Goal: Task Accomplishment & Management: Use online tool/utility

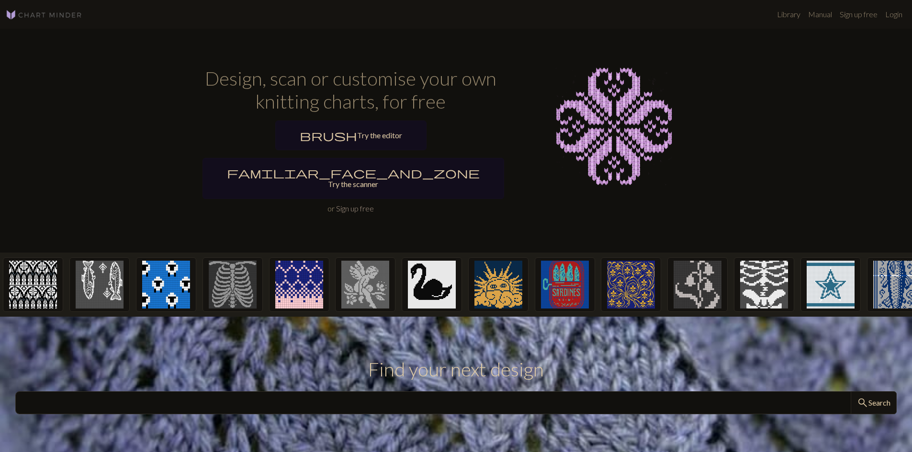
click at [360, 204] on link "Sign up free" at bounding box center [355, 208] width 38 height 9
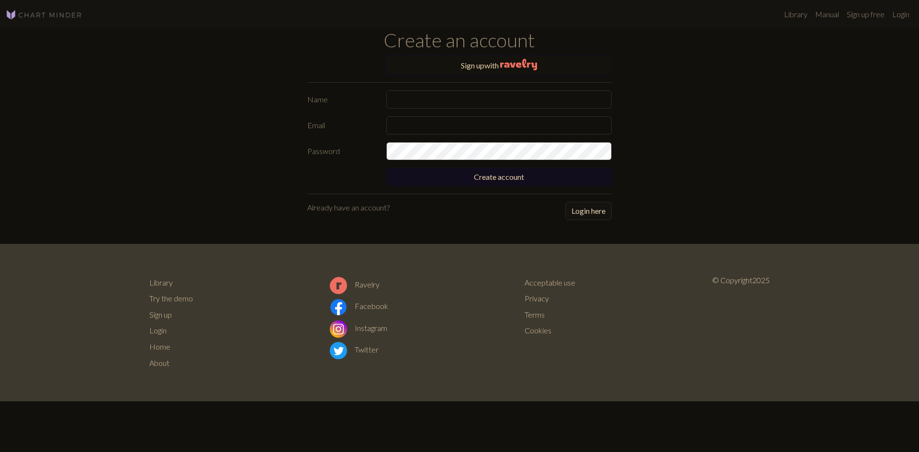
click at [499, 66] on button "Sign up with" at bounding box center [498, 65] width 225 height 19
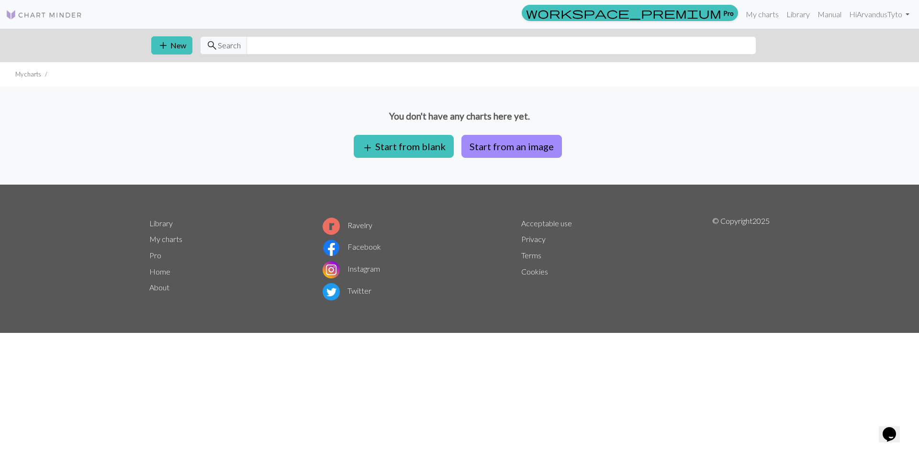
click at [686, 98] on div "You don't have any charts here yet. add Start from blank Start from an image" at bounding box center [459, 136] width 919 height 98
click at [425, 143] on button "add Start from blank" at bounding box center [404, 146] width 100 height 23
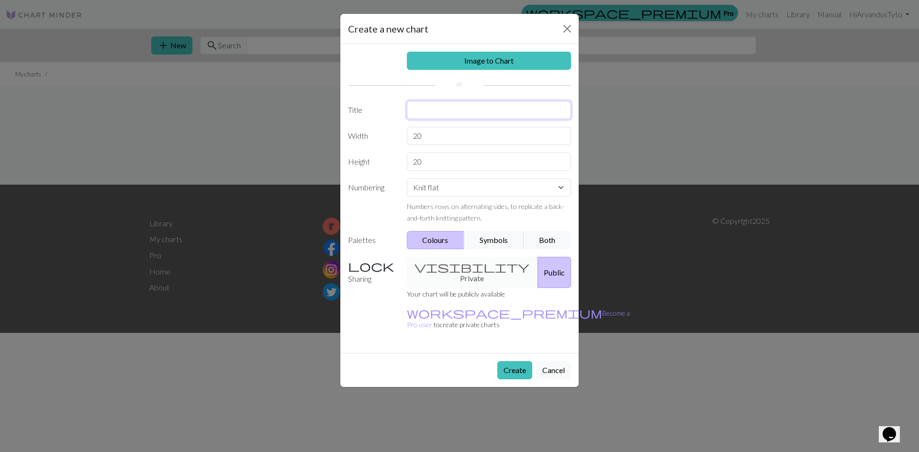
click at [432, 112] on input "text" at bounding box center [489, 110] width 165 height 18
type input "skull socks"
click at [430, 129] on input "20" at bounding box center [489, 136] width 165 height 18
type input "2"
type input "64"
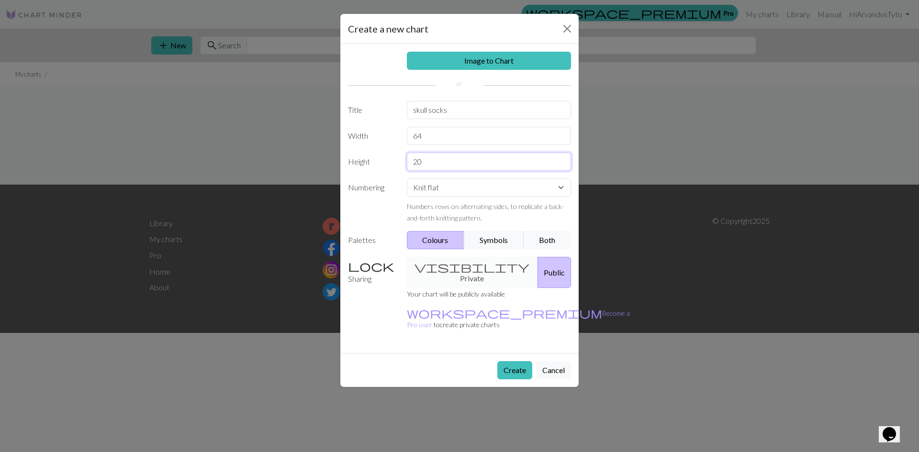
click at [425, 165] on input "20" at bounding box center [489, 162] width 165 height 18
drag, startPoint x: 429, startPoint y: 151, endPoint x: 550, endPoint y: 105, distance: 129.5
click at [443, 161] on input "20" at bounding box center [489, 162] width 165 height 18
drag, startPoint x: 449, startPoint y: 160, endPoint x: 402, endPoint y: 166, distance: 47.8
click at [402, 166] on div "20" at bounding box center [489, 162] width 176 height 18
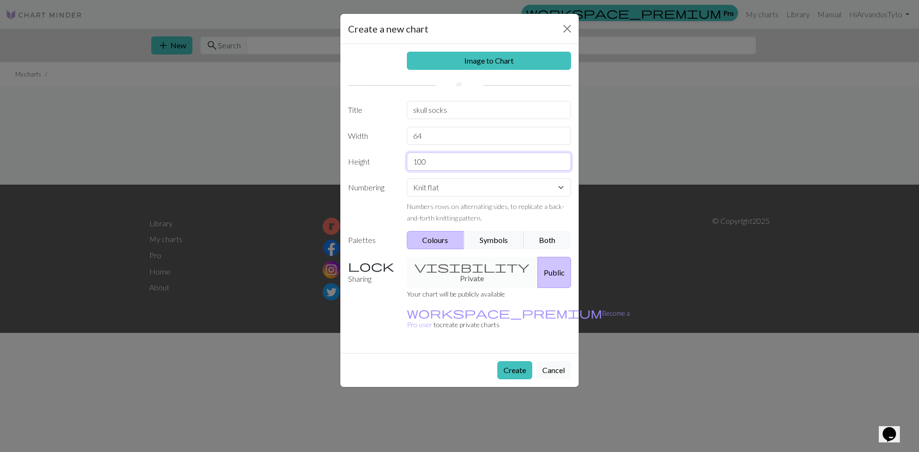
type input "100"
click at [444, 189] on select "Knit flat Knit in the round Lace knitting Cross stitch" at bounding box center [489, 188] width 165 height 18
click at [431, 187] on select "Knit flat Knit in the round Lace knitting Cross stitch" at bounding box center [489, 188] width 165 height 18
select select "round"
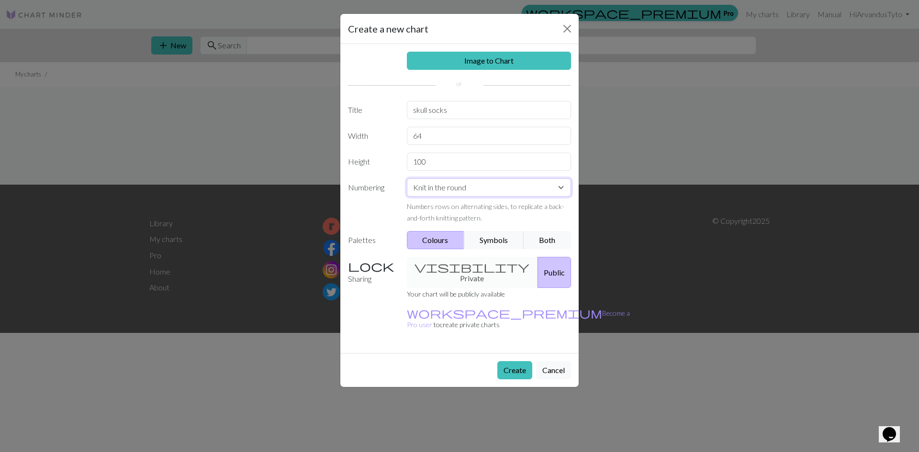
click at [407, 179] on select "Knit flat Knit in the round Lace knitting Cross stitch" at bounding box center [489, 188] width 165 height 18
click at [451, 263] on div "visibility Private Public" at bounding box center [489, 272] width 176 height 31
click at [443, 265] on div "visibility Private Public" at bounding box center [489, 272] width 176 height 31
click at [538, 268] on button "Public" at bounding box center [555, 272] width 34 height 31
click at [440, 266] on div "visibility Private Public" at bounding box center [489, 272] width 176 height 31
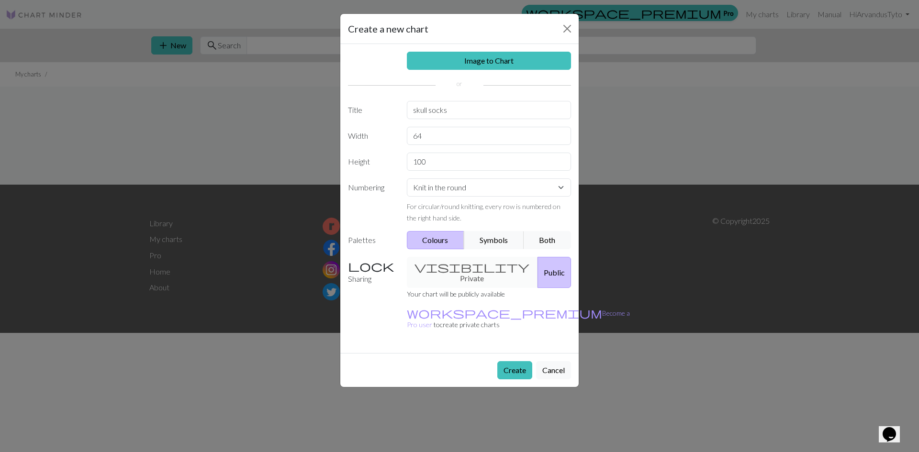
click at [359, 262] on label "Sharing" at bounding box center [371, 272] width 59 height 31
click at [517, 361] on button "Create" at bounding box center [514, 370] width 35 height 18
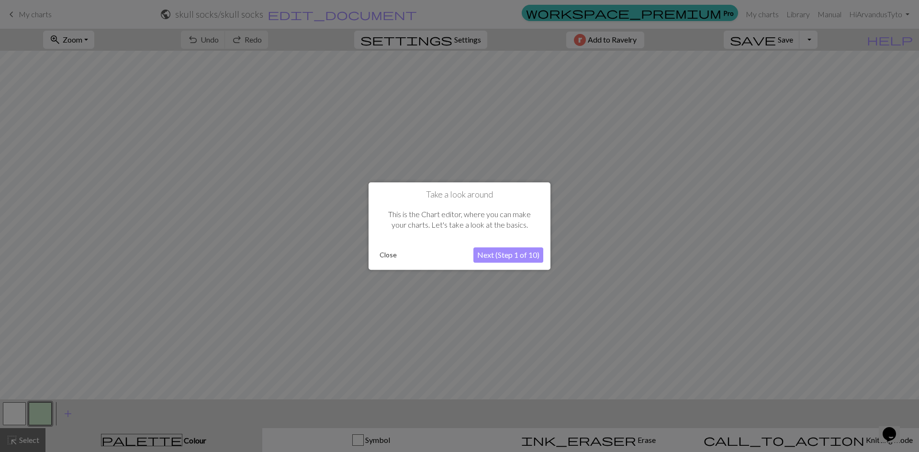
click at [388, 257] on button "Close" at bounding box center [388, 255] width 25 height 14
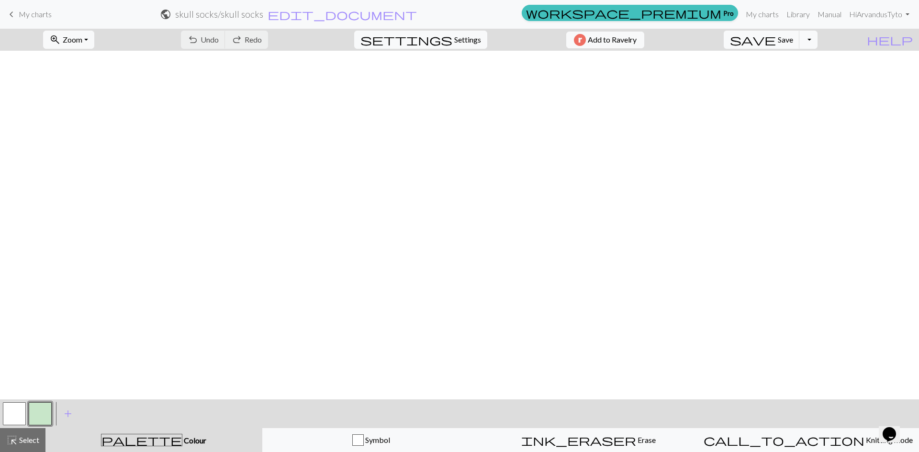
scroll to position [659, 0]
click at [219, 42] on span "Undo" at bounding box center [210, 39] width 18 height 9
click at [440, 39] on span "settings" at bounding box center [406, 39] width 92 height 13
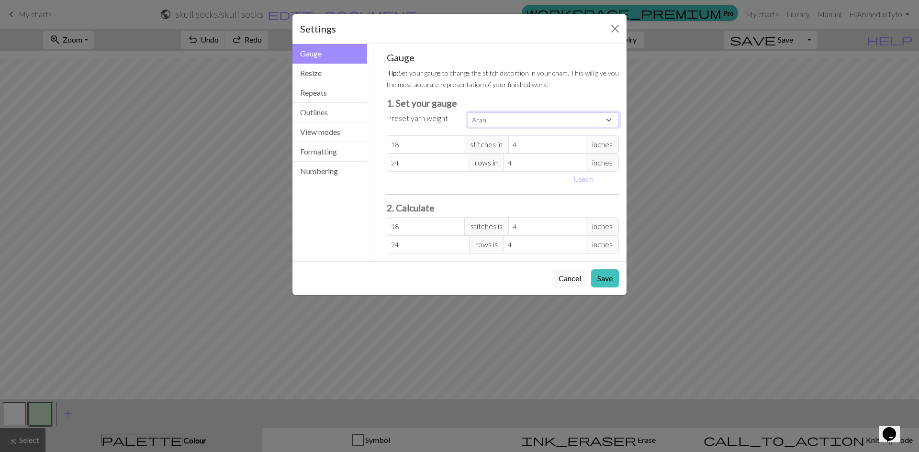
click at [493, 120] on select "Custom Square Lace Light Fingering Fingering Sport Double knit Worsted Aran Bul…" at bounding box center [543, 119] width 151 height 15
select select "fingering"
click at [468, 112] on select "Custom Square Lace Light Fingering Fingering Sport Double knit Worsted Aran Bul…" at bounding box center [543, 119] width 151 height 15
type input "28"
type input "36"
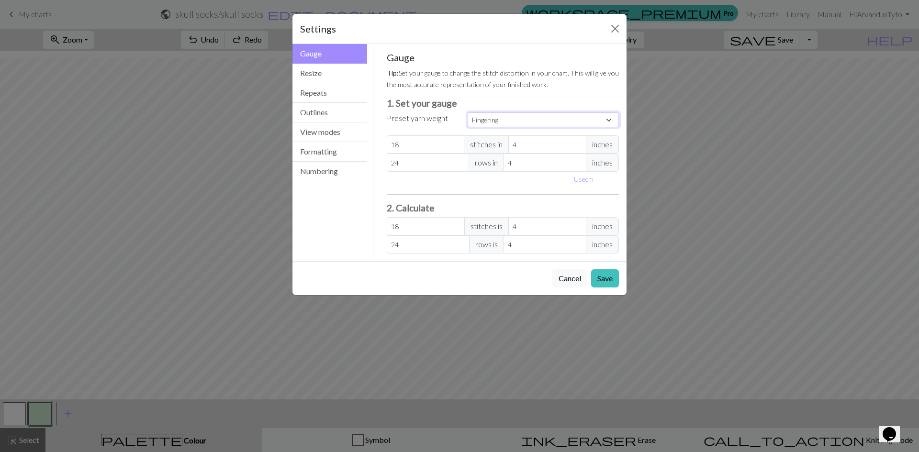
type input "28"
type input "36"
click at [341, 83] on button "Repeats" at bounding box center [329, 93] width 75 height 20
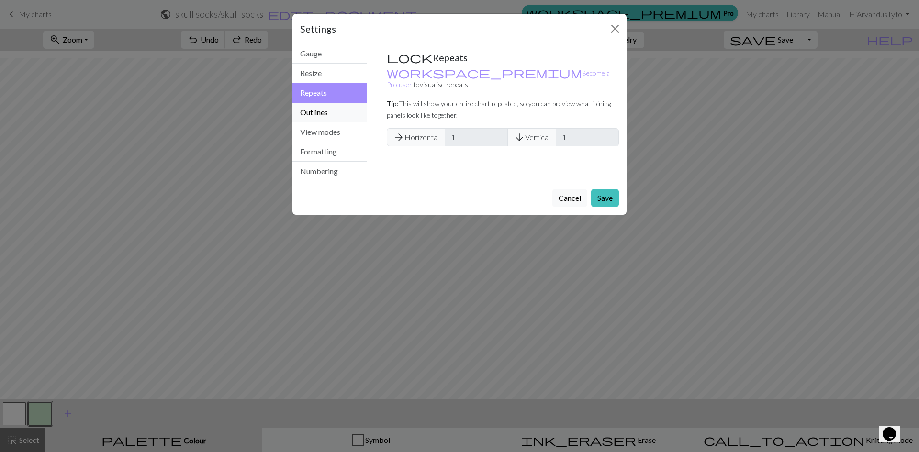
click at [338, 110] on button "Outlines" at bounding box center [329, 113] width 75 height 20
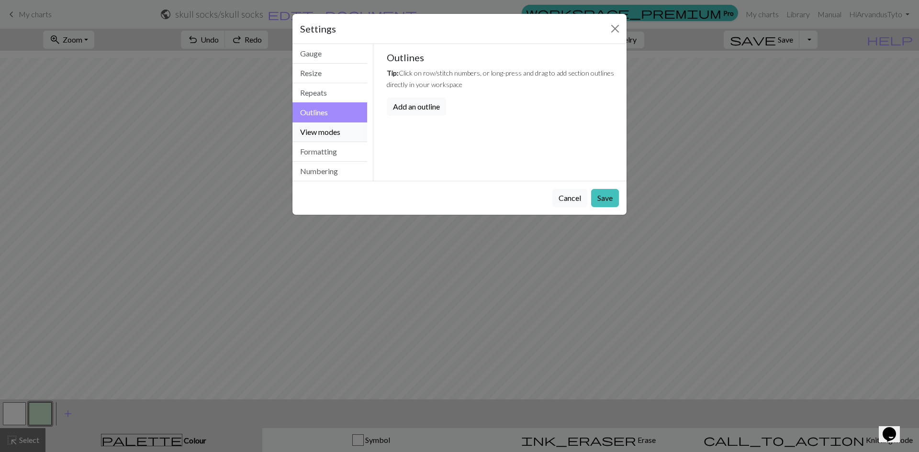
drag, startPoint x: 336, startPoint y: 130, endPoint x: 335, endPoint y: 141, distance: 10.6
click at [336, 131] on button "View modes" at bounding box center [329, 133] width 75 height 20
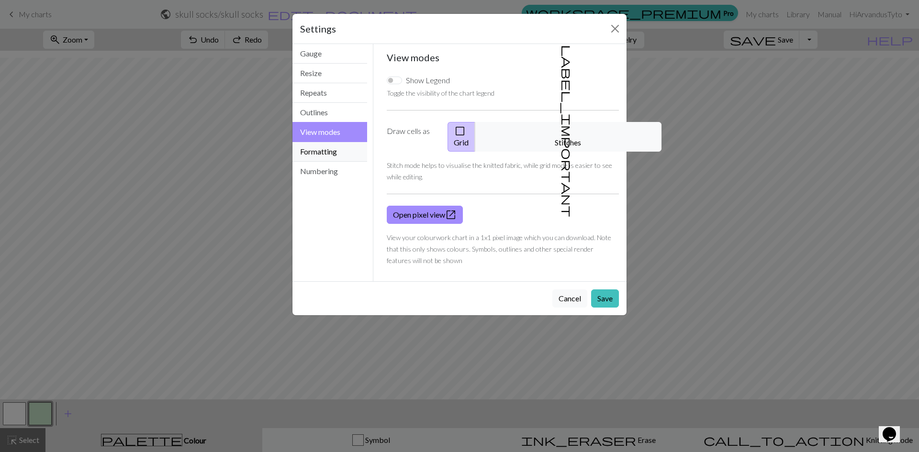
click at [335, 152] on button "Formatting" at bounding box center [329, 152] width 75 height 20
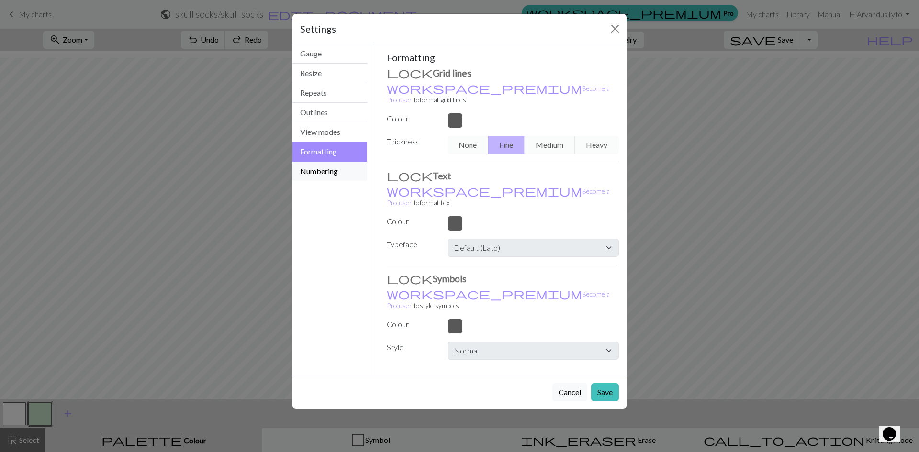
click at [334, 163] on button "Numbering" at bounding box center [329, 171] width 75 height 19
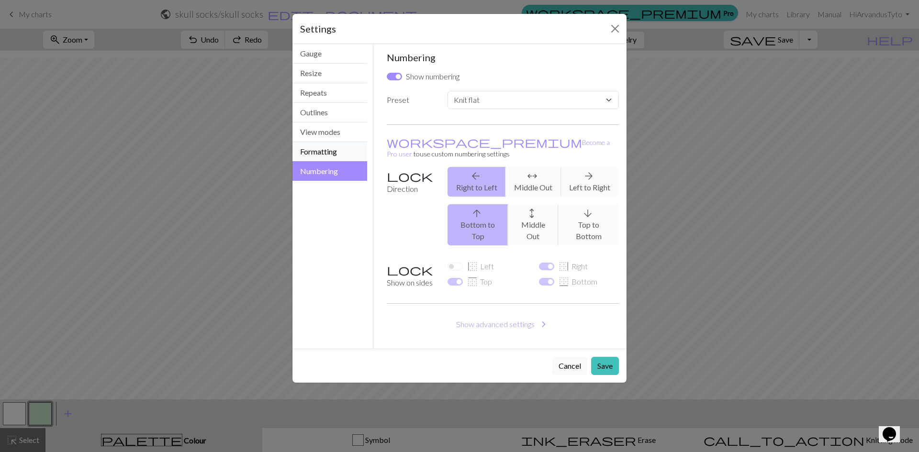
click at [335, 149] on button "Formatting" at bounding box center [329, 152] width 75 height 20
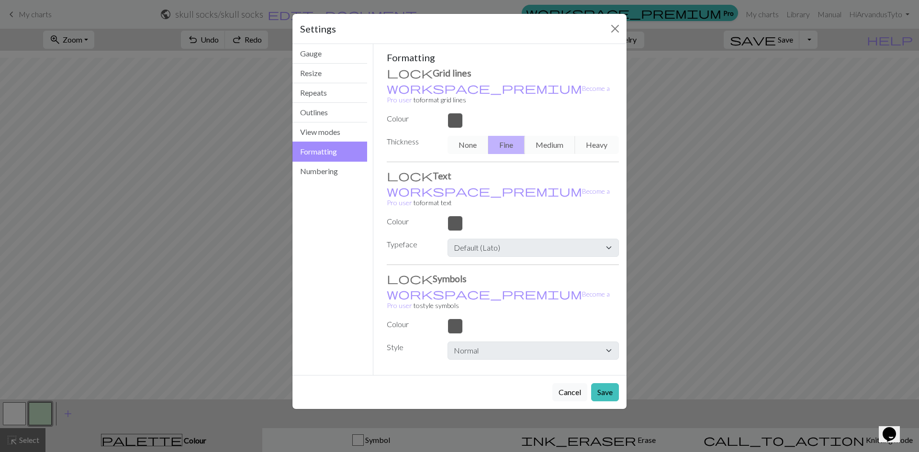
click at [337, 160] on button "Formatting" at bounding box center [329, 152] width 75 height 20
click at [339, 165] on button "Numbering" at bounding box center [329, 171] width 75 height 19
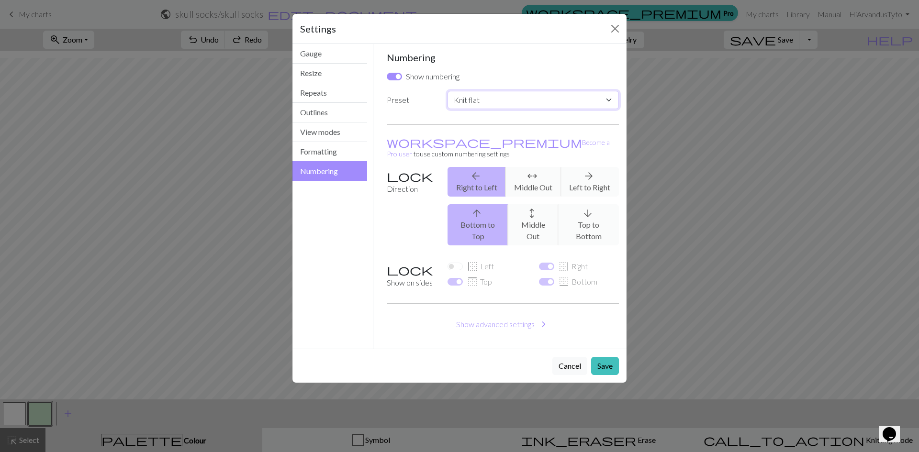
click at [499, 101] on select "Custom Knit flat Knit in the round Lace knitting Cross stitch" at bounding box center [533, 100] width 171 height 18
select select "round"
click at [448, 91] on select "Custom Knit flat Knit in the round Lace knitting Cross stitch" at bounding box center [533, 100] width 171 height 18
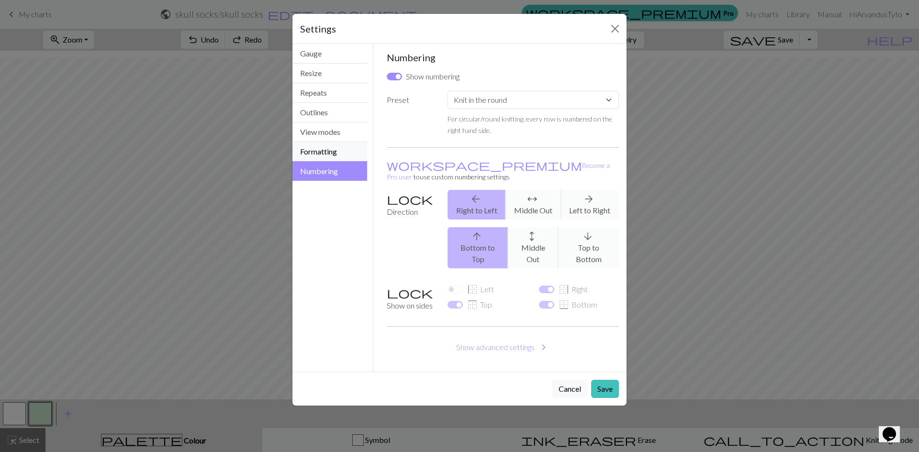
click at [328, 146] on button "Formatting" at bounding box center [329, 152] width 75 height 20
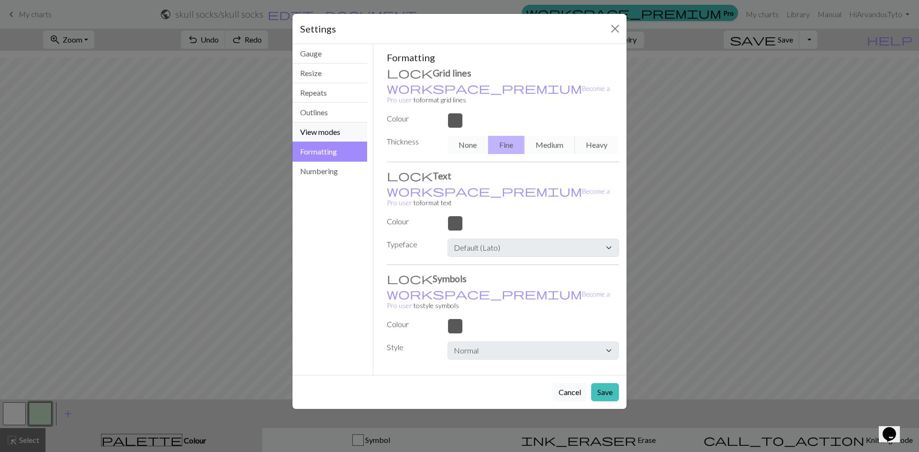
click at [340, 128] on button "View modes" at bounding box center [329, 133] width 75 height 20
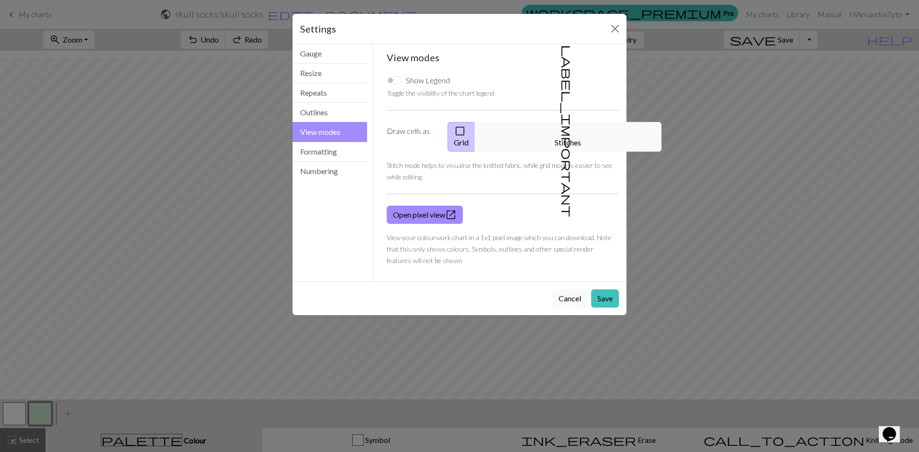
drag, startPoint x: 587, startPoint y: 132, endPoint x: 517, endPoint y: 133, distance: 70.4
click at [587, 132] on button "label_important Stitches" at bounding box center [568, 137] width 187 height 30
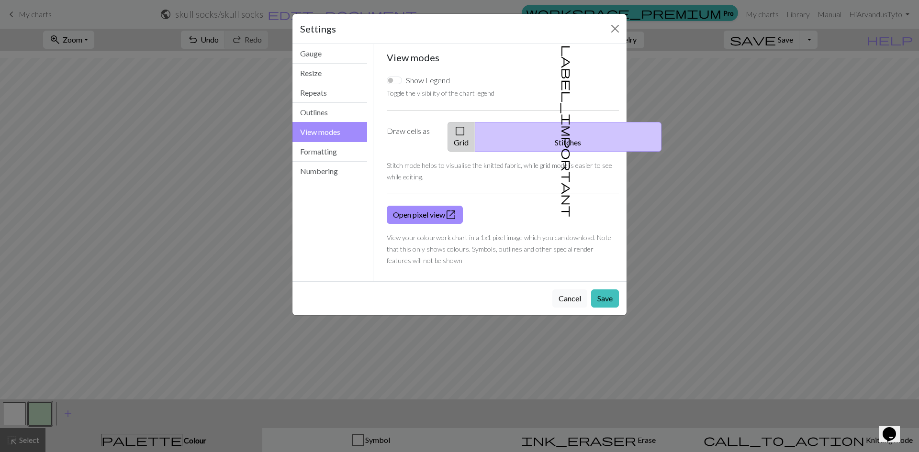
click at [475, 131] on button "check_box_outline_blank Grid" at bounding box center [462, 137] width 28 height 30
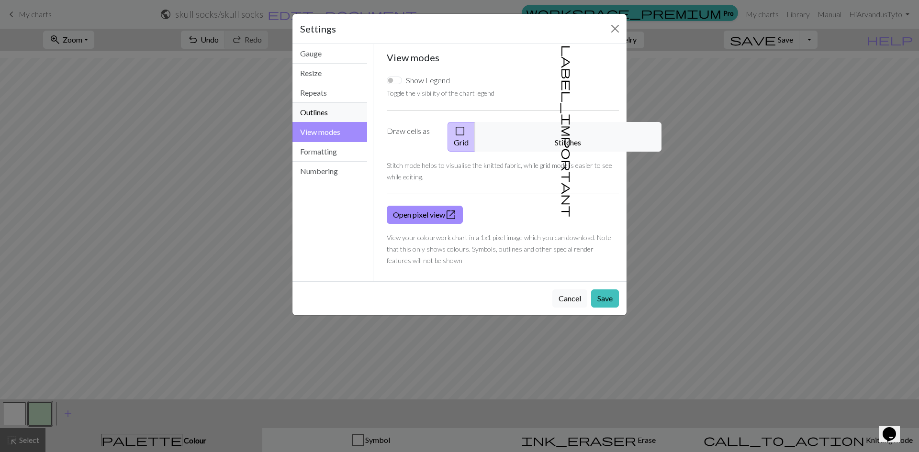
click at [327, 113] on button "Outlines" at bounding box center [329, 113] width 75 height 20
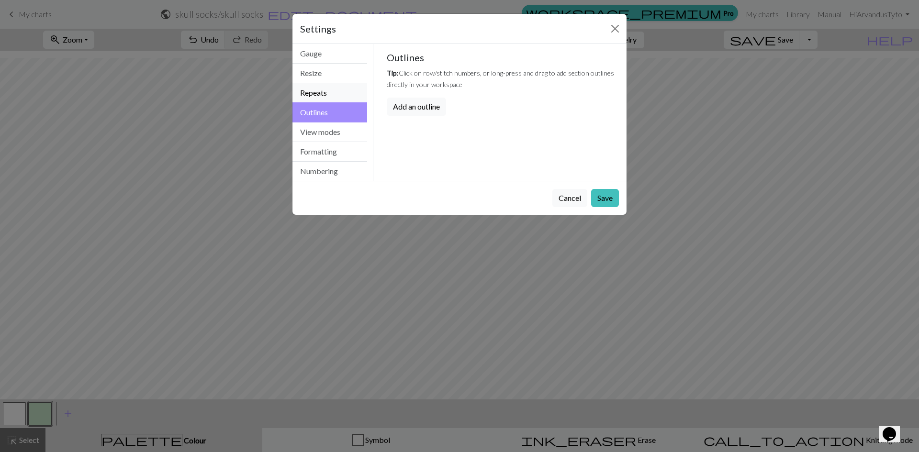
click at [335, 94] on button "Repeats" at bounding box center [329, 93] width 75 height 20
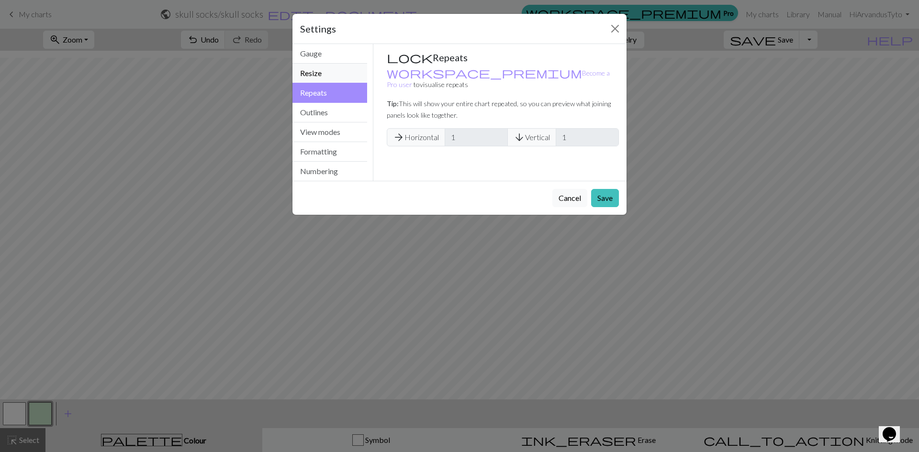
click at [335, 80] on button "Resize" at bounding box center [329, 74] width 75 height 20
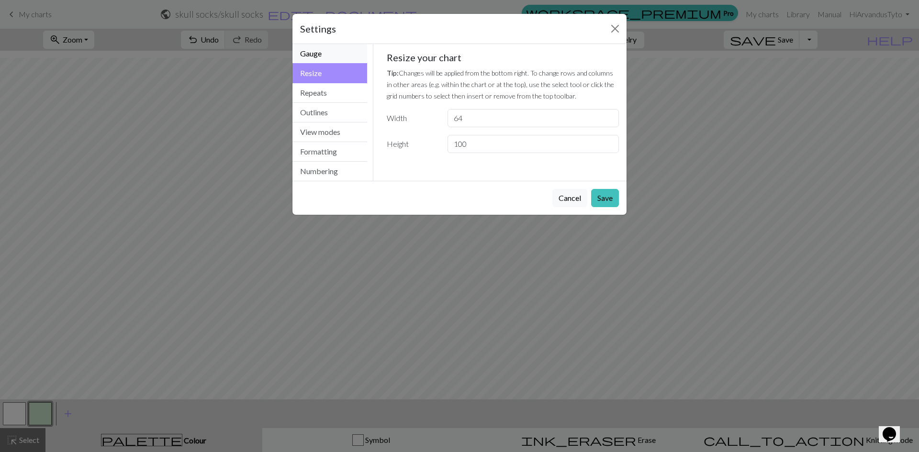
click at [333, 61] on button "Gauge" at bounding box center [329, 54] width 75 height 20
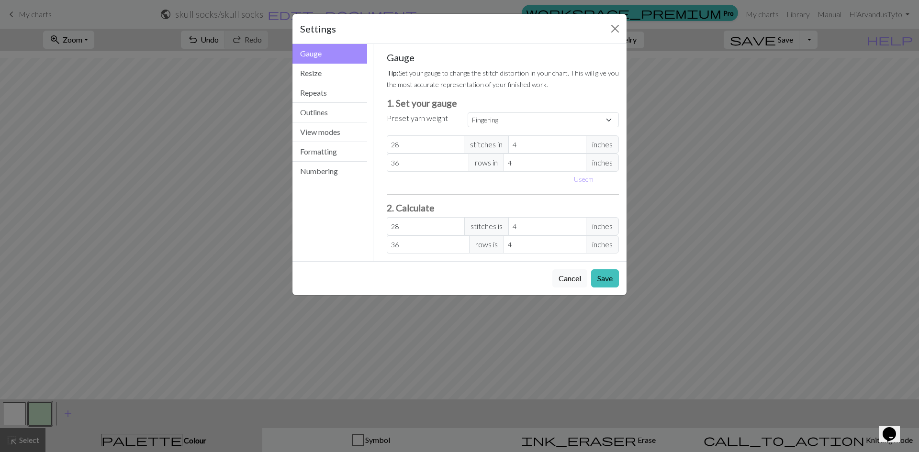
click at [605, 32] on div "Settings" at bounding box center [459, 29] width 334 height 30
drag, startPoint x: 614, startPoint y: 29, endPoint x: 621, endPoint y: 27, distance: 7.9
click at [621, 27] on button "Close" at bounding box center [614, 28] width 15 height 15
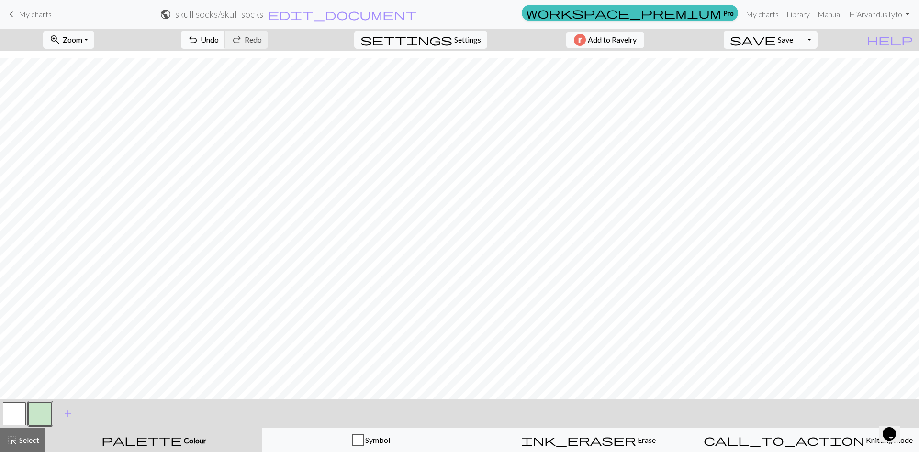
click at [219, 44] on span "Undo" at bounding box center [210, 39] width 18 height 9
click at [199, 40] on span "undo" at bounding box center [192, 39] width 11 height 13
click at [219, 39] on span "Undo" at bounding box center [210, 39] width 18 height 9
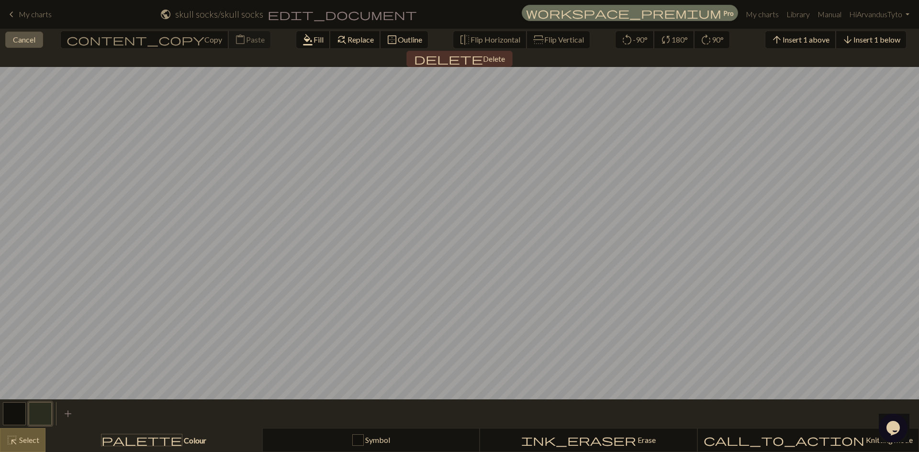
click at [26, 36] on span "Cancel" at bounding box center [24, 39] width 22 height 9
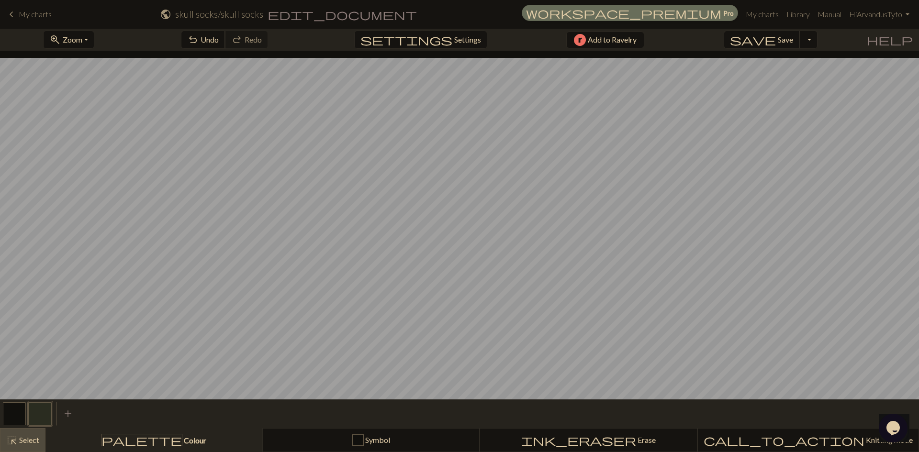
click at [11, 411] on button "button" at bounding box center [14, 414] width 23 height 23
click at [182, 443] on span "Colour" at bounding box center [194, 440] width 24 height 9
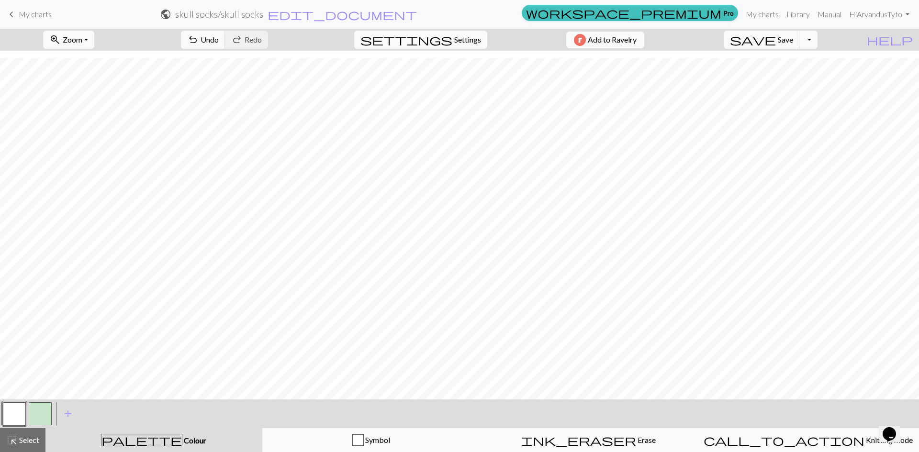
click at [43, 417] on button "button" at bounding box center [40, 414] width 23 height 23
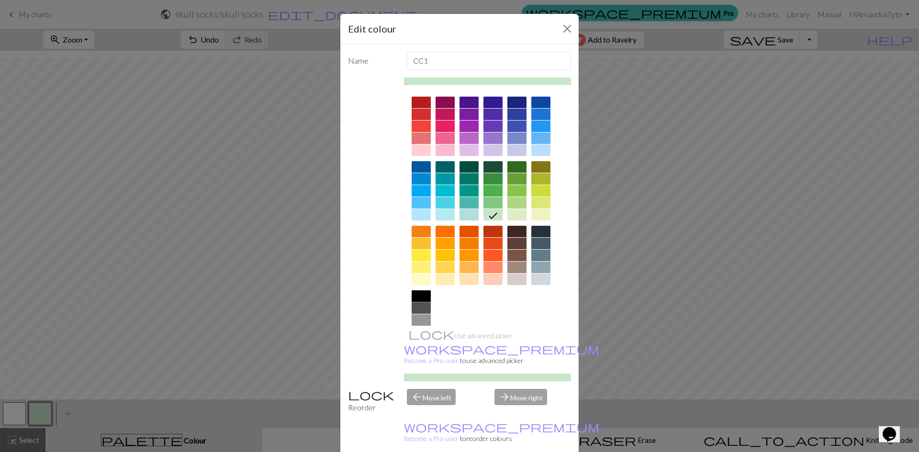
click at [418, 295] on div at bounding box center [421, 296] width 19 height 11
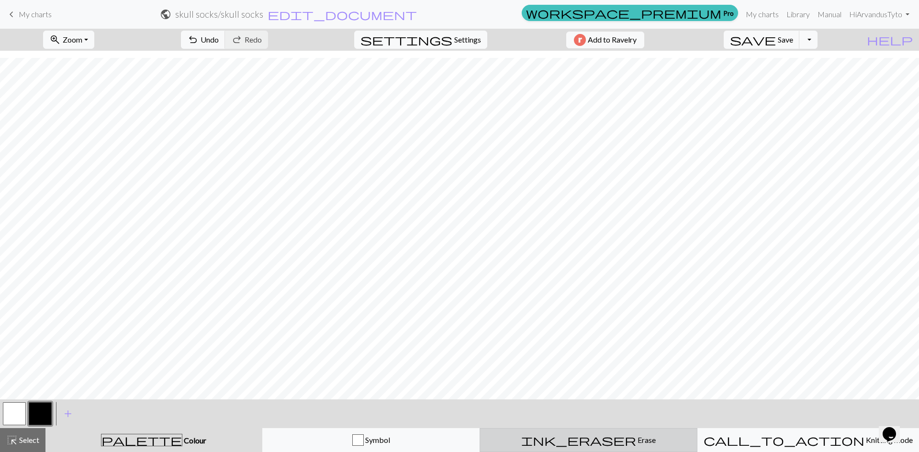
click at [577, 435] on span "ink_eraser" at bounding box center [578, 440] width 115 height 13
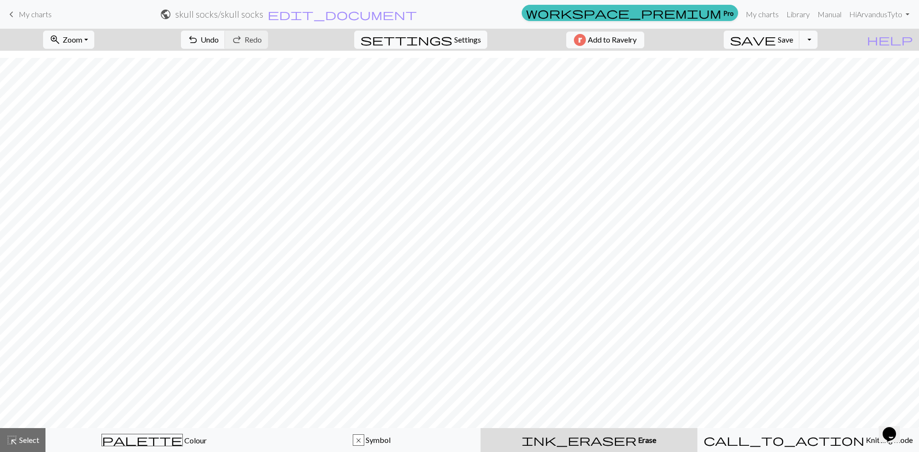
scroll to position [630, 0]
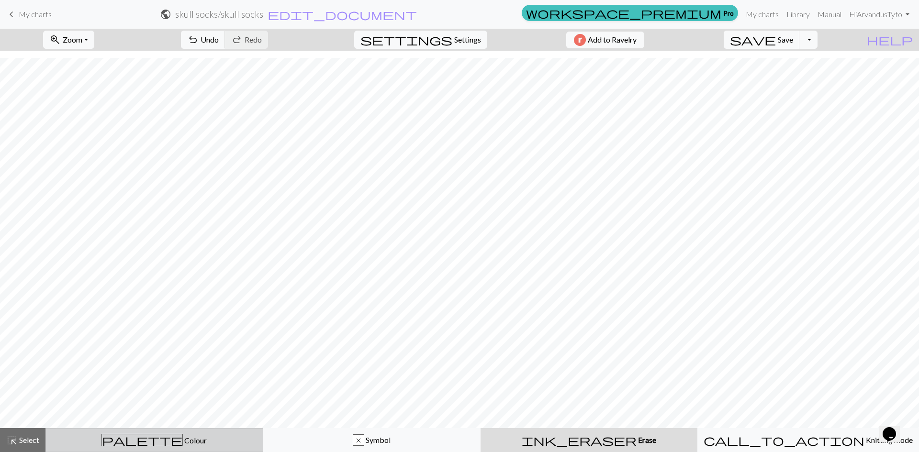
click at [170, 432] on button "palette Colour Colour" at bounding box center [154, 440] width 218 height 24
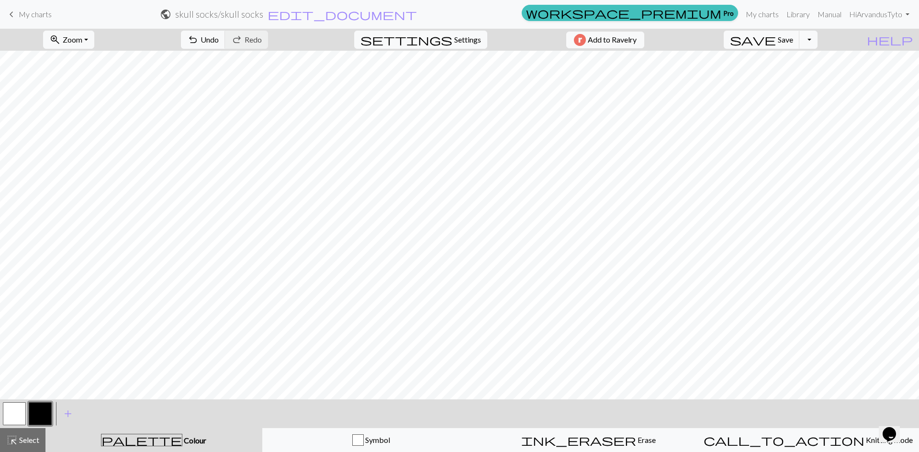
click at [142, 437] on span "palette" at bounding box center [141, 440] width 80 height 13
click at [40, 411] on button "button" at bounding box center [40, 414] width 23 height 23
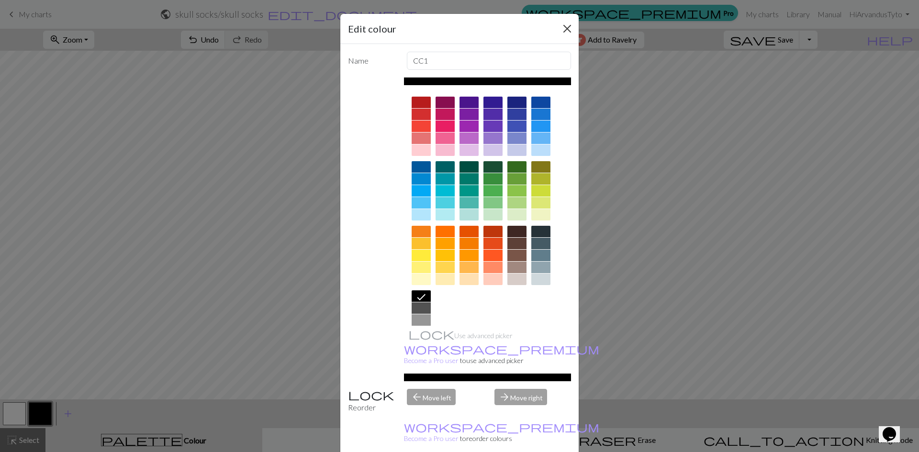
drag, startPoint x: 563, startPoint y: 20, endPoint x: 559, endPoint y: 31, distance: 11.6
click at [563, 21] on div "Edit colour" at bounding box center [459, 29] width 238 height 30
click at [560, 31] on button "Close" at bounding box center [567, 28] width 15 height 15
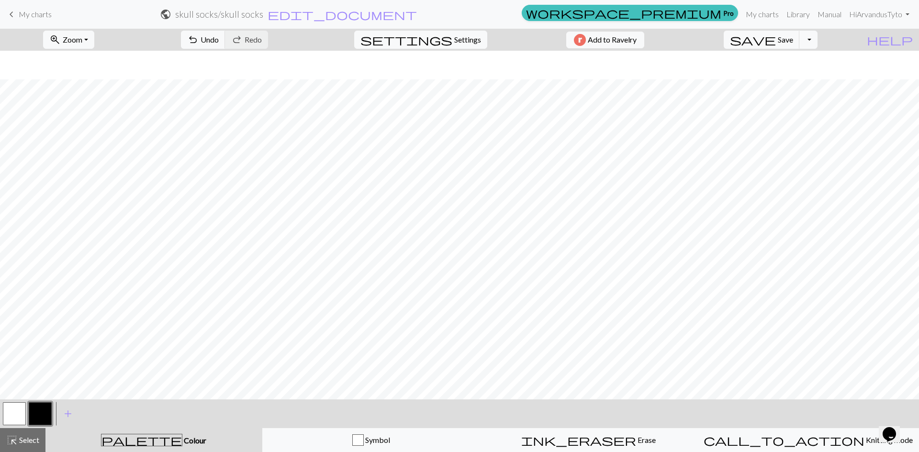
scroll to position [659, 0]
click at [793, 40] on span "Save" at bounding box center [785, 39] width 15 height 9
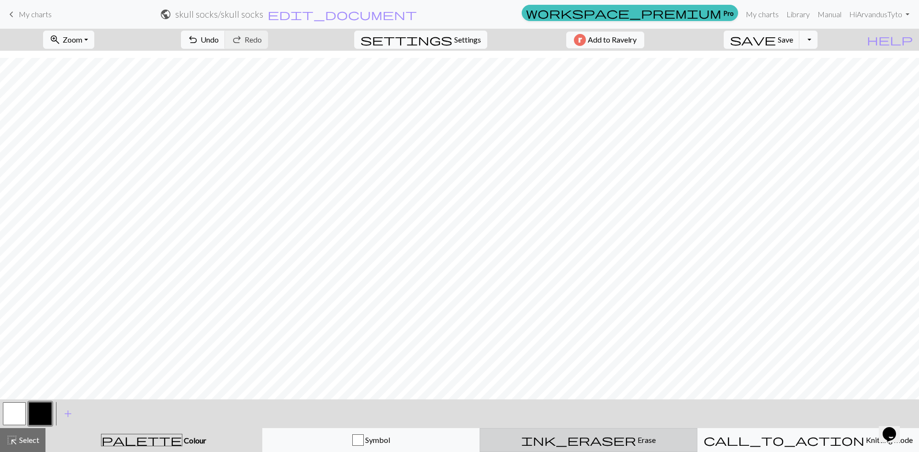
click at [590, 447] on button "ink_eraser Erase Erase" at bounding box center [589, 440] width 218 height 24
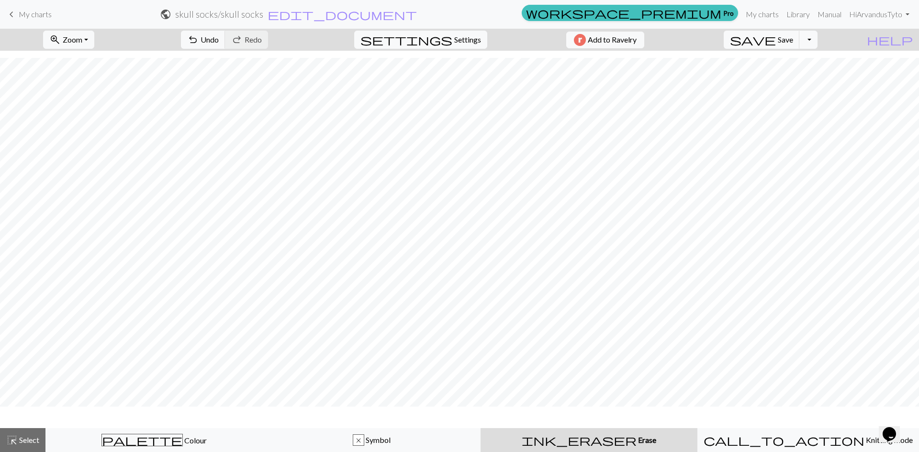
scroll to position [630, 0]
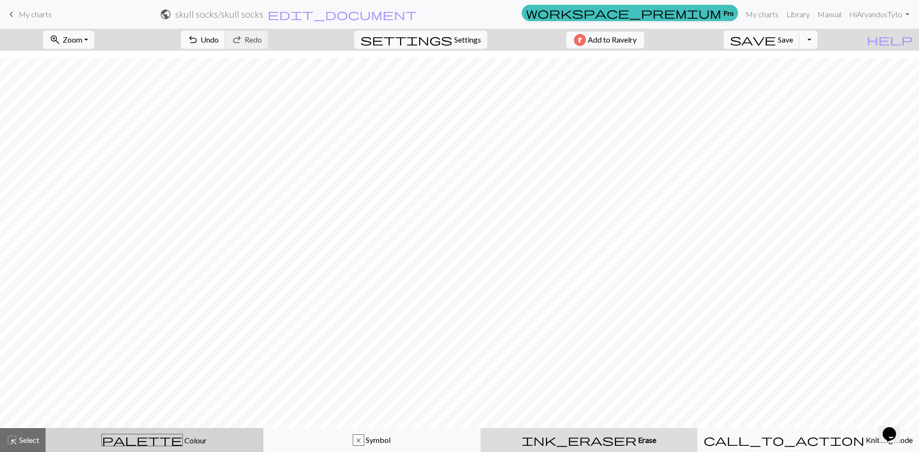
click at [133, 433] on button "palette Colour Colour" at bounding box center [154, 440] width 218 height 24
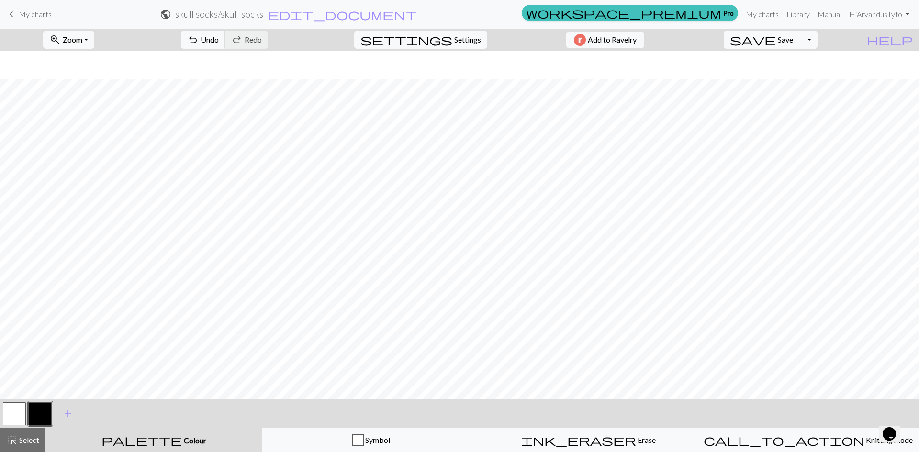
scroll to position [659, 0]
click at [219, 42] on span "Undo" at bounding box center [210, 39] width 18 height 9
click at [199, 34] on span "undo" at bounding box center [192, 39] width 11 height 13
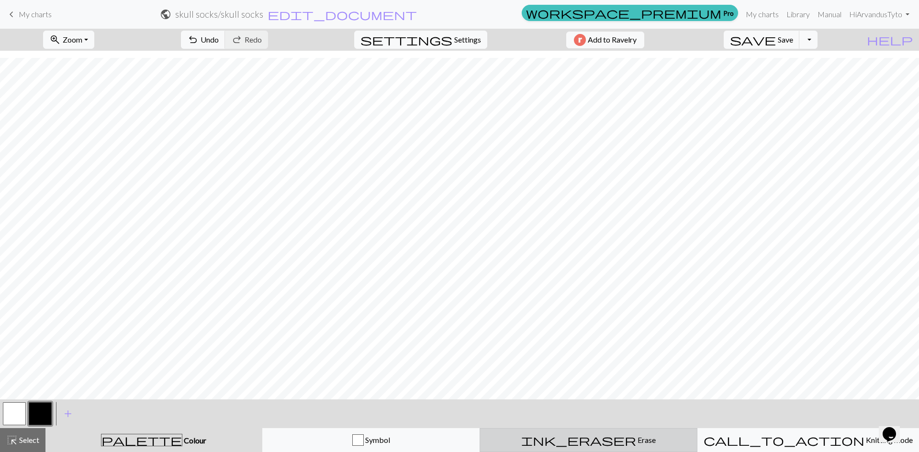
click at [636, 440] on span "Erase" at bounding box center [646, 440] width 20 height 9
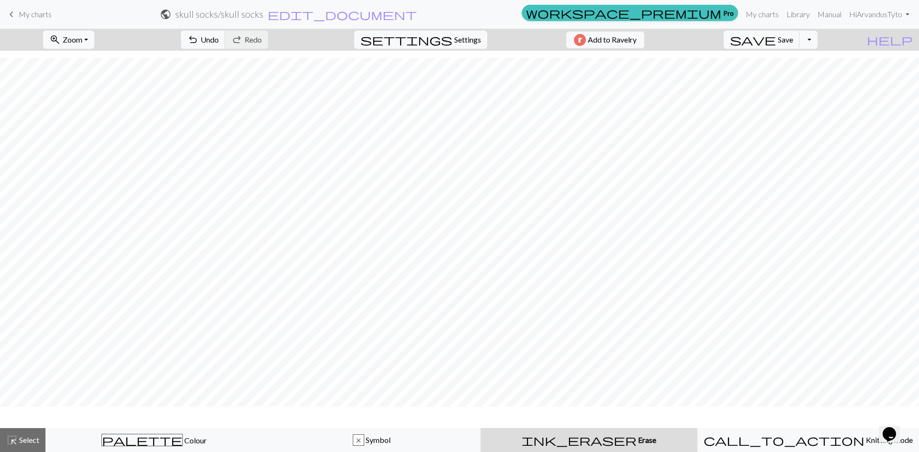
scroll to position [630, 0]
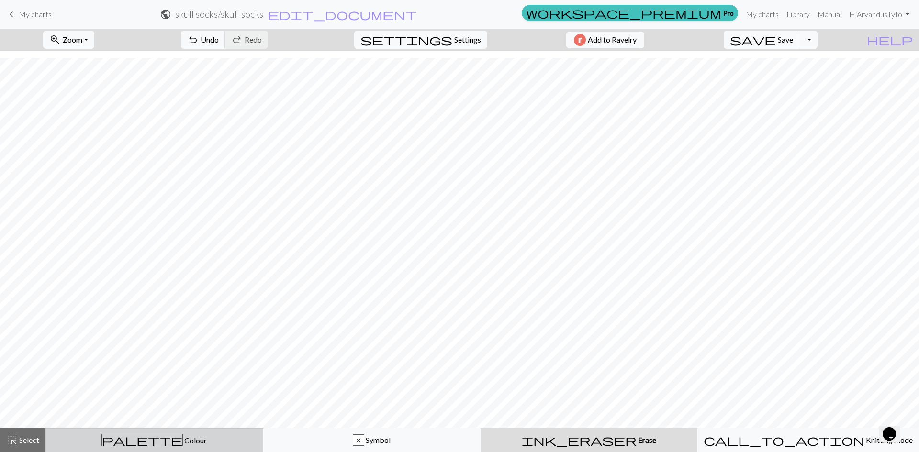
click at [183, 439] on span "Colour" at bounding box center [195, 440] width 24 height 9
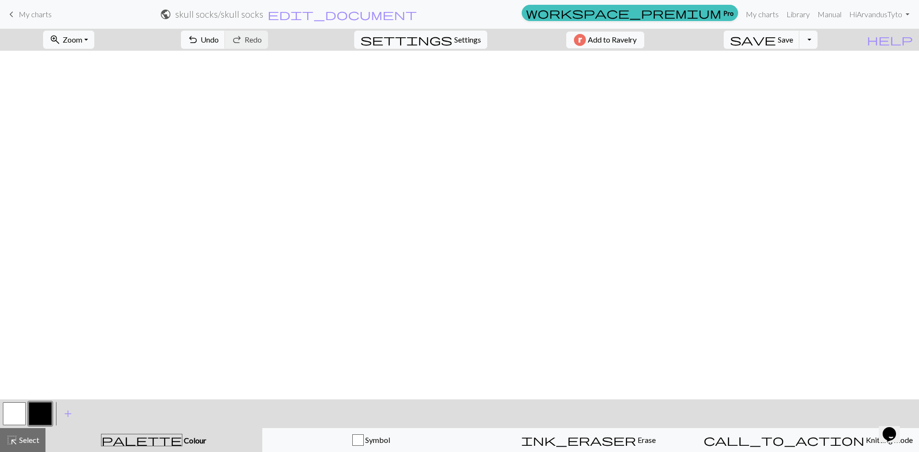
scroll to position [659, 0]
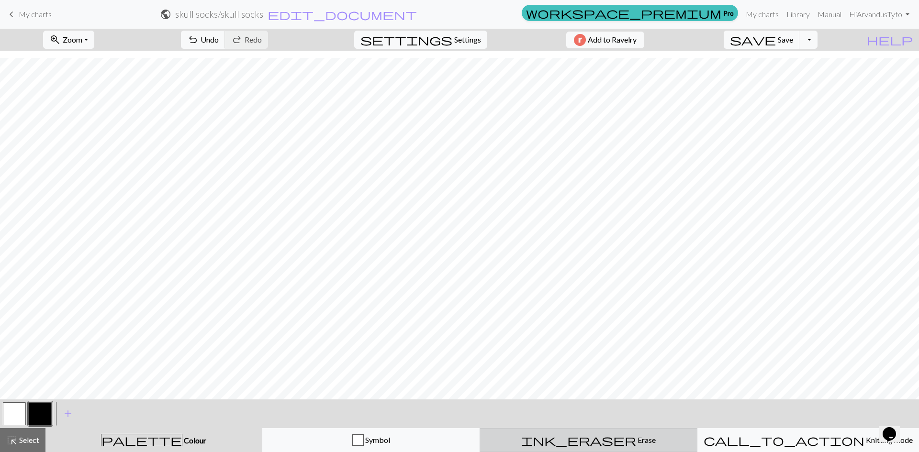
click at [660, 437] on div "ink_eraser Erase Erase" at bounding box center [588, 440] width 205 height 11
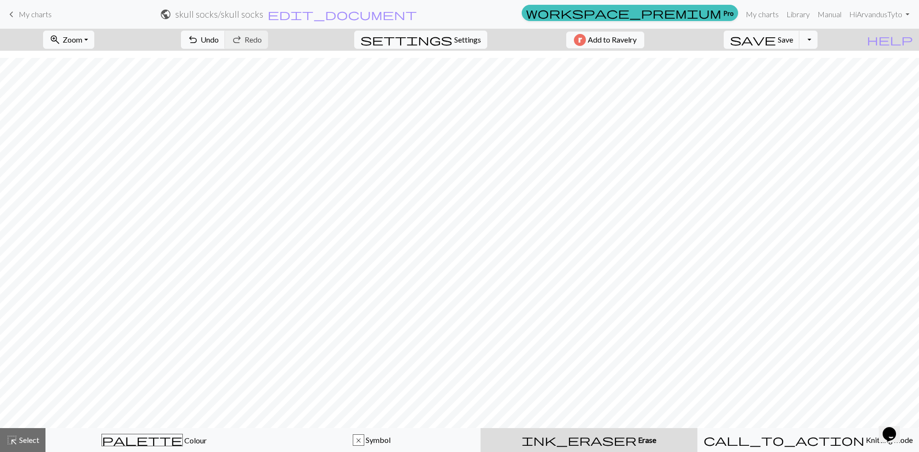
scroll to position [630, 0]
click at [33, 436] on span "Select" at bounding box center [29, 440] width 22 height 9
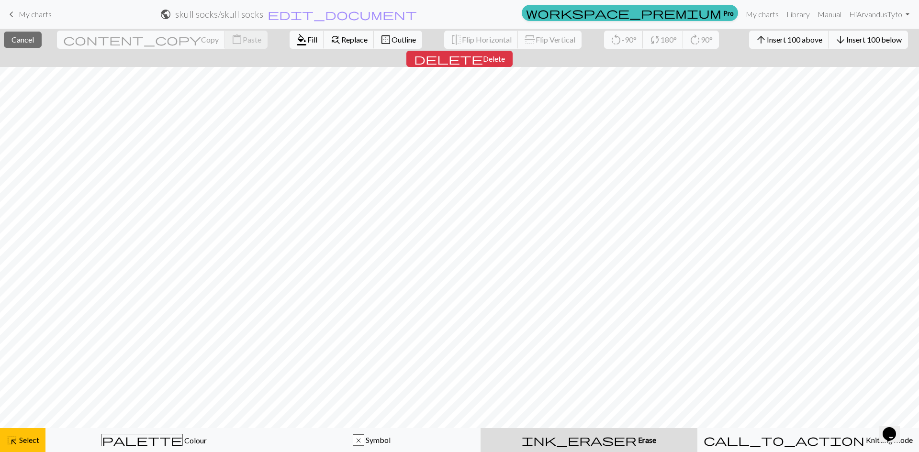
click at [637, 441] on span "Erase" at bounding box center [647, 440] width 20 height 9
click at [483, 52] on span "delete" at bounding box center [448, 58] width 69 height 13
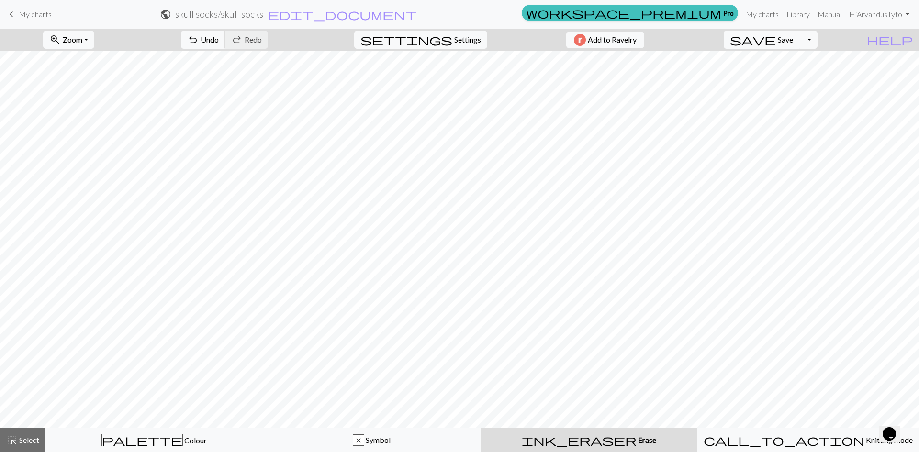
scroll to position [0, 0]
click at [225, 39] on button "undo Undo Undo" at bounding box center [203, 40] width 45 height 18
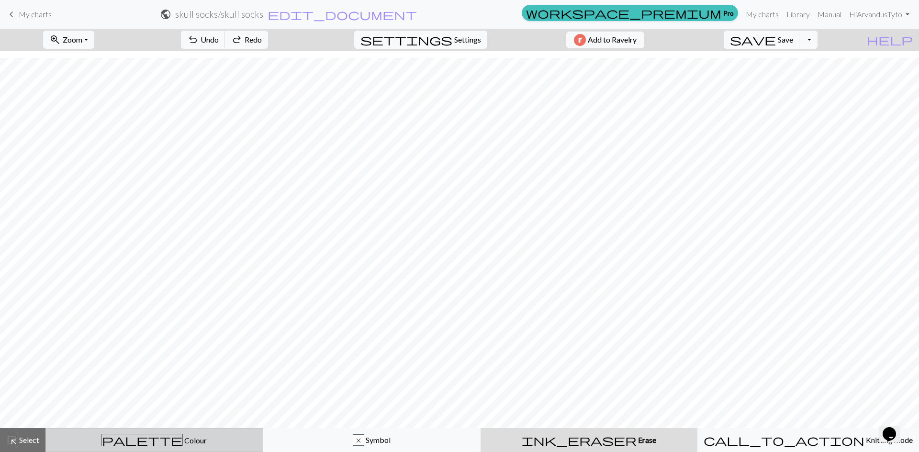
click at [174, 439] on div "palette Colour Colour" at bounding box center [154, 440] width 205 height 12
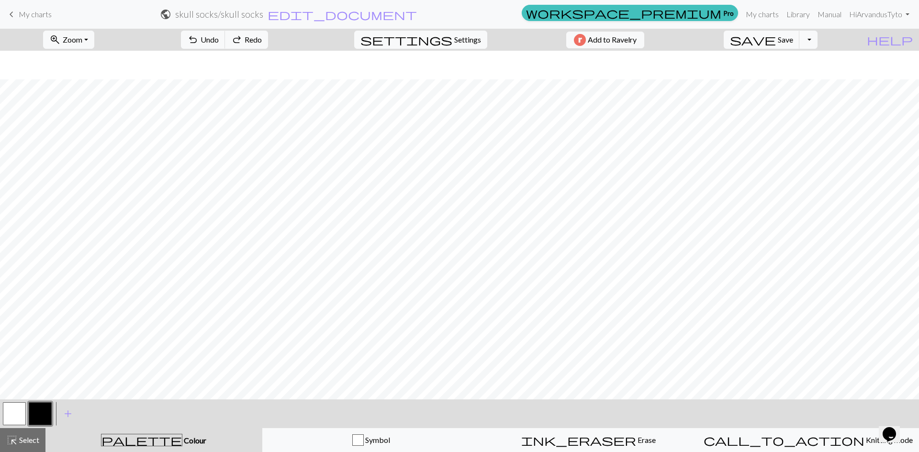
scroll to position [659, 0]
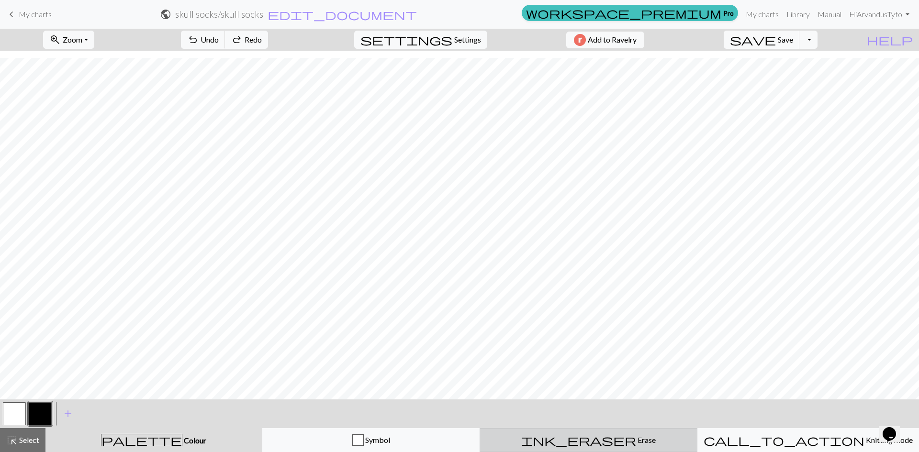
click at [583, 436] on span "ink_eraser" at bounding box center [578, 440] width 115 height 13
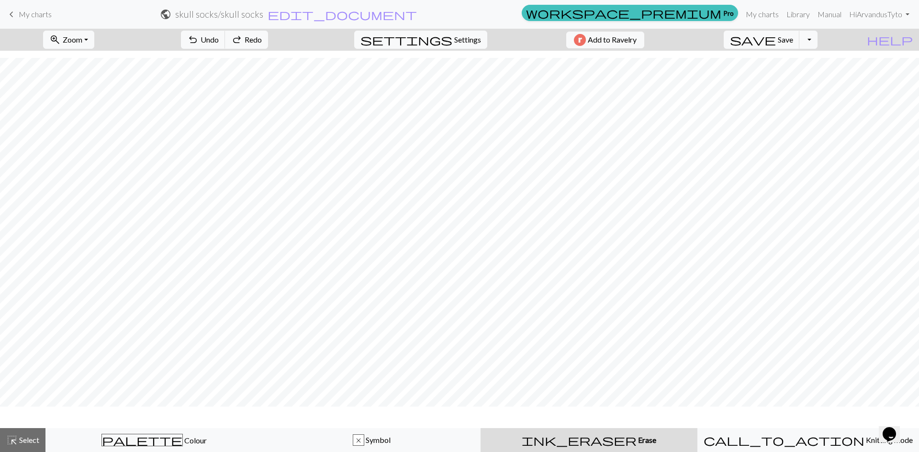
scroll to position [630, 0]
click at [225, 38] on button "undo Undo Undo" at bounding box center [203, 40] width 45 height 18
click at [199, 34] on span "undo" at bounding box center [192, 39] width 11 height 13
click at [454, 34] on span "Settings" at bounding box center [467, 39] width 27 height 11
select select "aran"
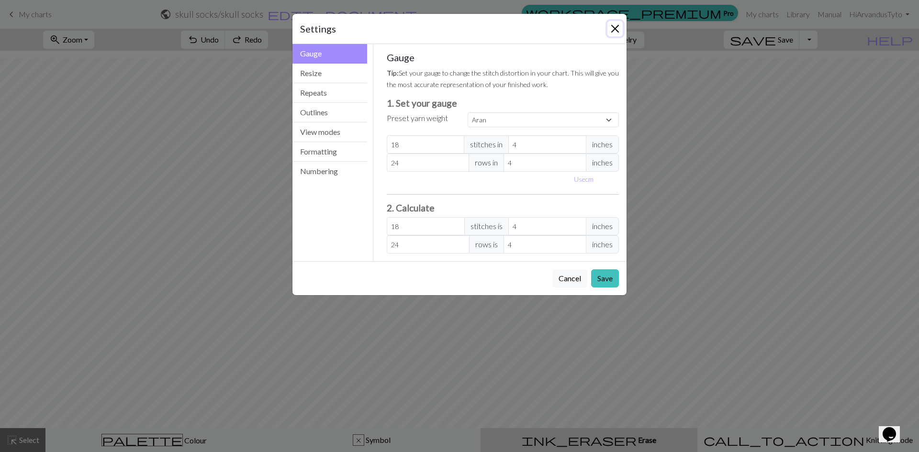
click at [619, 29] on button "Close" at bounding box center [614, 28] width 15 height 15
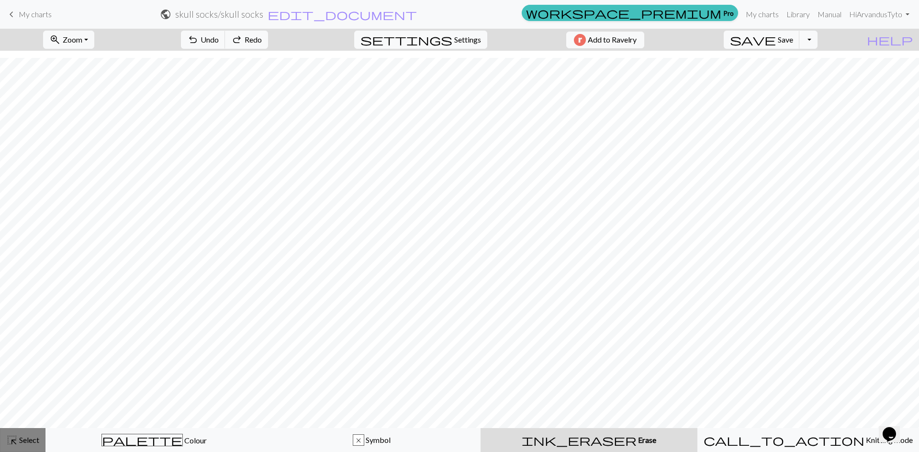
click at [20, 442] on span "Select" at bounding box center [29, 440] width 22 height 9
click at [161, 30] on div "zoom_in Zoom Zoom Fit all Fit width Fit height 50% 100% 150% 200% undo Undo Und…" at bounding box center [430, 40] width 861 height 22
click at [219, 42] on span "Undo" at bounding box center [210, 39] width 18 height 9
click at [219, 41] on span "Undo" at bounding box center [210, 39] width 18 height 9
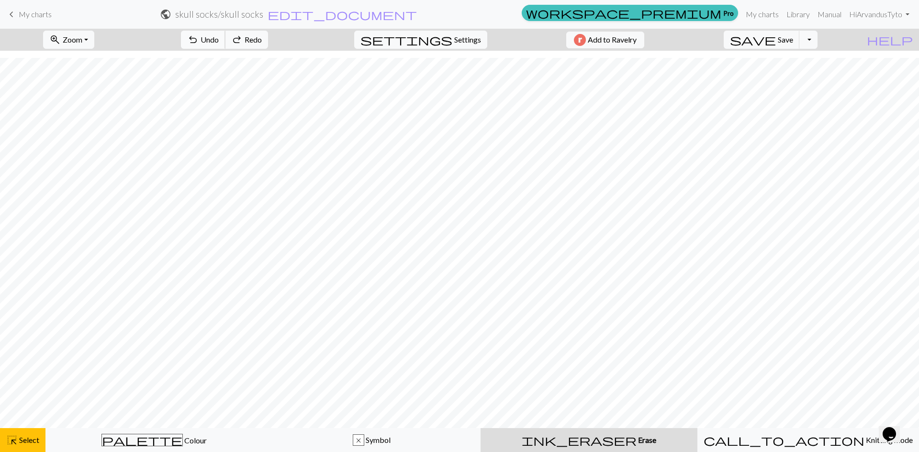
click at [219, 41] on span "Undo" at bounding box center [210, 39] width 18 height 9
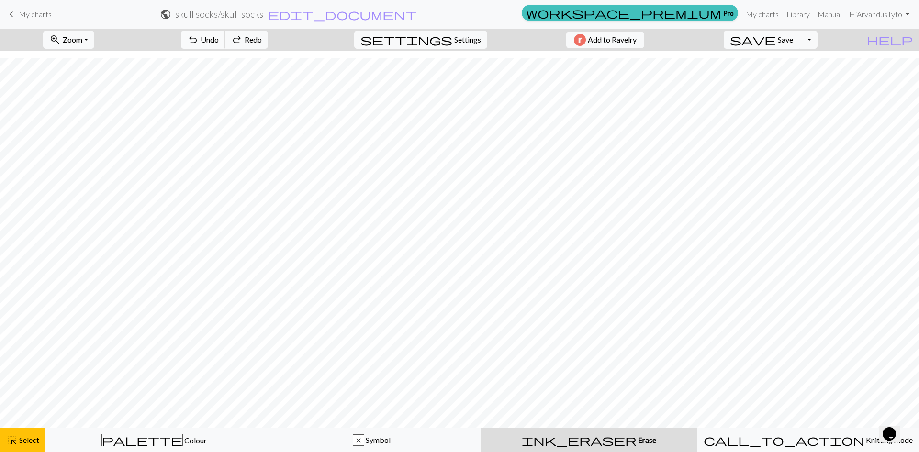
click at [219, 41] on span "Undo" at bounding box center [210, 39] width 18 height 9
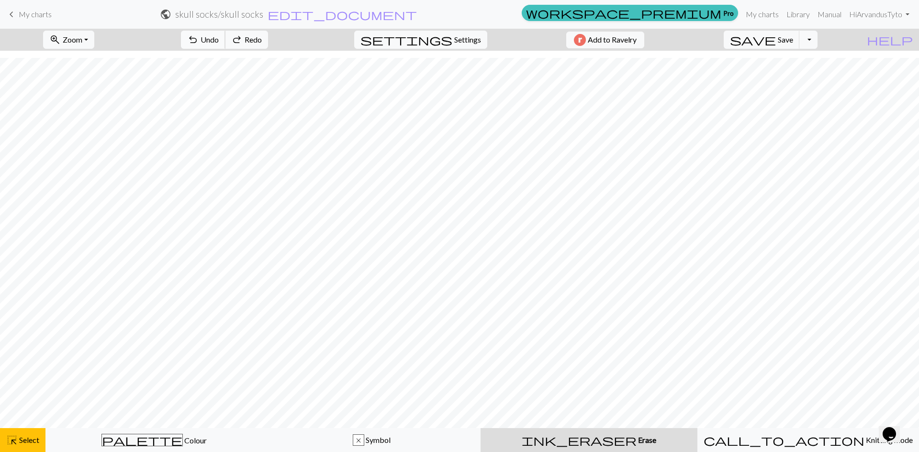
click at [219, 41] on span "Undo" at bounding box center [210, 39] width 18 height 9
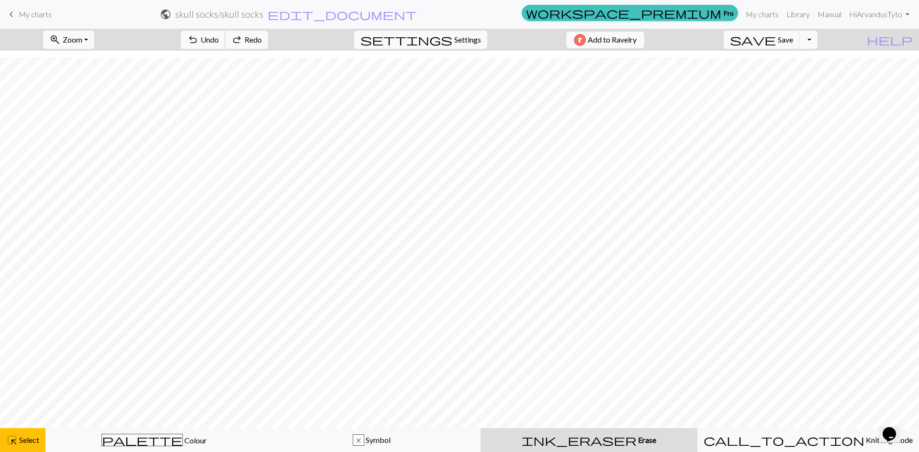
click at [219, 41] on span "Undo" at bounding box center [210, 39] width 18 height 9
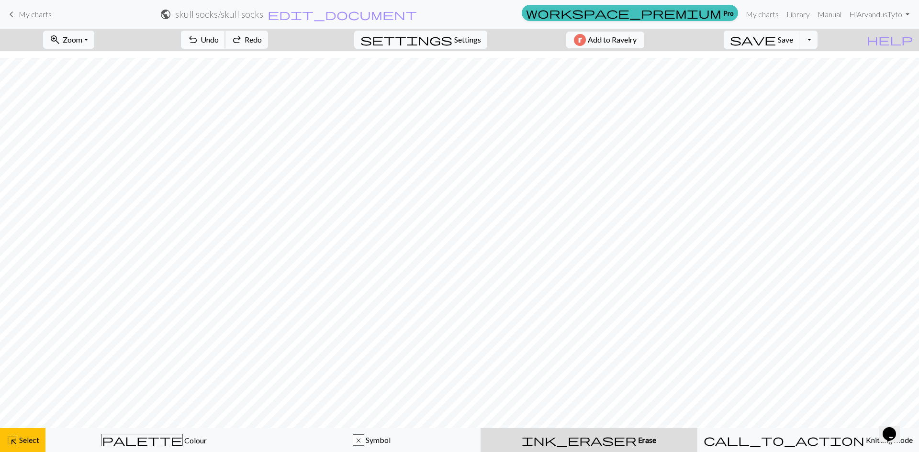
click at [219, 41] on span "Undo" at bounding box center [210, 39] width 18 height 9
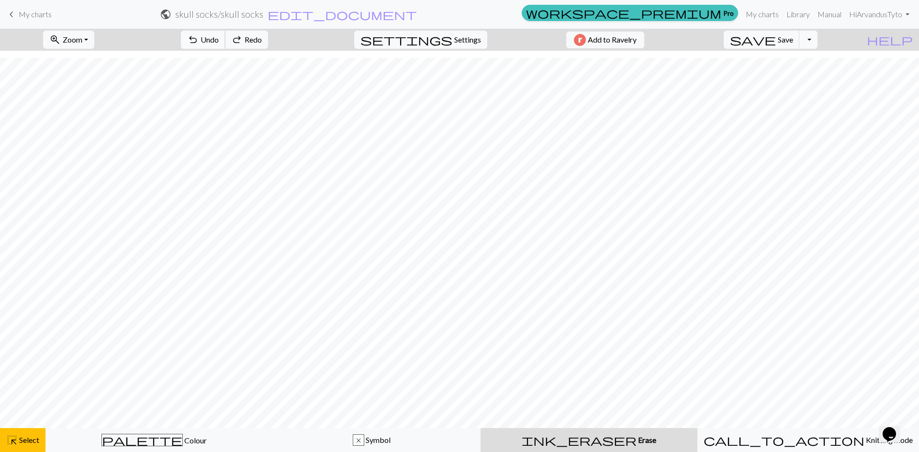
click at [219, 41] on span "Undo" at bounding box center [210, 39] width 18 height 9
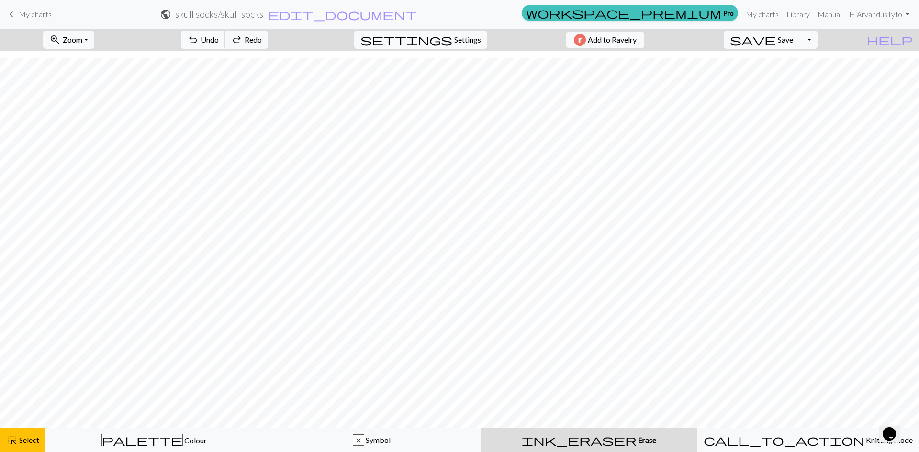
click at [219, 41] on span "Undo" at bounding box center [210, 39] width 18 height 9
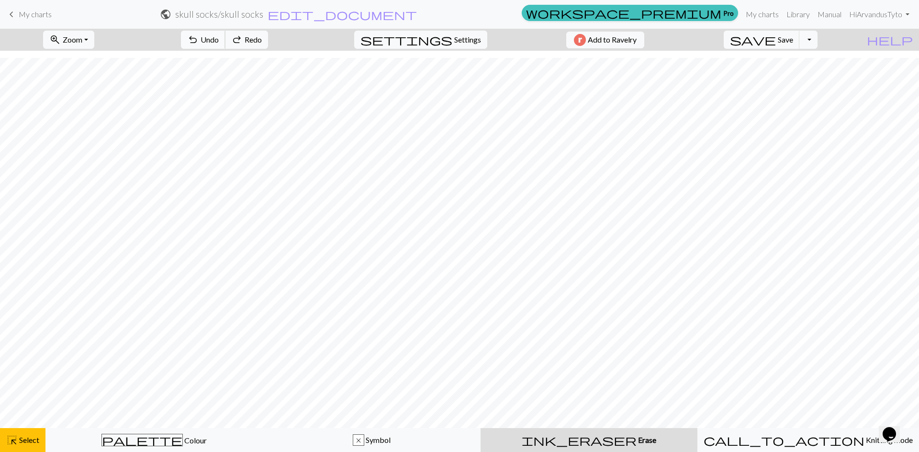
click at [219, 41] on span "Undo" at bounding box center [210, 39] width 18 height 9
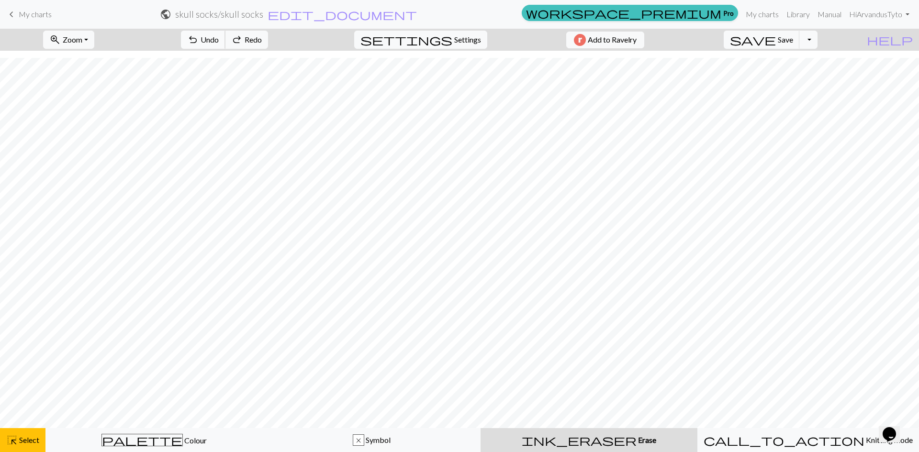
click at [219, 41] on span "Undo" at bounding box center [210, 39] width 18 height 9
click at [247, 41] on div "undo Undo Undo redo Redo Redo" at bounding box center [224, 40] width 101 height 22
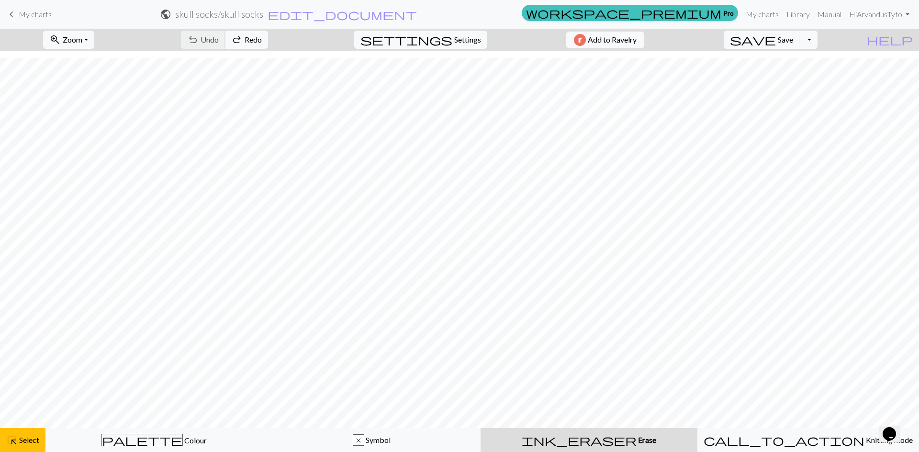
click at [247, 41] on div "undo Undo Undo redo Redo Redo" at bounding box center [224, 40] width 101 height 22
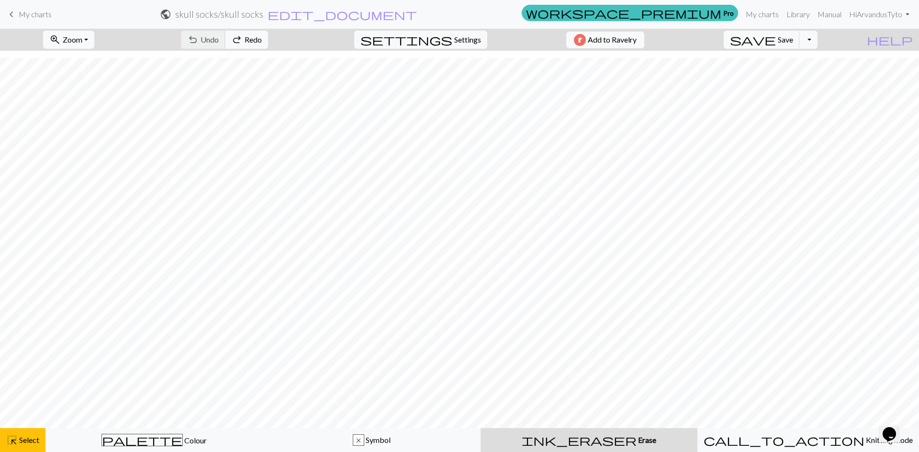
click at [247, 41] on div "undo Undo Undo redo Redo Redo" at bounding box center [224, 40] width 101 height 22
click at [255, 39] on div "undo Undo Undo redo Redo Redo" at bounding box center [224, 40] width 101 height 22
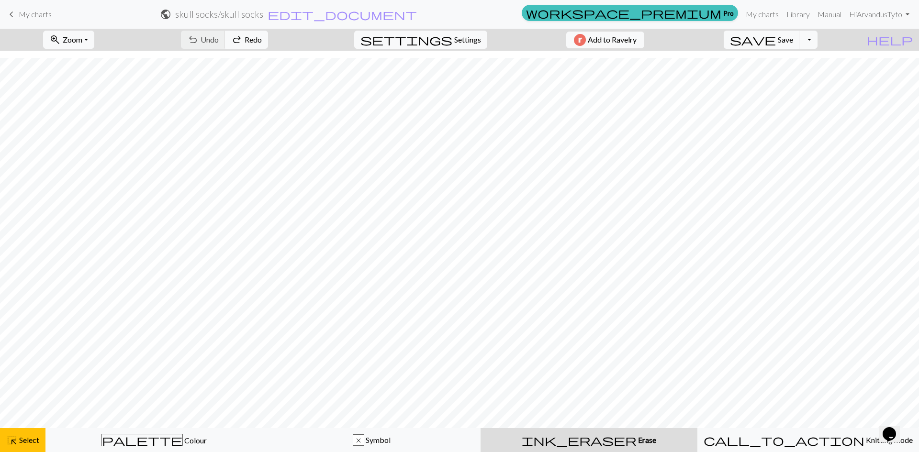
click at [255, 39] on div "undo Undo Undo redo Redo Redo" at bounding box center [224, 40] width 101 height 22
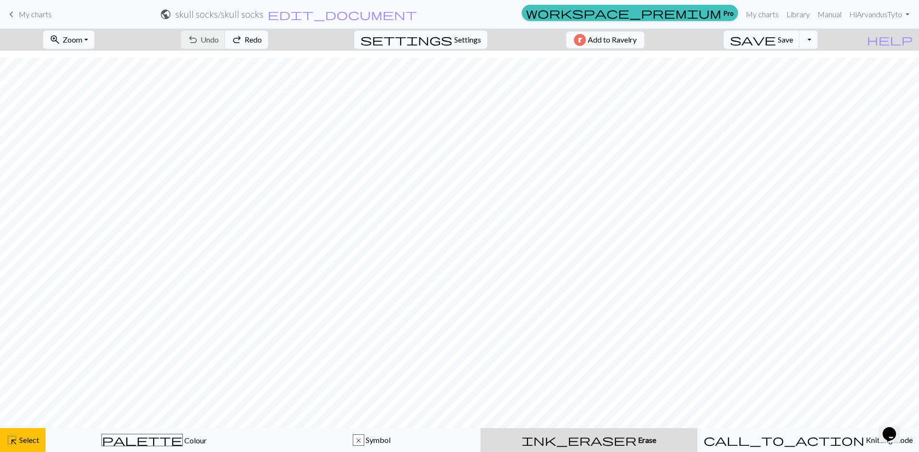
click at [255, 39] on div "undo Undo Undo redo Redo Redo" at bounding box center [224, 40] width 101 height 22
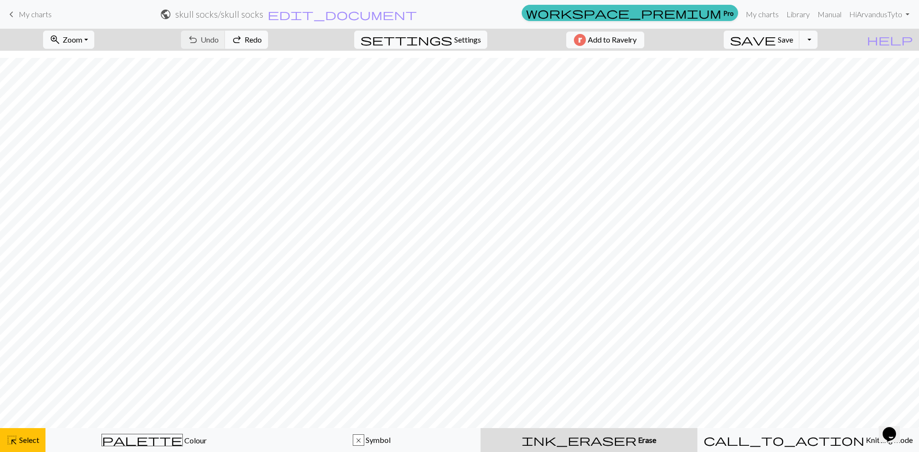
click at [255, 39] on div "undo Undo Undo redo Redo Redo" at bounding box center [224, 40] width 101 height 22
click at [248, 45] on div "undo Undo Undo redo Redo Redo" at bounding box center [224, 40] width 101 height 22
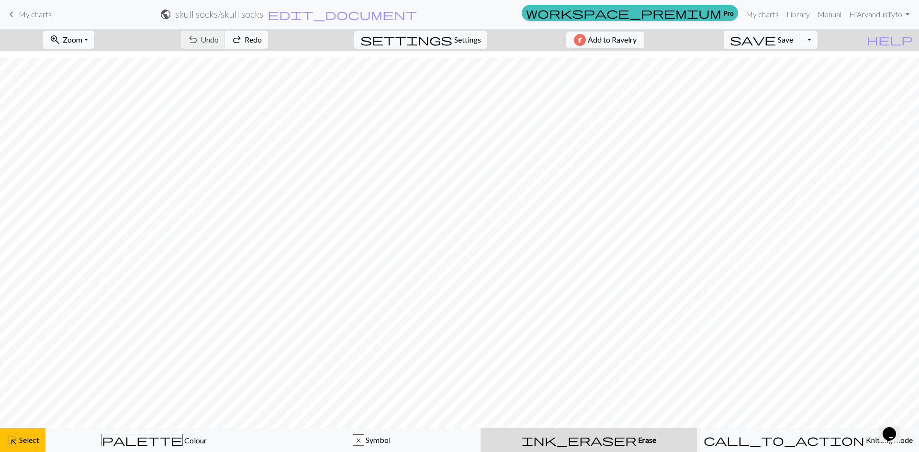
click at [248, 45] on div "undo Undo Undo redo Redo Redo" at bounding box center [224, 40] width 101 height 22
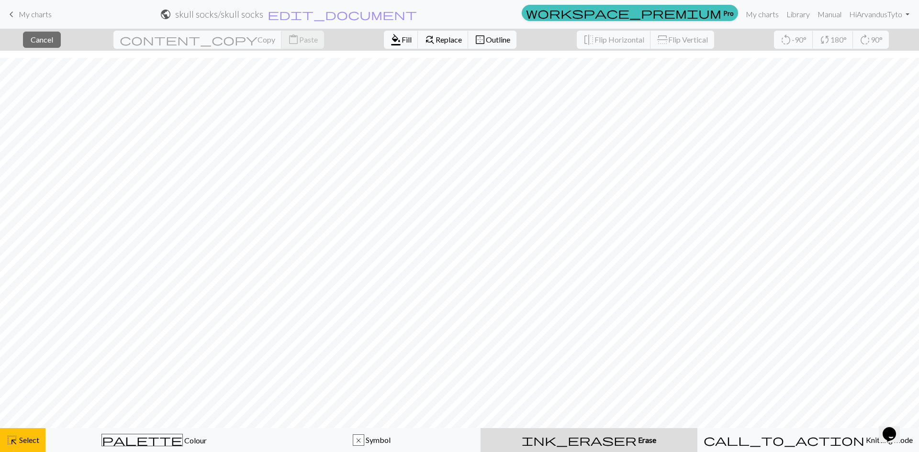
click at [587, 439] on span "ink_eraser" at bounding box center [579, 440] width 115 height 13
click at [436, 37] on span "Replace" at bounding box center [449, 39] width 26 height 9
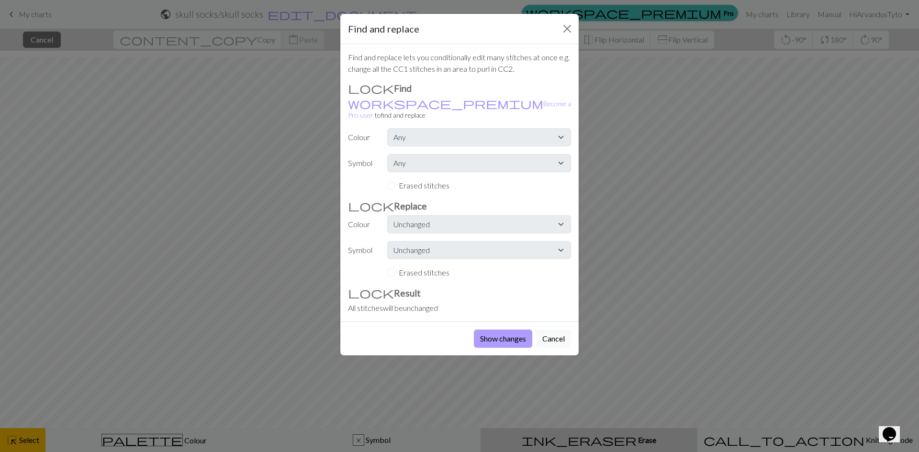
click at [505, 330] on button "Show changes" at bounding box center [503, 339] width 58 height 18
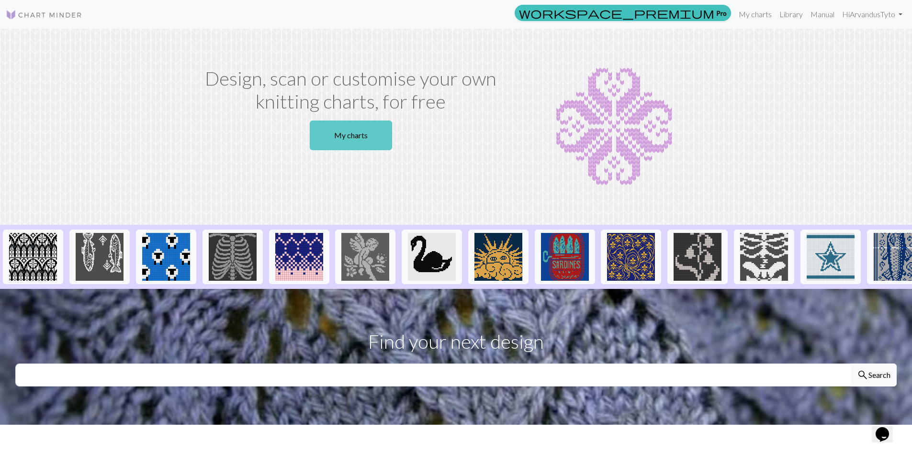
click at [339, 138] on link "My charts" at bounding box center [351, 136] width 82 height 30
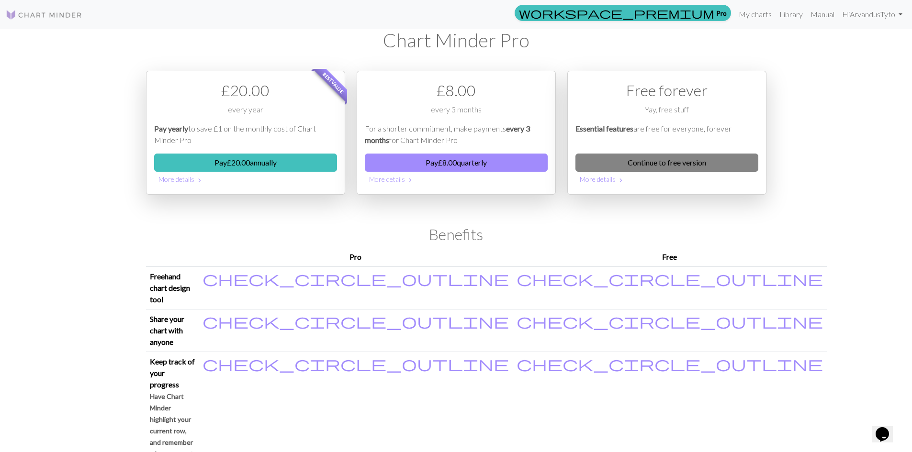
click at [668, 163] on link "Continue to free version" at bounding box center [666, 163] width 183 height 18
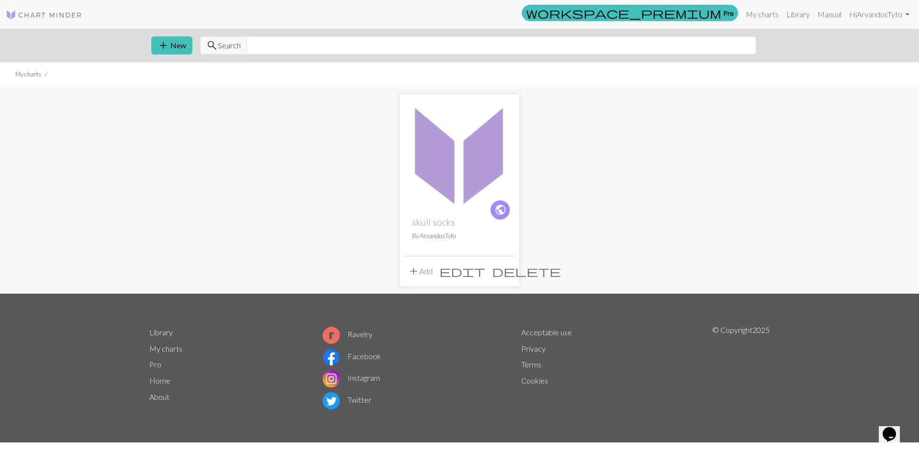
click at [505, 270] on span "delete" at bounding box center [526, 271] width 69 height 13
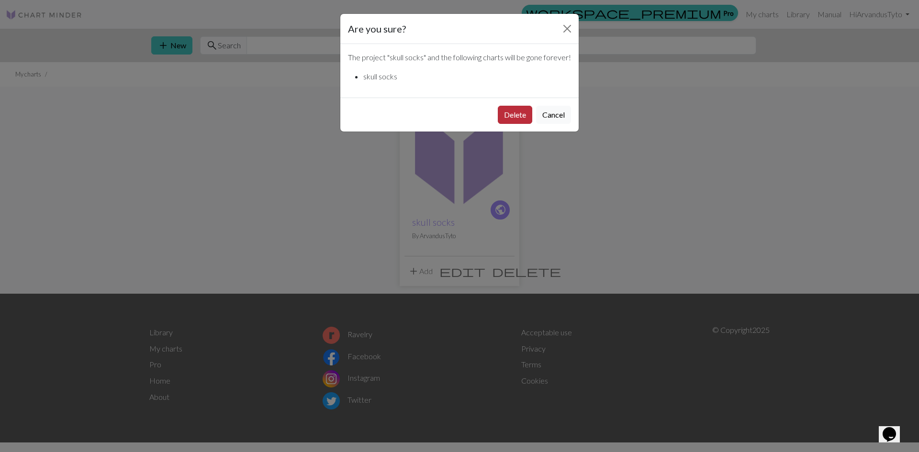
click at [507, 124] on button "Delete" at bounding box center [515, 115] width 34 height 18
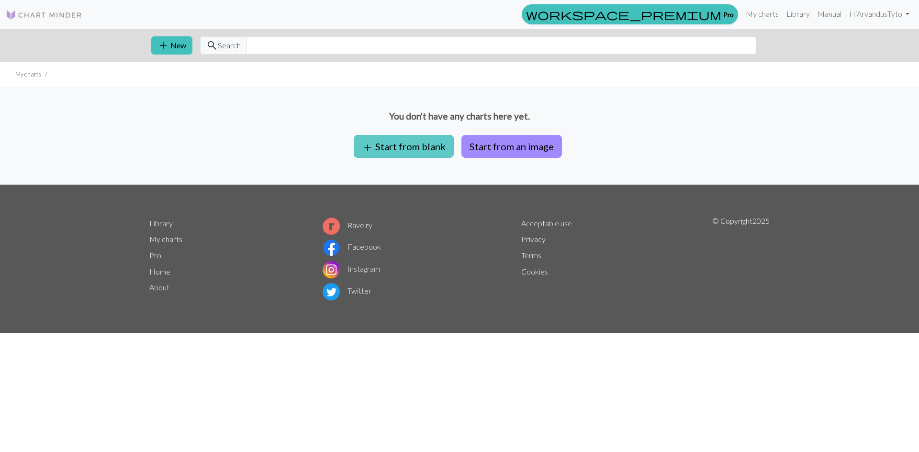
click at [382, 146] on button "add Start from blank" at bounding box center [404, 146] width 100 height 23
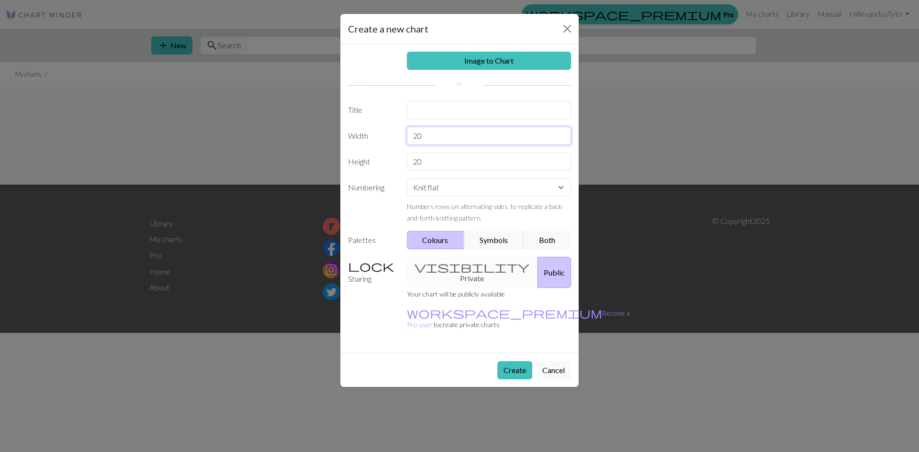
click at [435, 135] on input "20" at bounding box center [489, 136] width 165 height 18
type input "2"
drag, startPoint x: 427, startPoint y: 136, endPoint x: 415, endPoint y: 142, distance: 13.3
click at [415, 142] on input "64" at bounding box center [489, 136] width 165 height 18
type input "8"
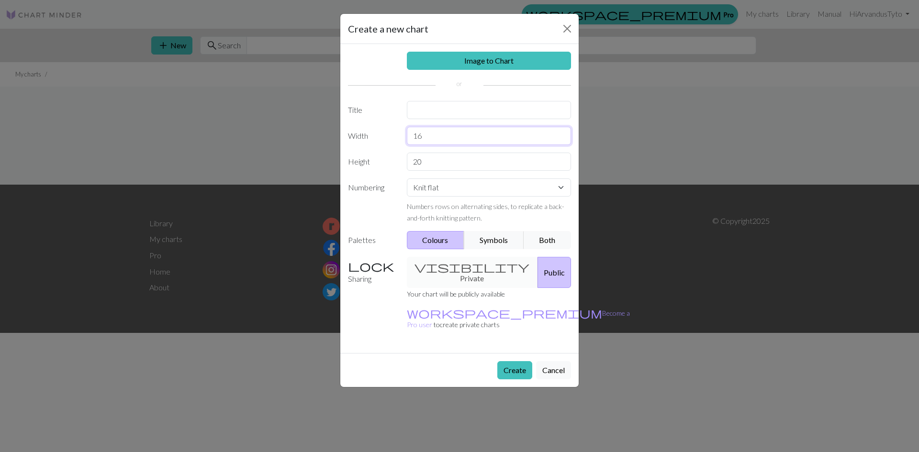
type input "16"
click at [426, 159] on input "20" at bounding box center [489, 162] width 165 height 18
type input "2"
type input "100"
click at [475, 191] on select "Knit flat Knit in the round Lace knitting Cross stitch" at bounding box center [489, 188] width 165 height 18
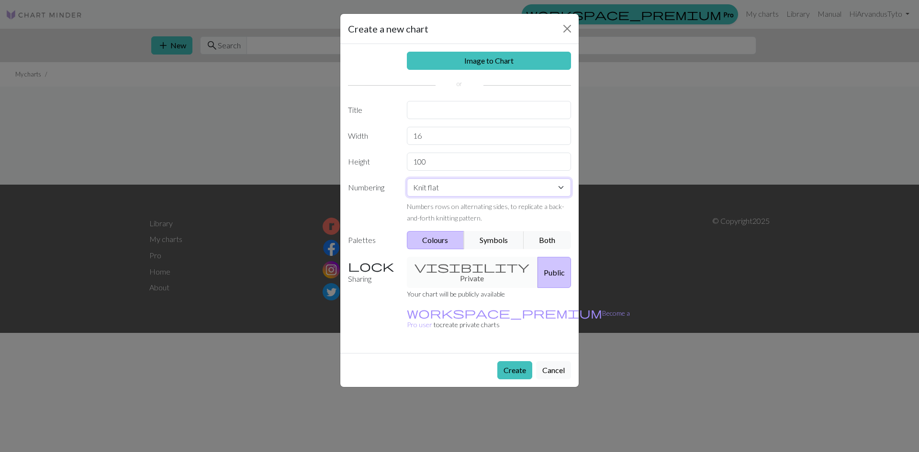
select select "round"
click at [407, 179] on select "Knit flat Knit in the round Lace knitting Cross stitch" at bounding box center [489, 188] width 165 height 18
click at [518, 361] on button "Create" at bounding box center [514, 370] width 35 height 18
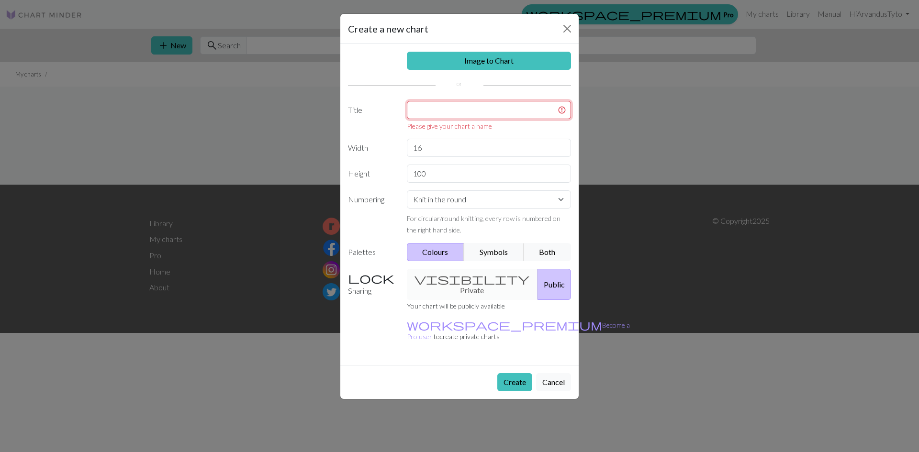
click at [442, 114] on input "text" at bounding box center [489, 110] width 165 height 18
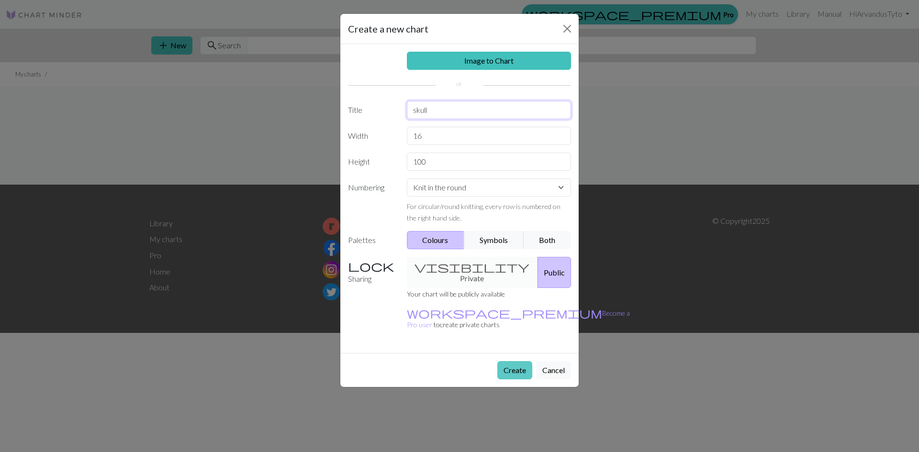
type input "skull"
click at [517, 361] on button "Create" at bounding box center [514, 370] width 35 height 18
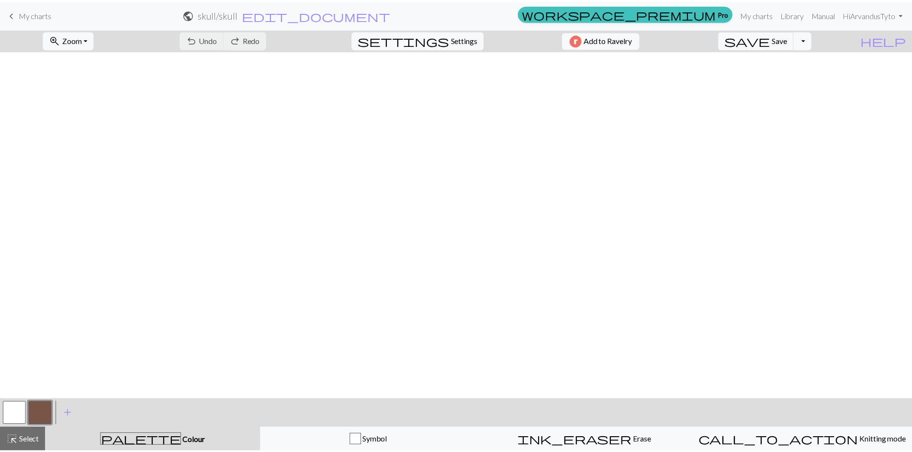
scroll to position [659, 0]
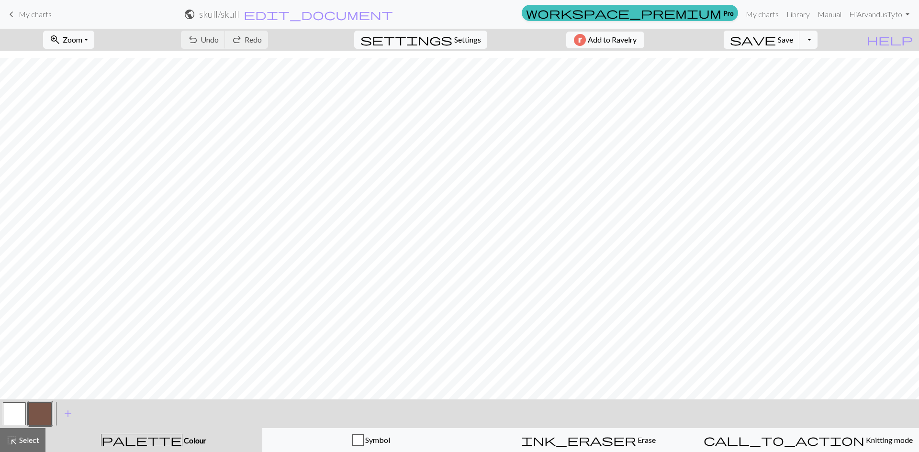
click at [46, 414] on button "button" at bounding box center [40, 414] width 23 height 23
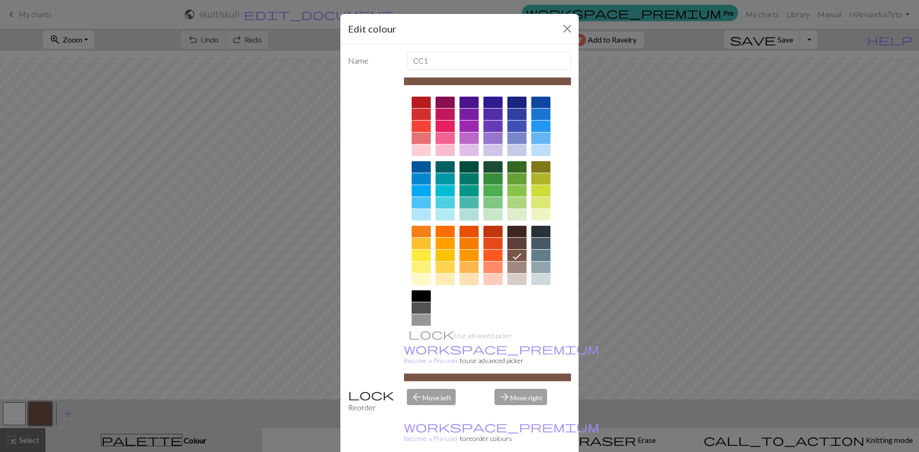
click at [423, 294] on div at bounding box center [421, 296] width 19 height 11
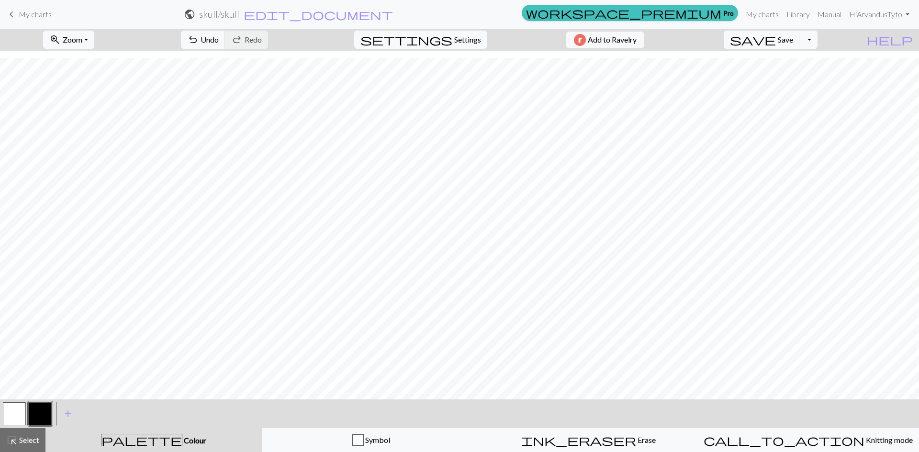
click at [9, 15] on span "keyboard_arrow_left" at bounding box center [11, 14] width 11 height 13
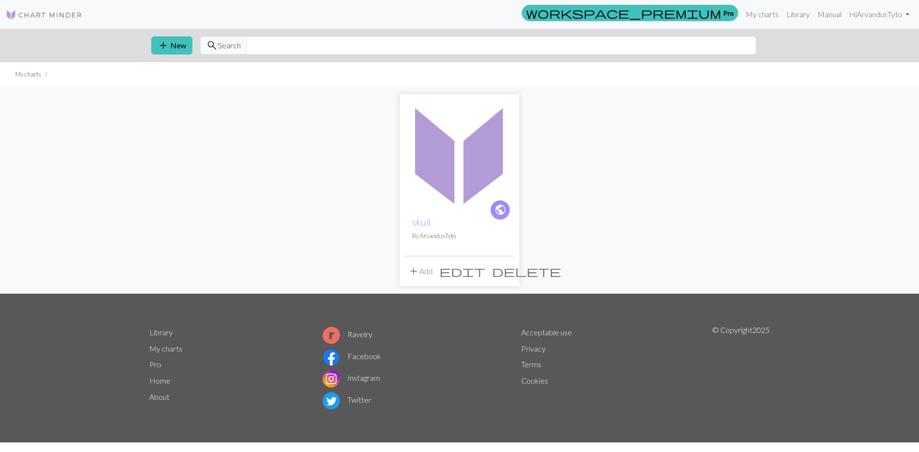
click at [48, 7] on link at bounding box center [44, 14] width 77 height 17
click at [798, 9] on link "Library" at bounding box center [798, 14] width 31 height 19
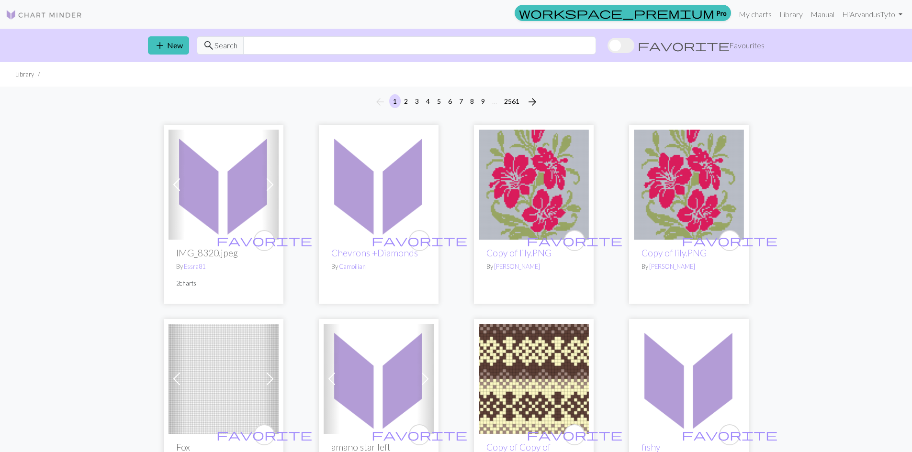
click at [634, 45] on span at bounding box center [620, 45] width 27 height 15
click at [607, 46] on input "favorite Favourites" at bounding box center [607, 46] width 0 height 0
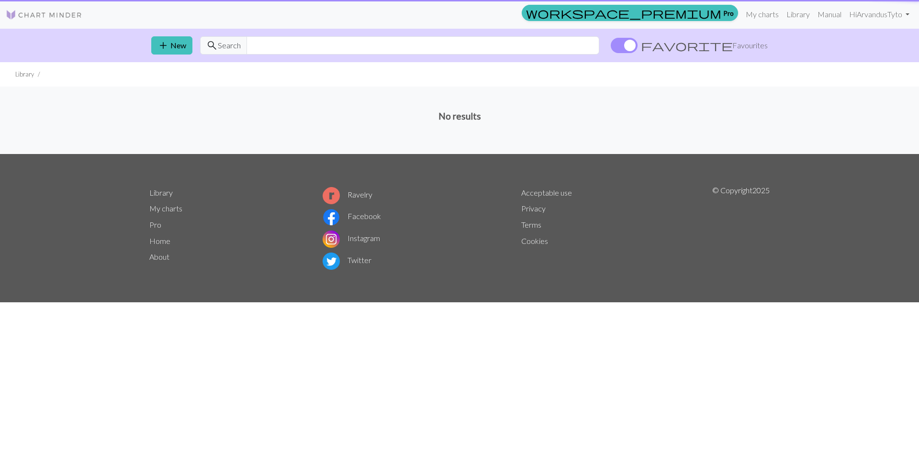
click at [638, 47] on span at bounding box center [624, 45] width 27 height 15
click at [611, 46] on input "favorite Favourites" at bounding box center [611, 46] width 0 height 0
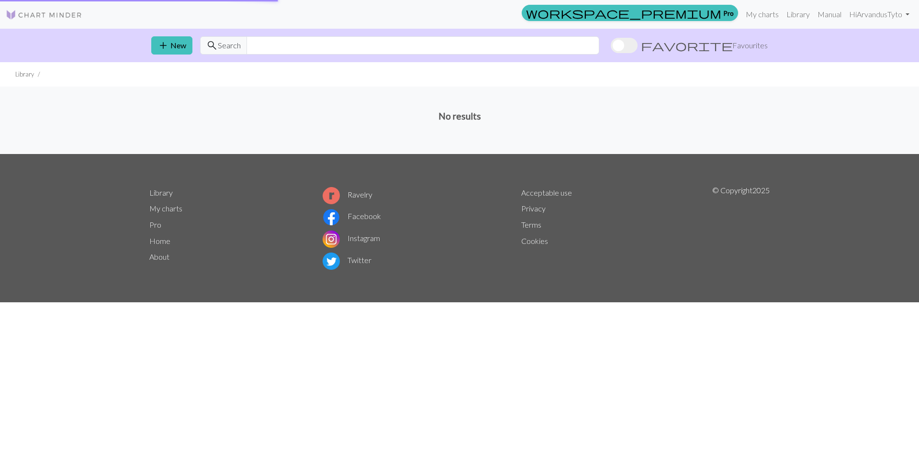
drag, startPoint x: 215, startPoint y: 38, endPoint x: 228, endPoint y: 43, distance: 13.3
click at [216, 39] on span "search Search" at bounding box center [223, 45] width 47 height 18
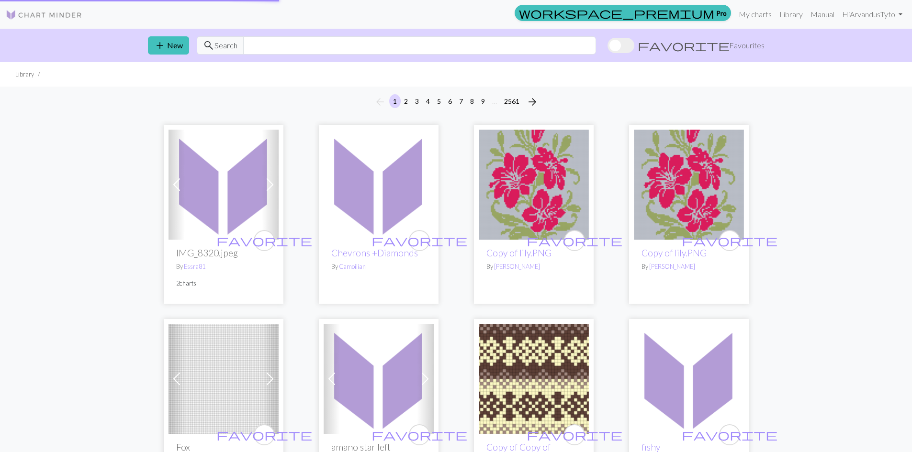
click at [230, 47] on span "Search" at bounding box center [225, 45] width 23 height 11
click at [298, 41] on input "text" at bounding box center [419, 45] width 353 height 18
click at [333, 47] on input "text" at bounding box center [419, 45] width 353 height 18
type input "socks"
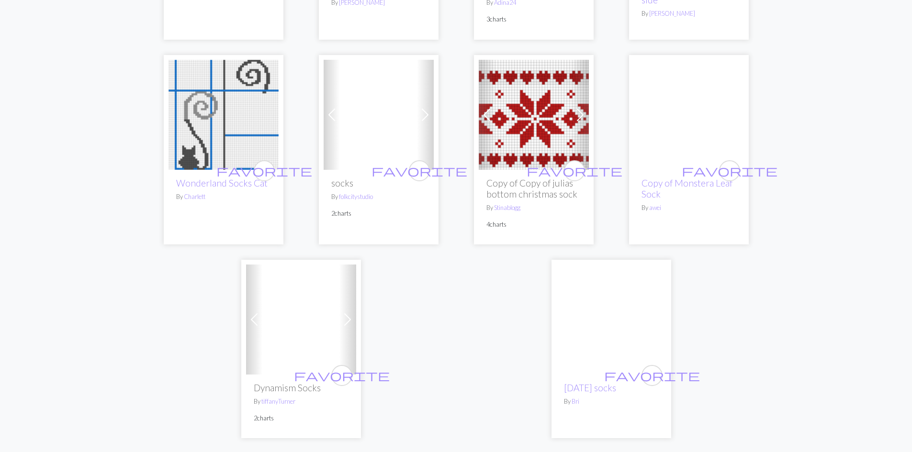
scroll to position [2394, 0]
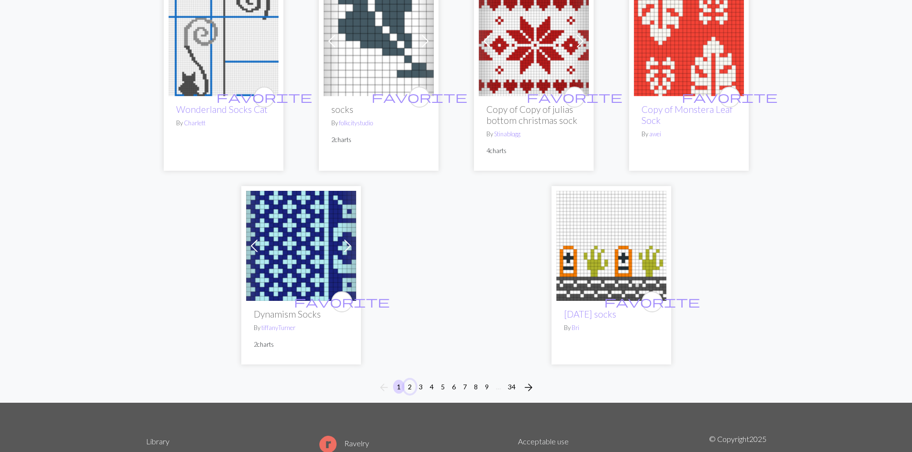
click at [411, 380] on button "2" at bounding box center [409, 387] width 11 height 14
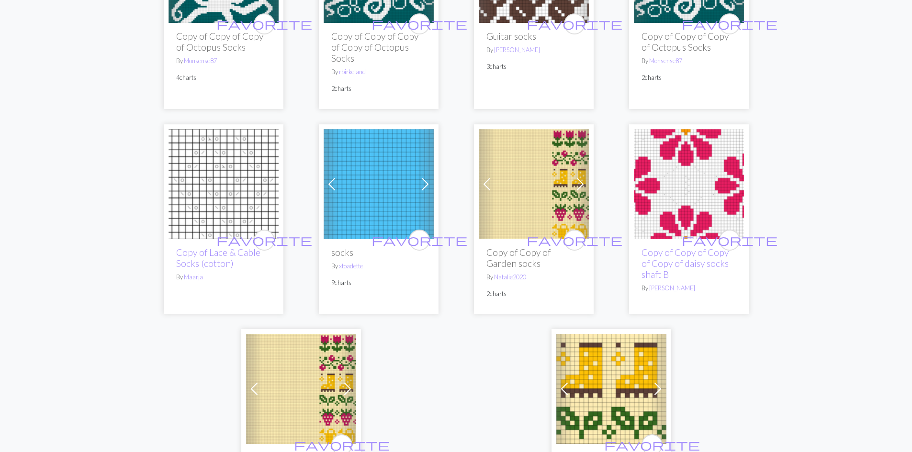
scroll to position [2394, 0]
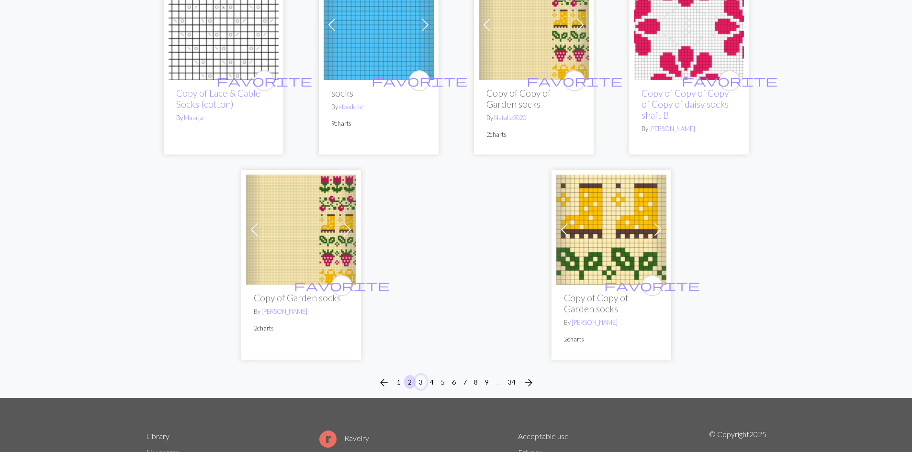
click at [420, 380] on button "3" at bounding box center [420, 382] width 11 height 14
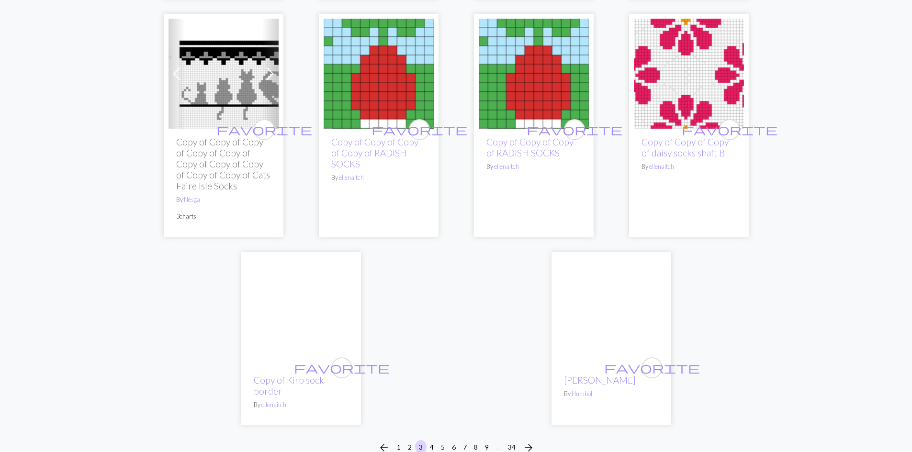
scroll to position [2625, 0]
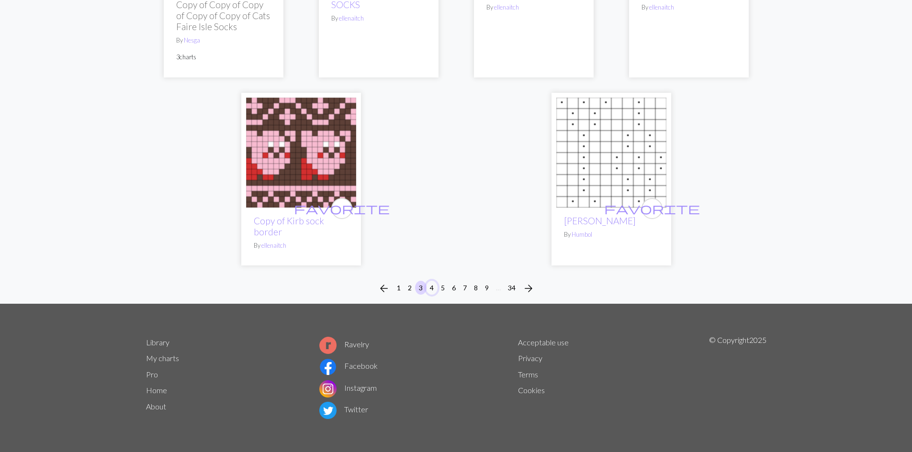
click at [431, 287] on button "4" at bounding box center [431, 288] width 11 height 14
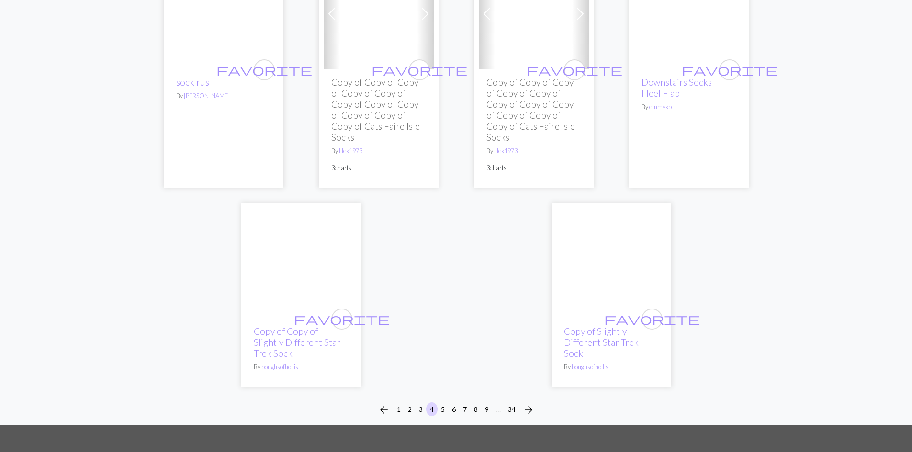
scroll to position [2394, 0]
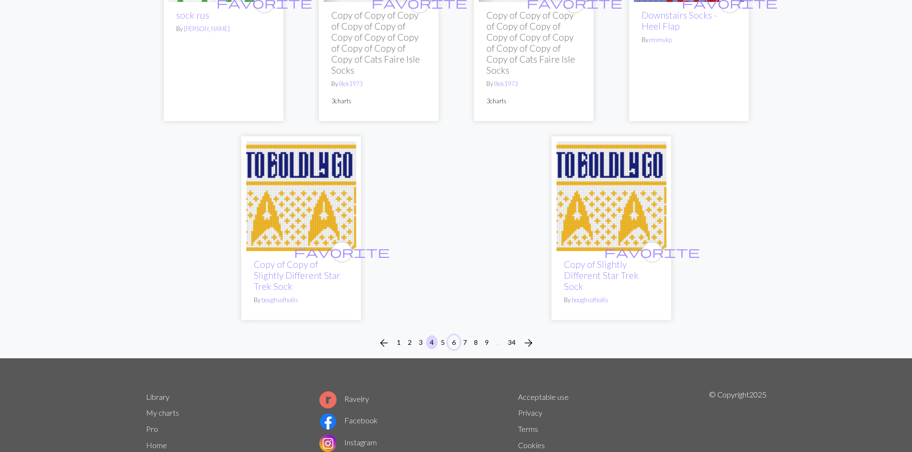
click at [448, 336] on button "6" at bounding box center [453, 343] width 11 height 14
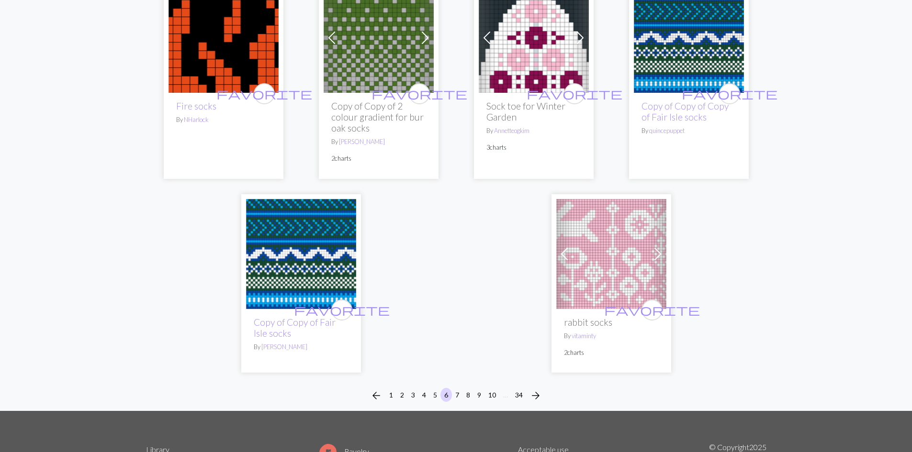
scroll to position [2553, 0]
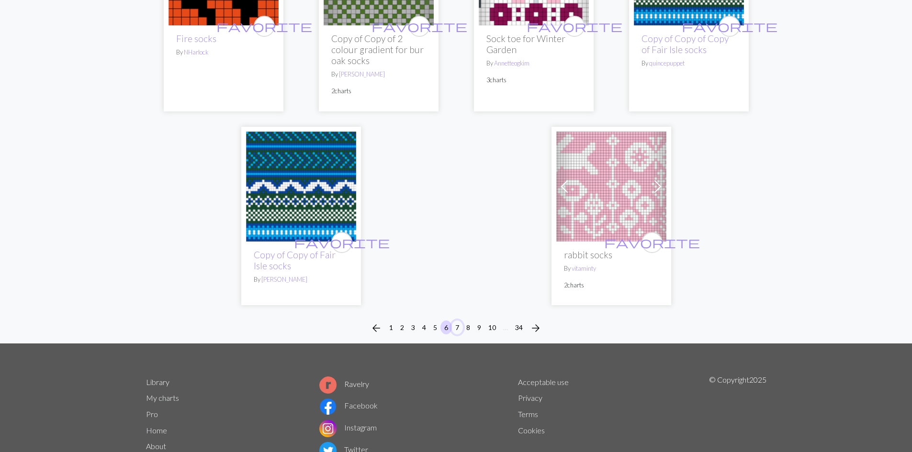
click at [453, 321] on button "7" at bounding box center [456, 328] width 11 height 14
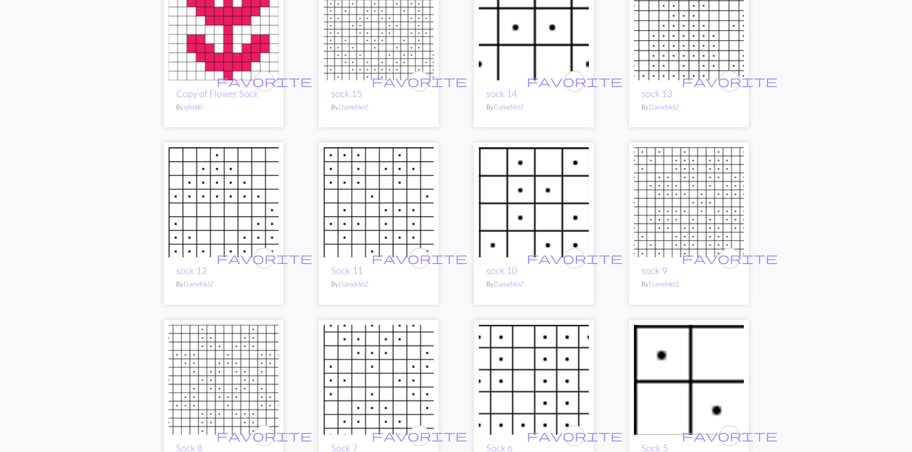
click at [165, 43] on div "favorite Copy of Flower Sock By njh680" at bounding box center [224, 47] width 120 height 162
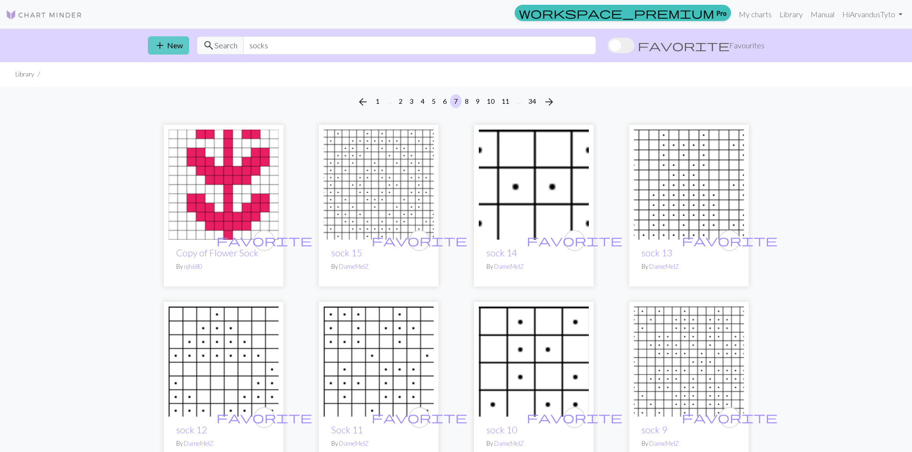
click at [152, 45] on button "add New" at bounding box center [168, 45] width 41 height 18
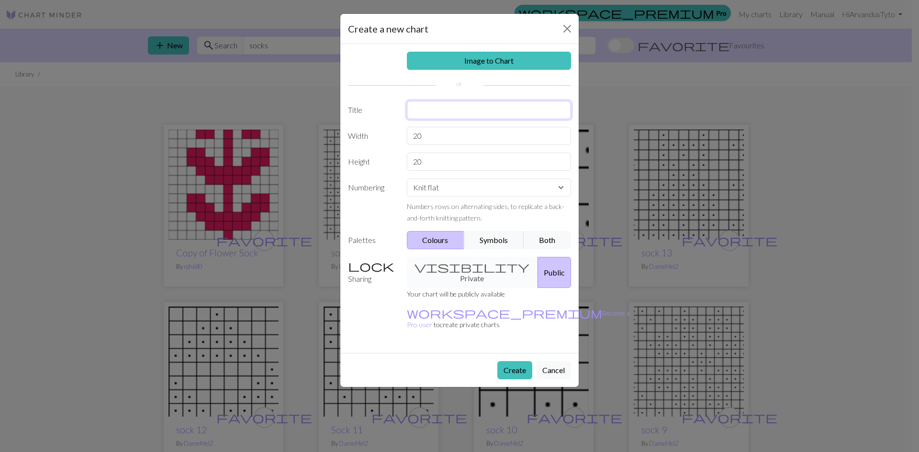
click at [431, 112] on input "text" at bounding box center [489, 110] width 165 height 18
type input "skull"
click at [437, 139] on input "20" at bounding box center [489, 136] width 165 height 18
type input "2"
type input "100"
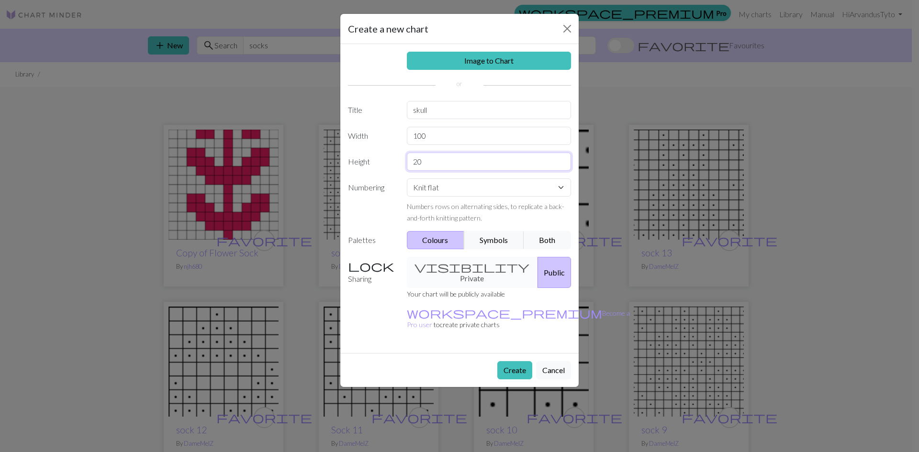
click at [434, 164] on input "20" at bounding box center [489, 162] width 165 height 18
type input "2"
type input "100"
drag, startPoint x: 423, startPoint y: 190, endPoint x: 425, endPoint y: 195, distance: 5.6
click at [423, 190] on select "Knit flat Knit in the round Lace knitting Cross stitch" at bounding box center [489, 188] width 165 height 18
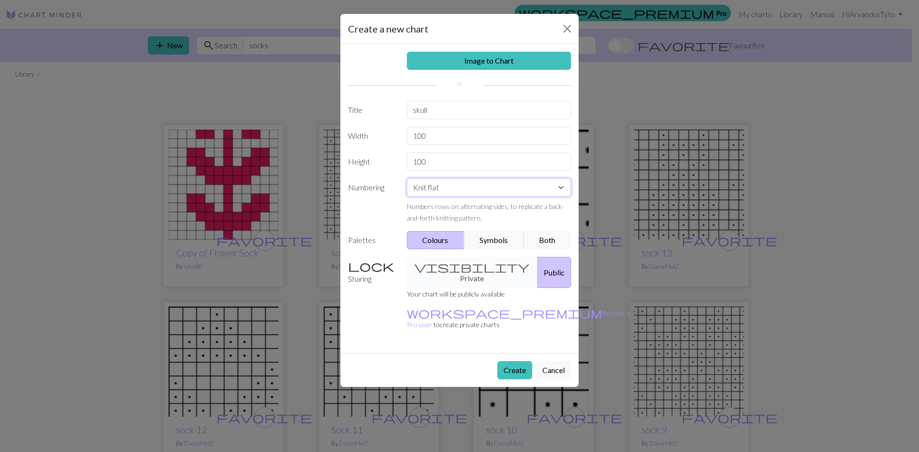
select select "round"
click at [407, 179] on select "Knit flat Knit in the round Lace knitting Cross stitch" at bounding box center [489, 188] width 165 height 18
click at [510, 361] on button "Create" at bounding box center [514, 370] width 35 height 18
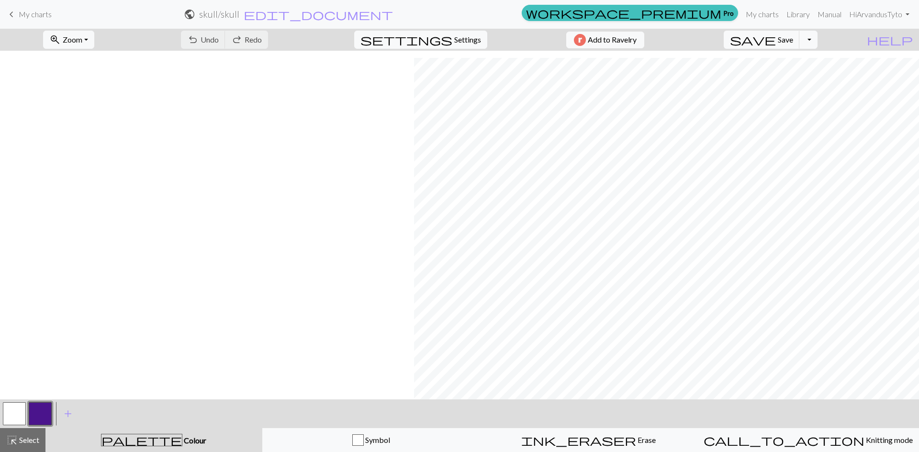
scroll to position [659, 414]
click at [45, 412] on button "button" at bounding box center [40, 414] width 23 height 23
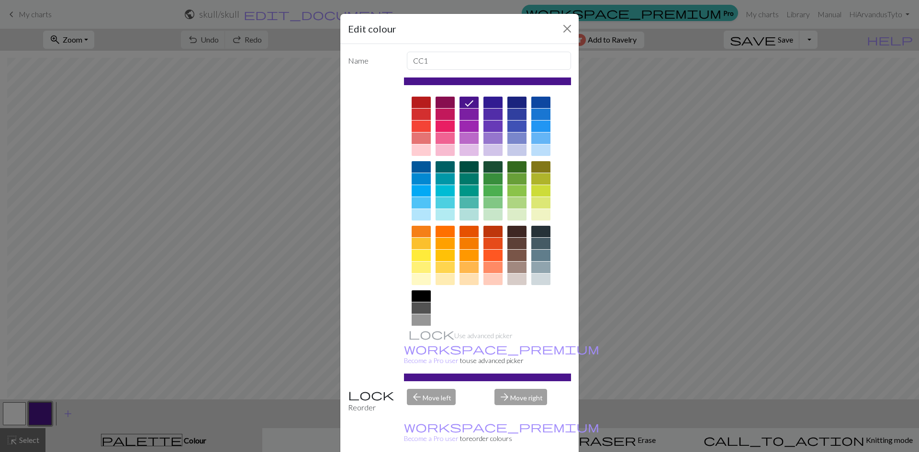
click at [417, 299] on div at bounding box center [421, 296] width 19 height 11
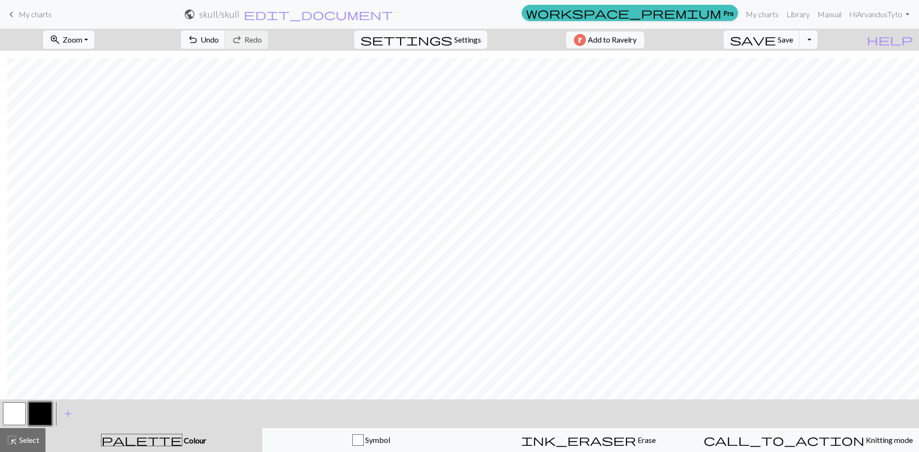
click at [53, 415] on div at bounding box center [40, 414] width 26 height 26
click at [38, 414] on button "button" at bounding box center [40, 414] width 23 height 23
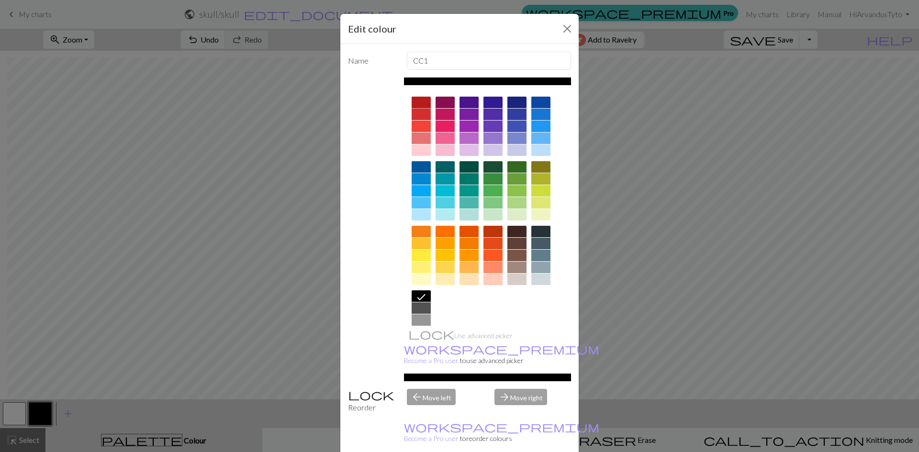
click at [413, 98] on div at bounding box center [421, 102] width 19 height 11
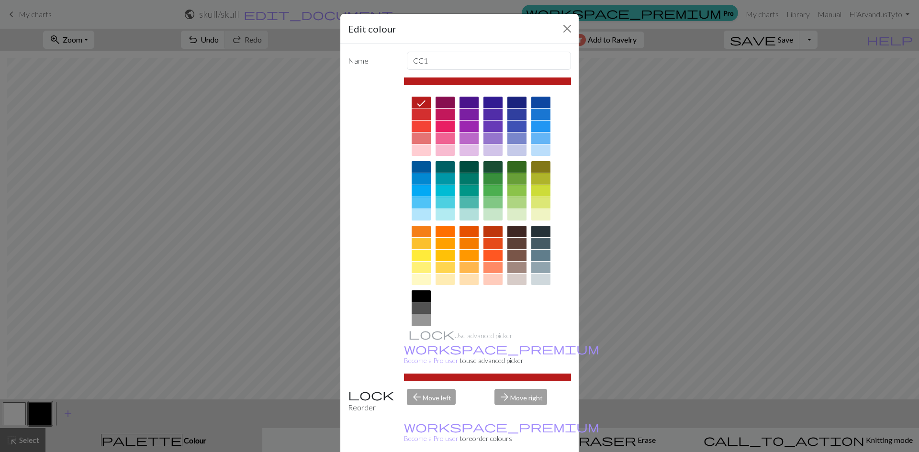
click at [720, 141] on div "Edit colour Name CC1 Use advanced picker workspace_premium Become a Pro user to…" at bounding box center [459, 226] width 919 height 452
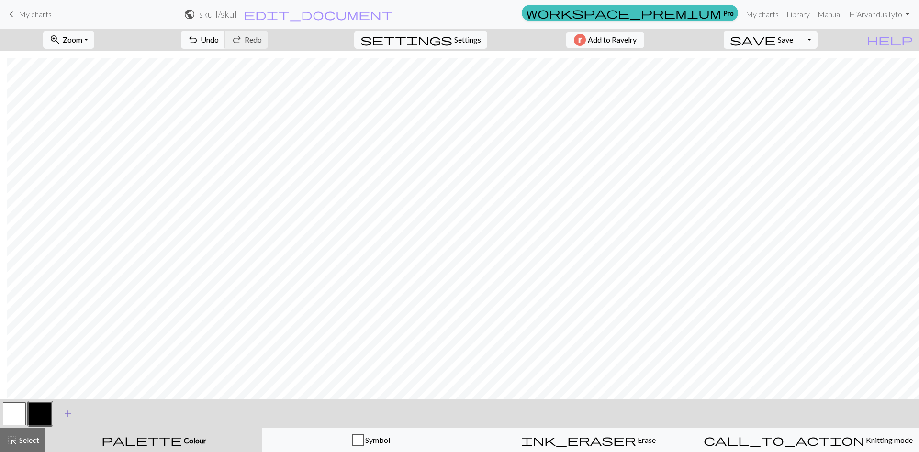
click at [69, 416] on span "add" at bounding box center [67, 413] width 11 height 13
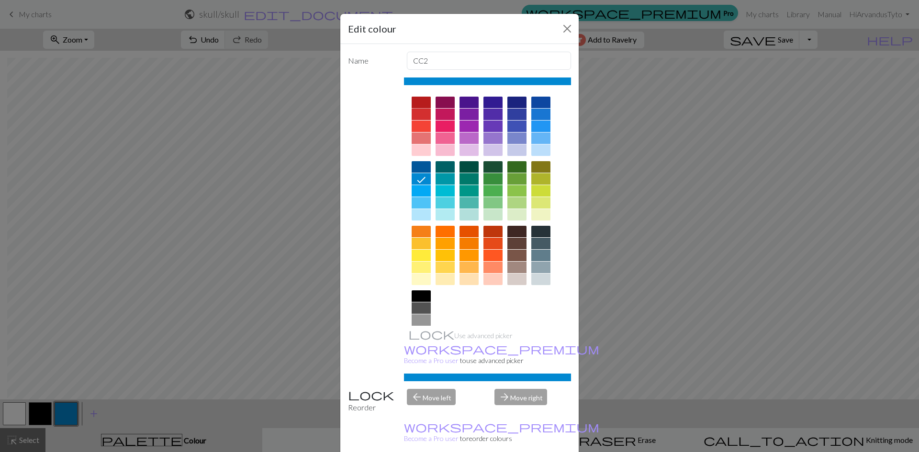
click at [421, 100] on div at bounding box center [421, 102] width 19 height 11
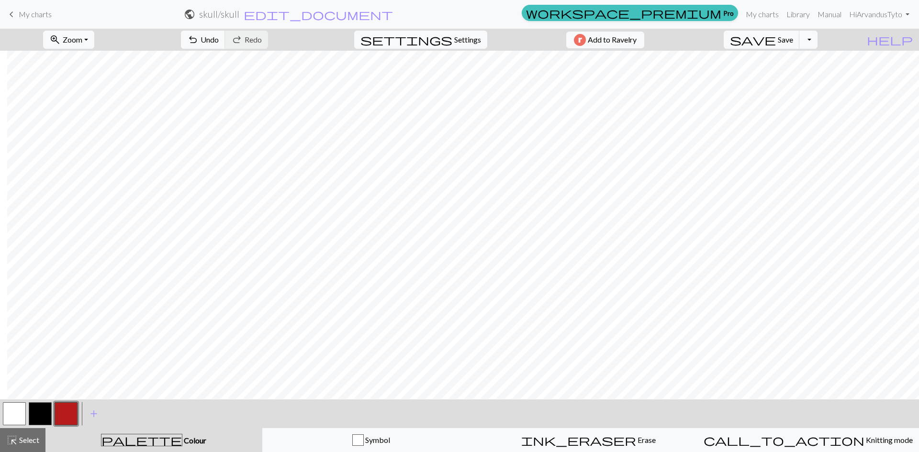
scroll to position [640, 414]
click at [39, 415] on button "button" at bounding box center [40, 414] width 23 height 23
click at [219, 41] on span "Undo" at bounding box center [210, 39] width 18 height 9
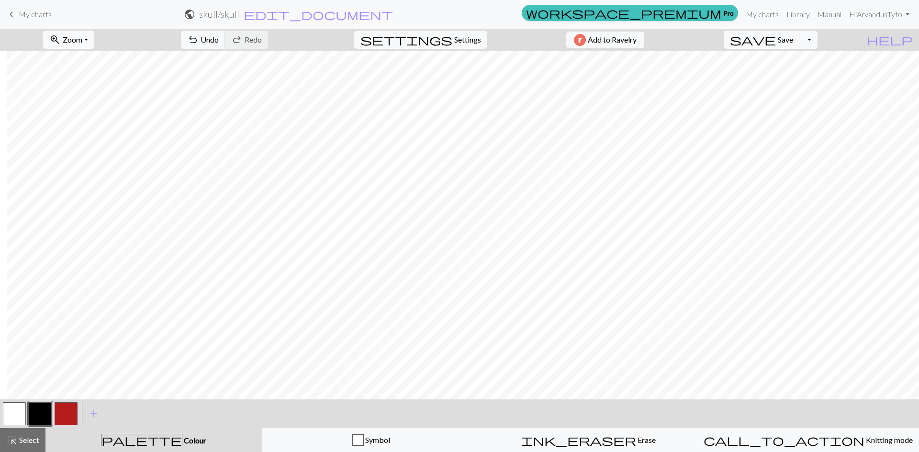
click at [8, 414] on button "button" at bounding box center [14, 414] width 23 height 23
click at [51, 415] on button "button" at bounding box center [40, 414] width 23 height 23
click at [199, 42] on span "undo" at bounding box center [192, 39] width 11 height 13
click at [199, 40] on span "undo" at bounding box center [192, 39] width 11 height 13
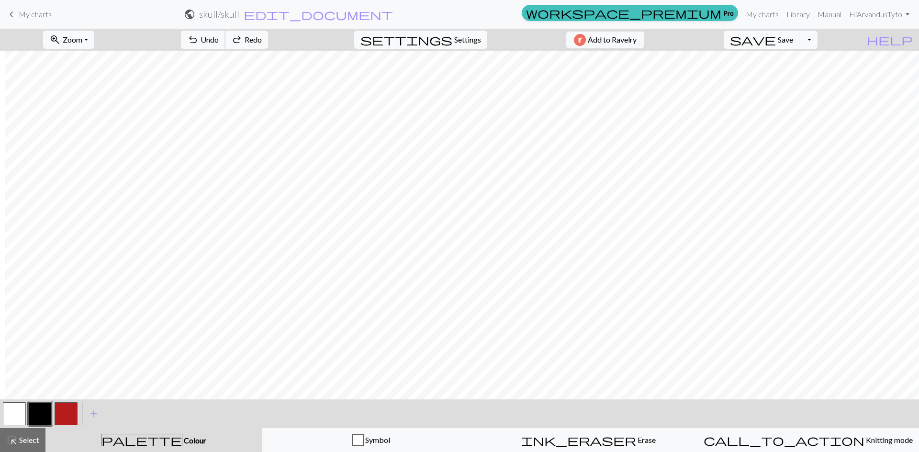
scroll to position [412, 412]
click at [10, 412] on button "button" at bounding box center [14, 414] width 23 height 23
click at [45, 411] on button "button" at bounding box center [40, 414] width 23 height 23
click at [14, 407] on button "button" at bounding box center [14, 414] width 23 height 23
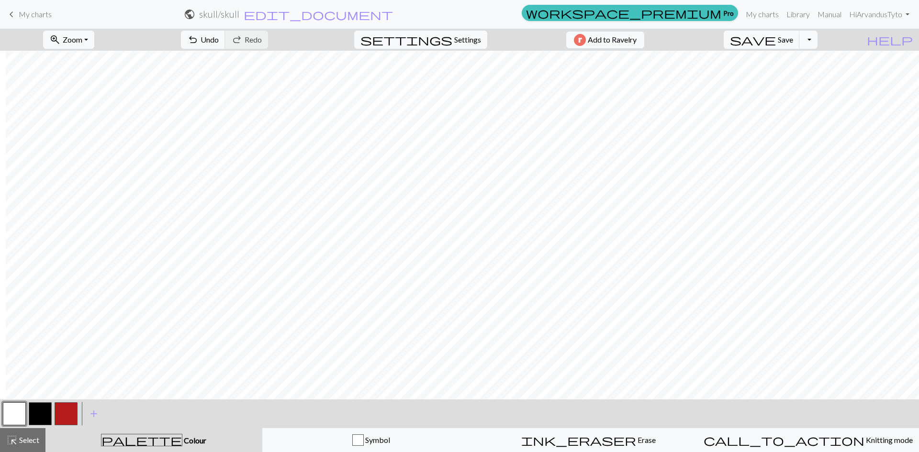
click at [39, 408] on button "button" at bounding box center [40, 414] width 23 height 23
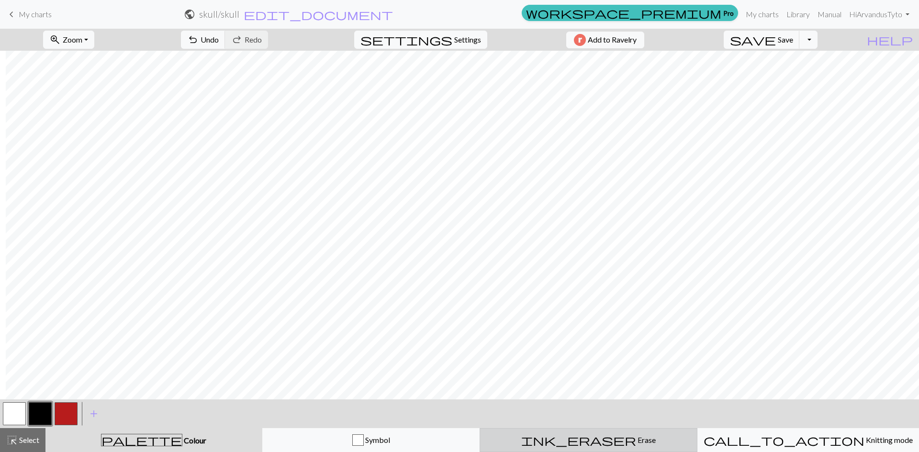
click at [612, 441] on div "ink_eraser Erase Erase" at bounding box center [588, 440] width 205 height 11
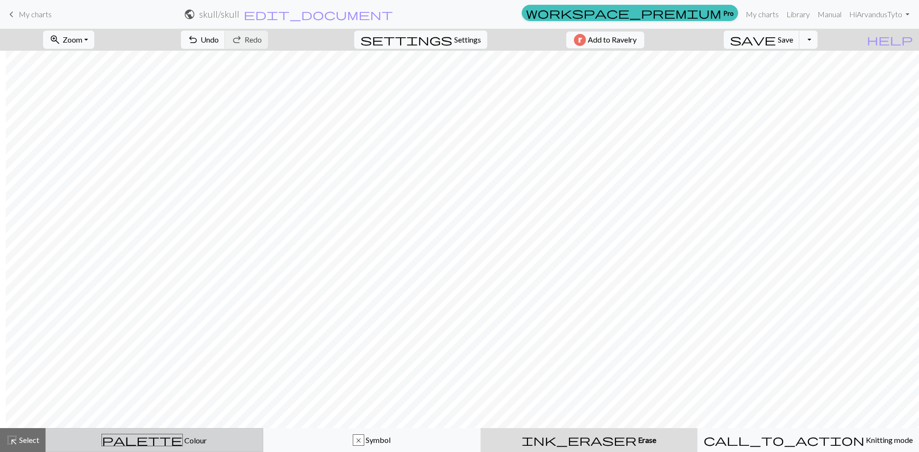
click at [145, 439] on span "palette" at bounding box center [142, 440] width 80 height 13
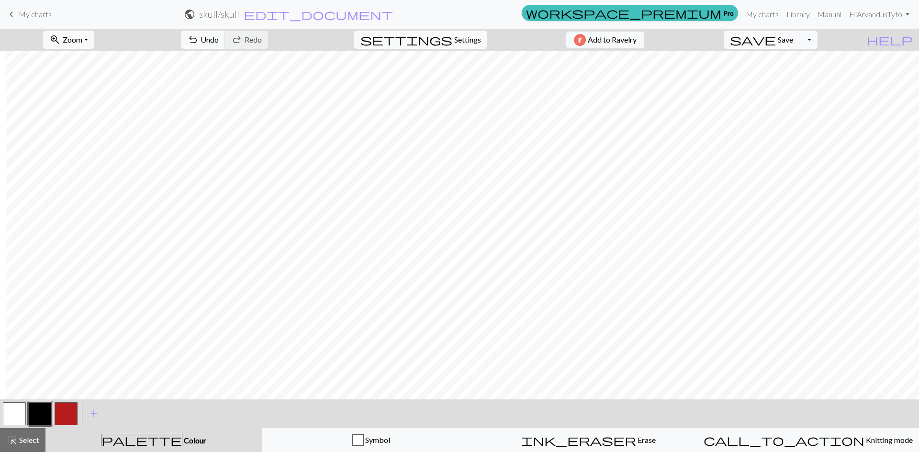
click at [22, 414] on button "button" at bounding box center [14, 414] width 23 height 23
click at [44, 415] on button "button" at bounding box center [40, 414] width 23 height 23
click at [219, 42] on span "Undo" at bounding box center [210, 39] width 18 height 9
click at [22, 408] on button "button" at bounding box center [14, 414] width 23 height 23
click at [41, 413] on button "button" at bounding box center [40, 414] width 23 height 23
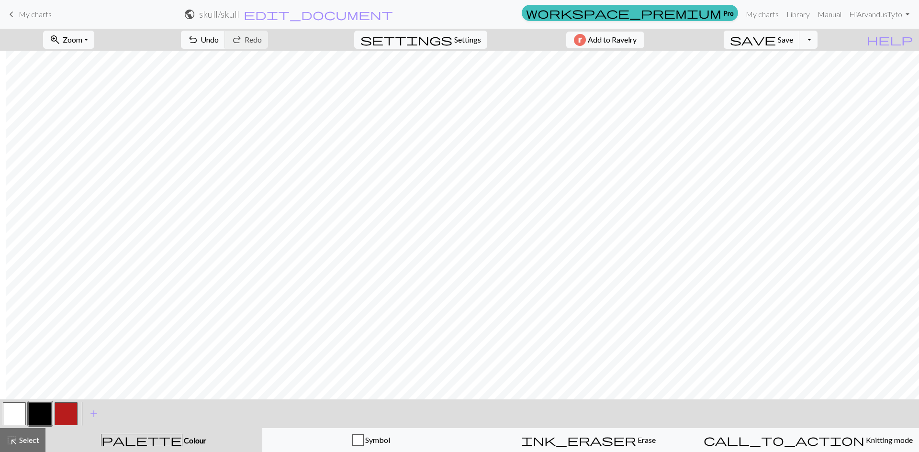
click at [13, 404] on button "button" at bounding box center [14, 414] width 23 height 23
click at [43, 412] on button "button" at bounding box center [40, 414] width 23 height 23
click at [219, 42] on span "Undo" at bounding box center [210, 39] width 18 height 9
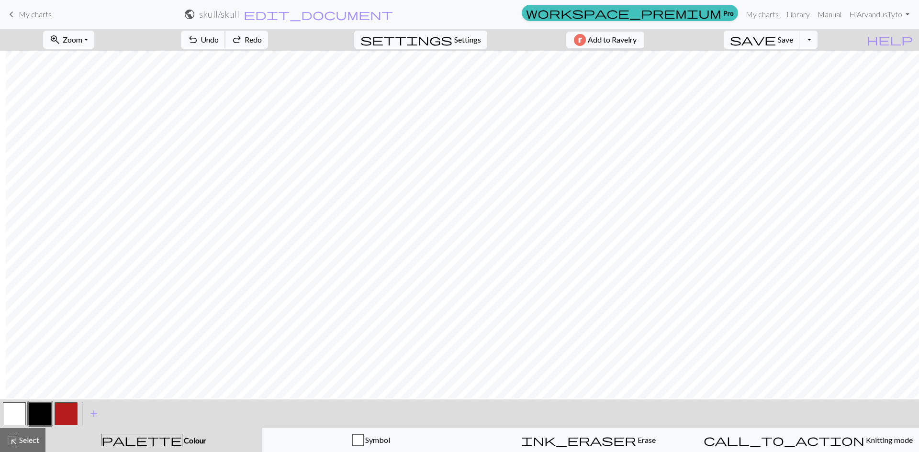
scroll to position [449, 413]
click at [8, 411] on button "button" at bounding box center [14, 414] width 23 height 23
click at [38, 414] on button "button" at bounding box center [40, 414] width 23 height 23
click at [219, 40] on span "Undo" at bounding box center [210, 39] width 18 height 9
click at [11, 413] on button "button" at bounding box center [14, 414] width 23 height 23
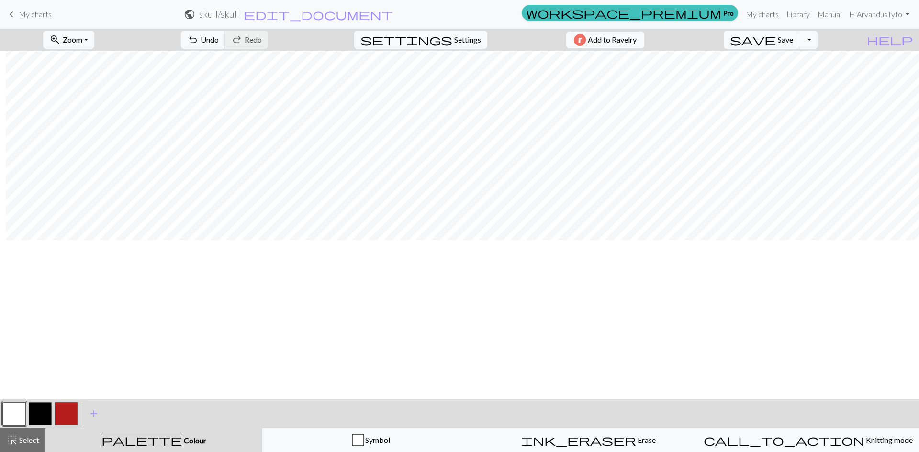
scroll to position [289, 413]
click at [37, 418] on button "button" at bounding box center [40, 414] width 23 height 23
click at [7, 418] on button "button" at bounding box center [14, 414] width 23 height 23
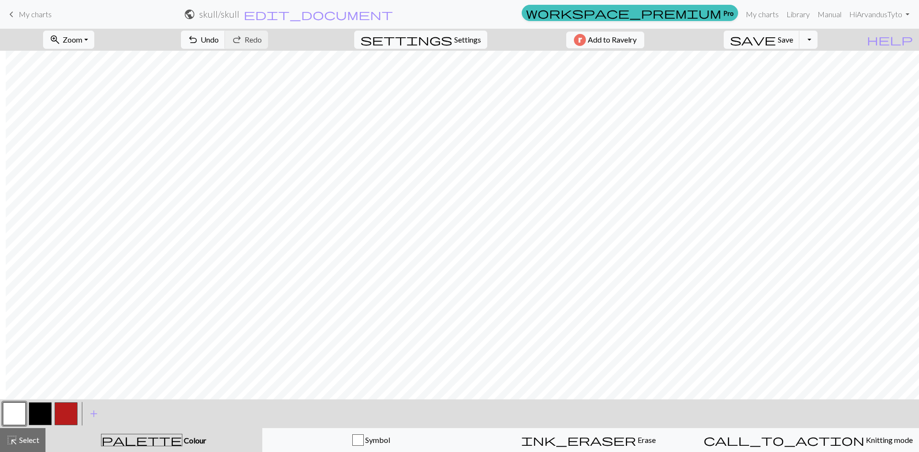
click at [35, 416] on button "button" at bounding box center [40, 414] width 23 height 23
click at [24, 411] on button "button" at bounding box center [14, 414] width 23 height 23
click at [36, 414] on button "button" at bounding box center [40, 414] width 23 height 23
click at [219, 39] on span "Undo" at bounding box center [210, 39] width 18 height 9
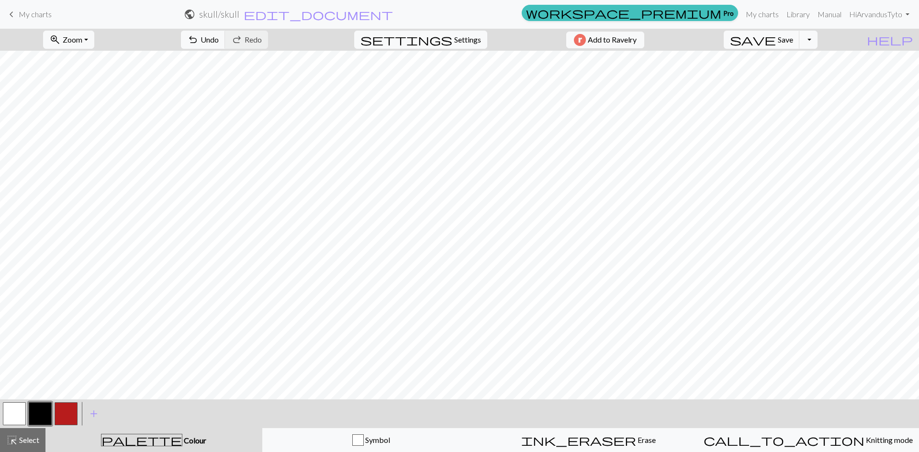
click at [60, 417] on button "button" at bounding box center [66, 414] width 23 height 23
click at [44, 412] on button "button" at bounding box center [40, 414] width 23 height 23
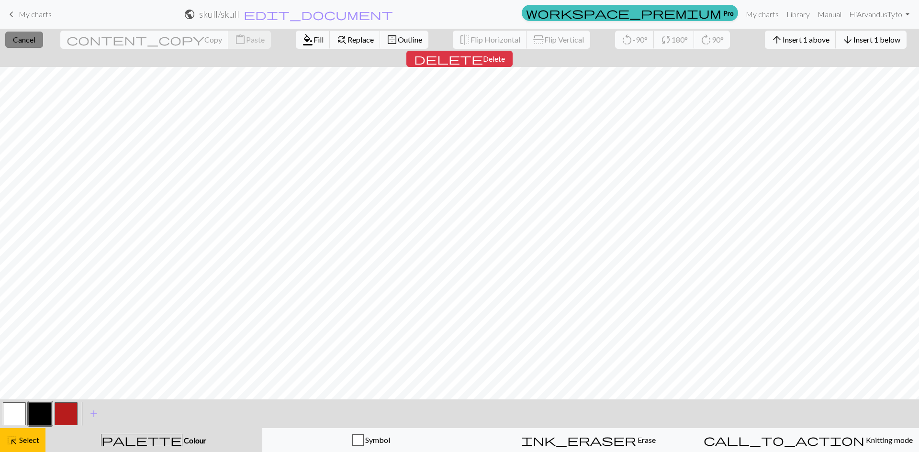
click at [30, 34] on button "close Cancel" at bounding box center [24, 40] width 38 height 16
click at [33, 49] on div "close Cancel content_copy Copy content_paste Paste format_color_fill Fill find_…" at bounding box center [459, 48] width 919 height 38
click at [27, 36] on span "Cancel" at bounding box center [24, 39] width 22 height 9
click at [23, 44] on button "close Cancel" at bounding box center [24, 40] width 38 height 16
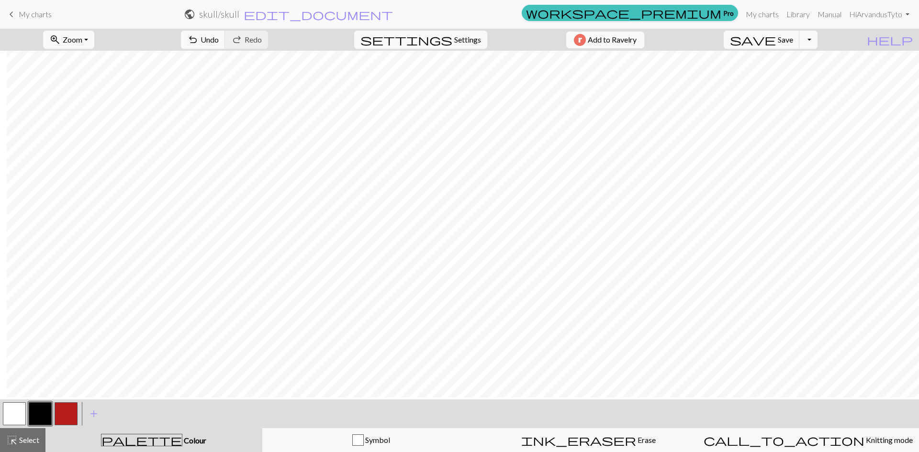
scroll to position [229, 414]
click at [18, 416] on button "button" at bounding box center [14, 414] width 23 height 23
click at [46, 412] on button "button" at bounding box center [40, 414] width 23 height 23
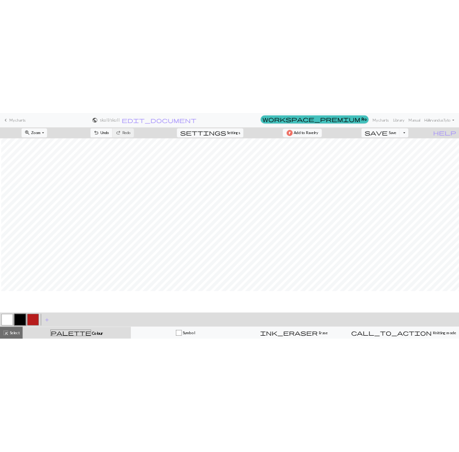
scroll to position [249, 409]
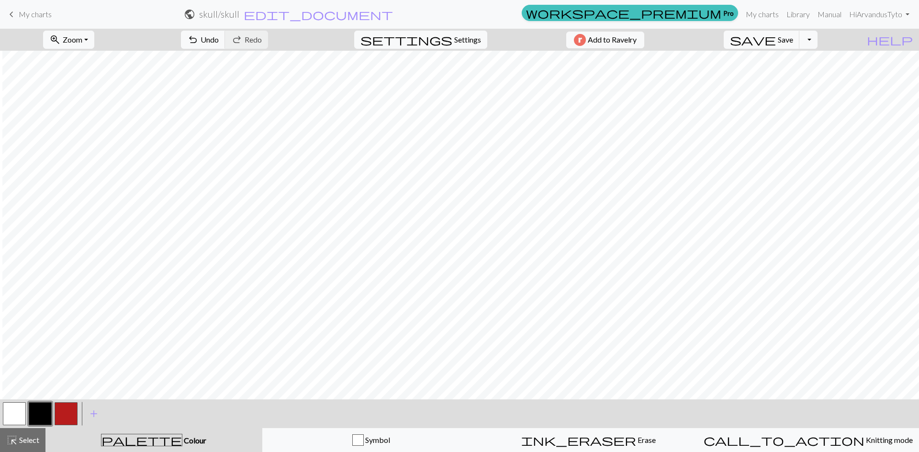
click at [11, 409] on button "button" at bounding box center [14, 414] width 23 height 23
click at [43, 417] on button "button" at bounding box center [40, 414] width 23 height 23
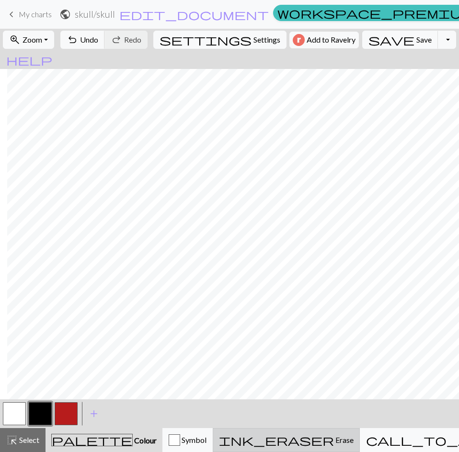
scroll to position [110, 875]
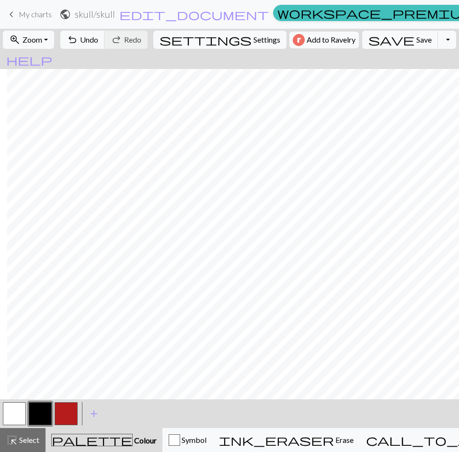
click at [17, 409] on button "button" at bounding box center [14, 413] width 23 height 23
click at [40, 408] on button "button" at bounding box center [40, 413] width 23 height 23
click at [15, 415] on button "button" at bounding box center [14, 413] width 23 height 23
click at [38, 411] on button "button" at bounding box center [40, 413] width 23 height 23
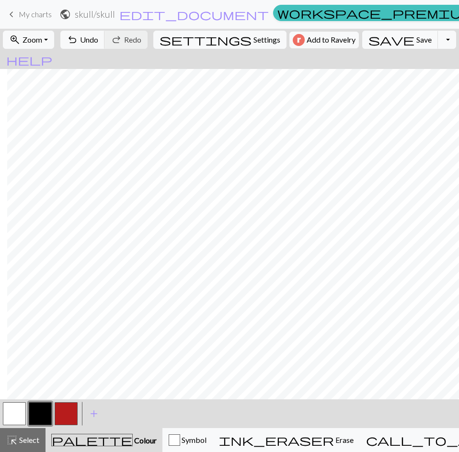
scroll to position [4, 875]
click at [105, 48] on button "undo Undo Undo" at bounding box center [82, 40] width 45 height 18
click at [52, 53] on span "help" at bounding box center [29, 59] width 46 height 13
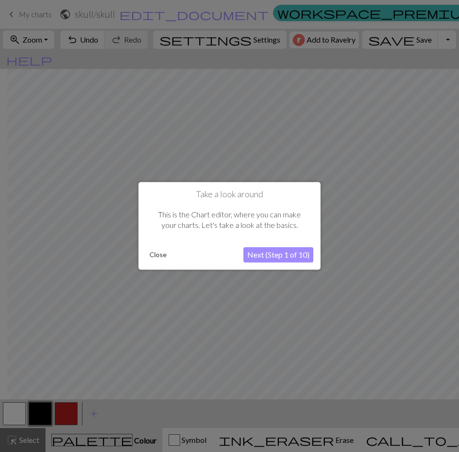
click at [168, 258] on button "Close" at bounding box center [158, 255] width 25 height 14
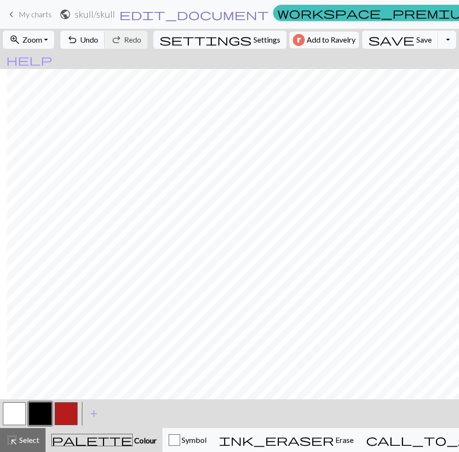
click at [185, 13] on span "edit_document" at bounding box center [193, 14] width 149 height 13
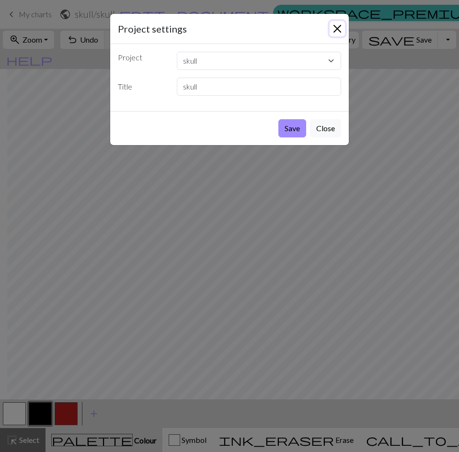
click at [338, 33] on button "Close" at bounding box center [336, 28] width 15 height 15
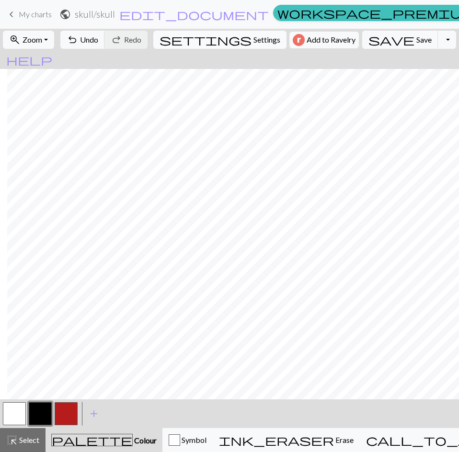
click at [253, 36] on span "Settings" at bounding box center [266, 39] width 27 height 11
select select "aran"
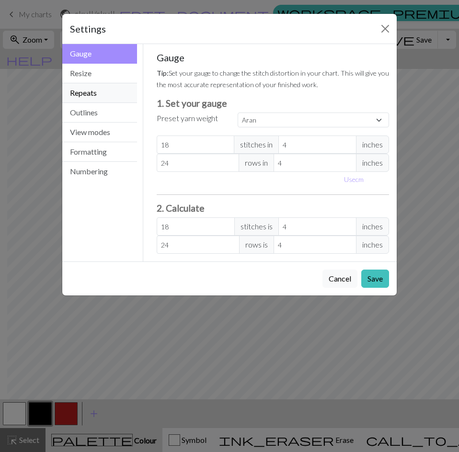
click at [96, 90] on button "Repeats" at bounding box center [99, 93] width 75 height 20
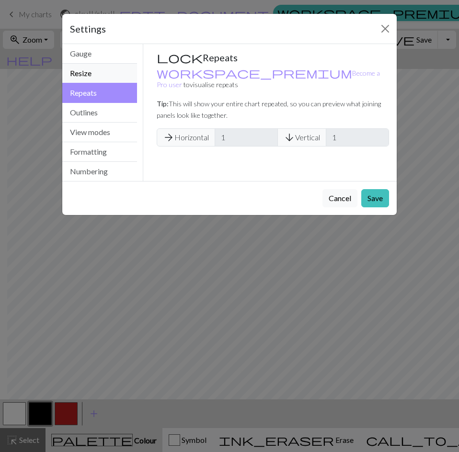
click at [94, 74] on button "Resize" at bounding box center [99, 74] width 75 height 20
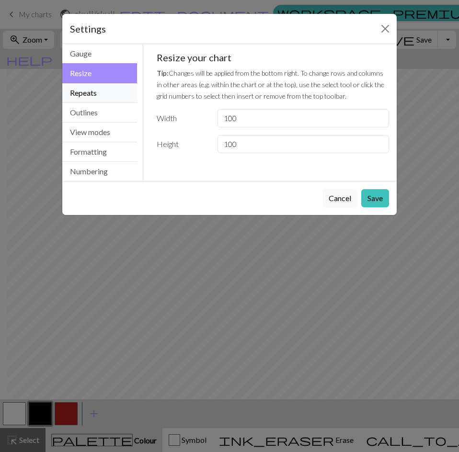
click at [89, 95] on button "Repeats" at bounding box center [99, 93] width 75 height 20
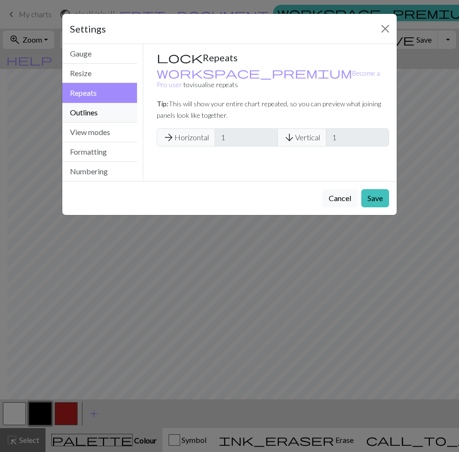
click at [88, 112] on button "Outlines" at bounding box center [99, 113] width 75 height 20
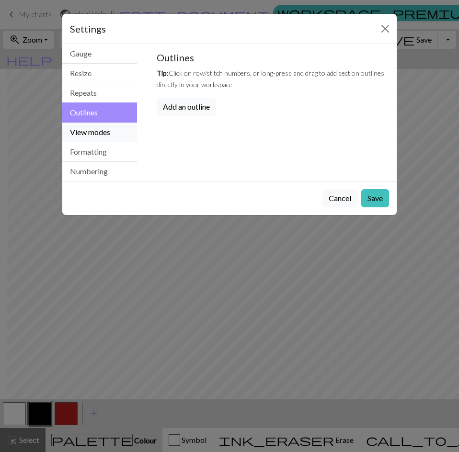
click at [88, 129] on button "View modes" at bounding box center [99, 133] width 75 height 20
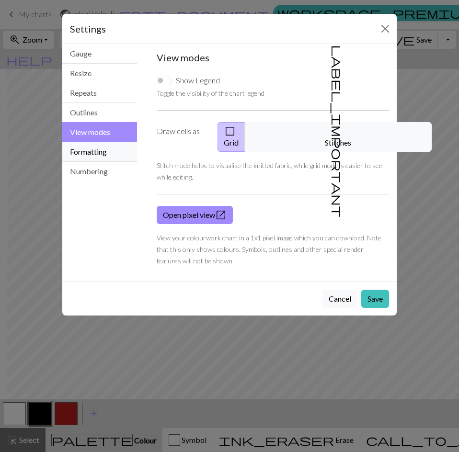
click at [89, 146] on button "Formatting" at bounding box center [99, 152] width 75 height 20
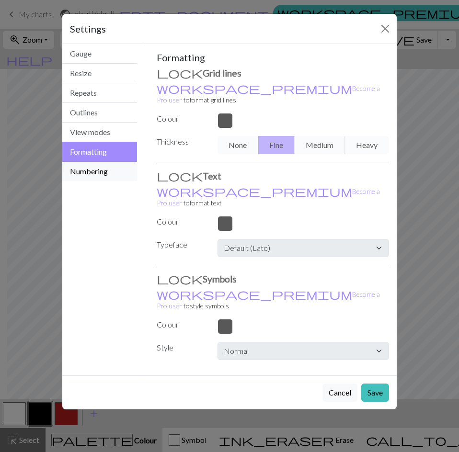
click at [87, 168] on button "Numbering" at bounding box center [99, 171] width 75 height 19
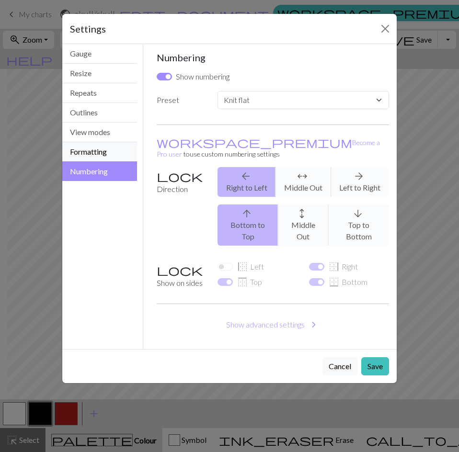
click at [92, 156] on button "Formatting" at bounding box center [99, 152] width 75 height 20
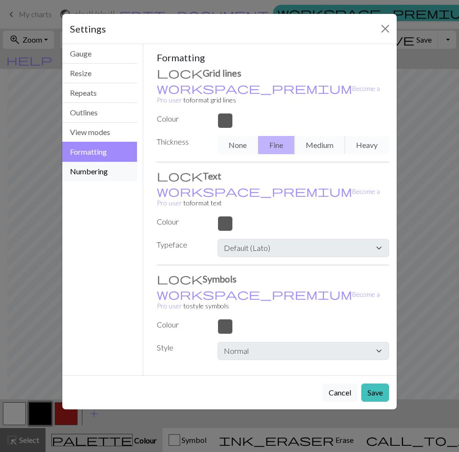
click at [91, 167] on button "Numbering" at bounding box center [99, 171] width 75 height 19
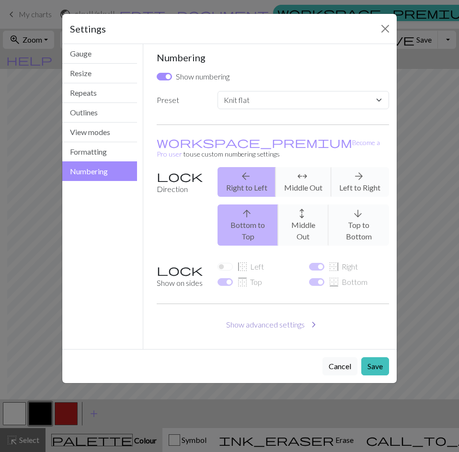
click at [261, 315] on button "Show advanced settings chevron_right" at bounding box center [273, 324] width 233 height 18
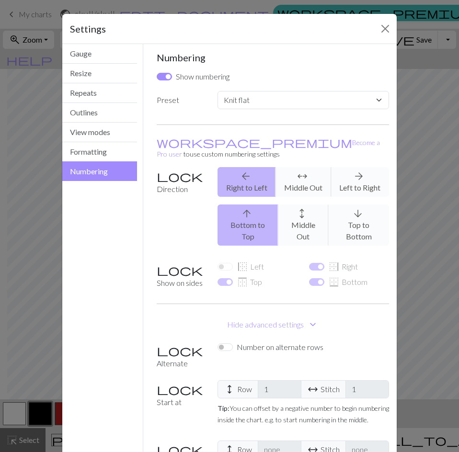
scroll to position [130, 0]
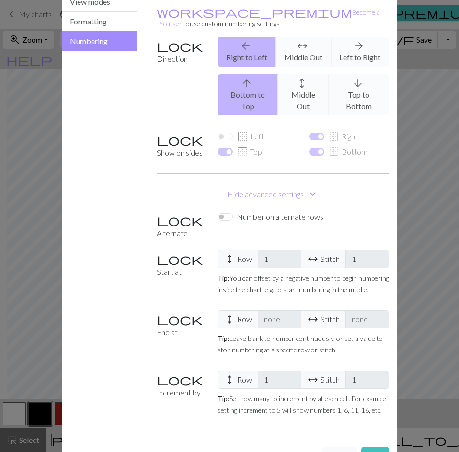
click at [338, 447] on button "Cancel" at bounding box center [339, 456] width 35 height 18
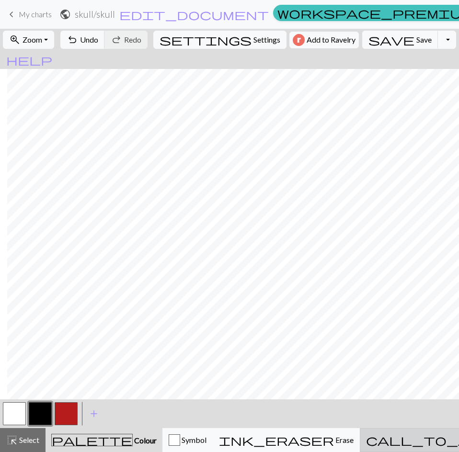
click at [381, 443] on span "call_to_action" at bounding box center [446, 439] width 161 height 13
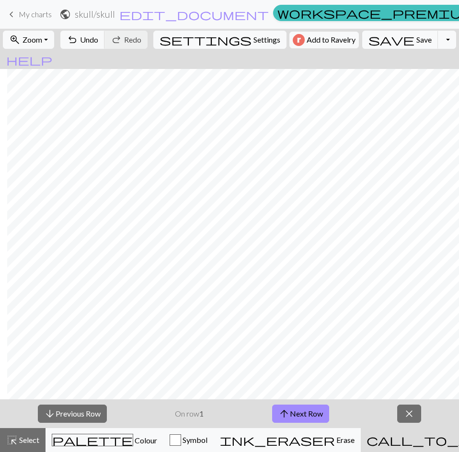
click at [384, 440] on span "call_to_action" at bounding box center [446, 439] width 161 height 13
click at [404, 416] on span "close" at bounding box center [408, 413] width 11 height 13
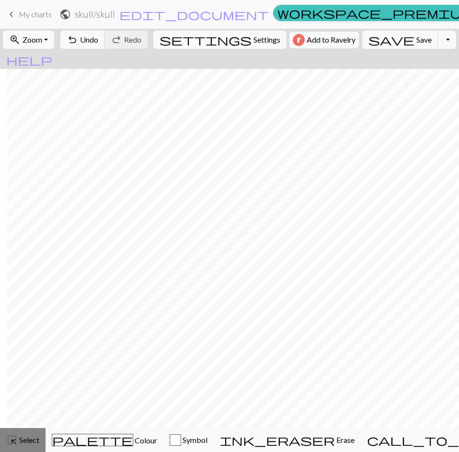
click at [22, 435] on div "highlight_alt Select Select" at bounding box center [22, 439] width 33 height 11
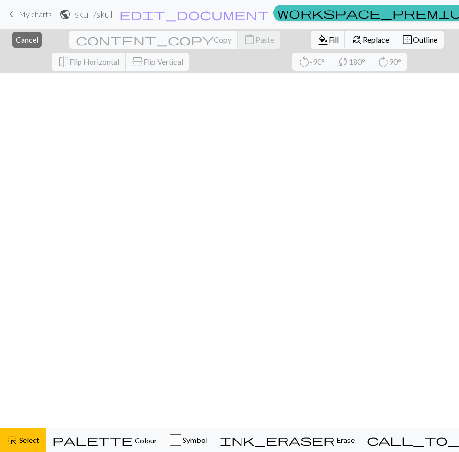
scroll to position [652, 875]
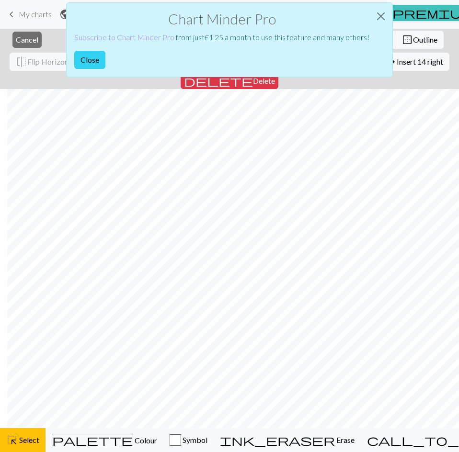
click at [81, 57] on button "Close" at bounding box center [89, 60] width 31 height 18
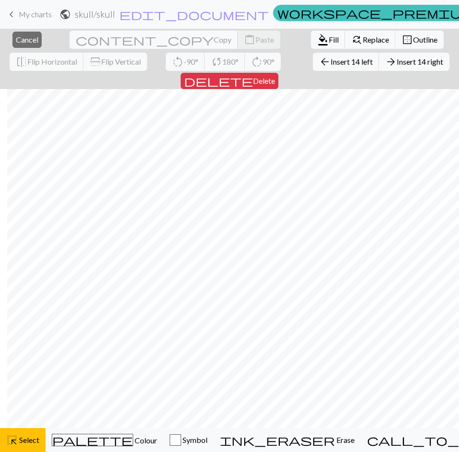
click at [211, 15] on form "public skull / skull edit_document Edit settings" at bounding box center [164, 14] width 210 height 19
click at [224, 17] on form "public skull / skull edit_document Edit settings" at bounding box center [164, 14] width 210 height 19
drag, startPoint x: 23, startPoint y: 36, endPoint x: 248, endPoint y: 0, distance: 227.9
click at [23, 36] on span "Cancel" at bounding box center [27, 39] width 22 height 9
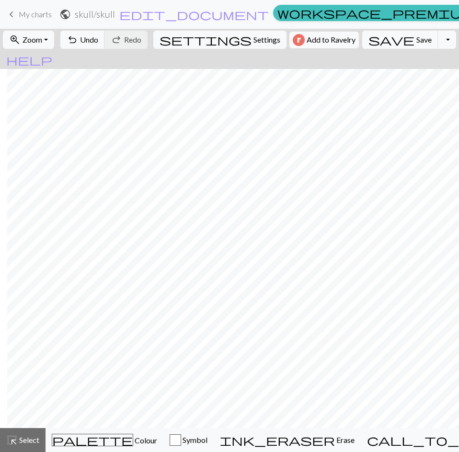
scroll to position [0, 224]
click at [133, 441] on span "Colour" at bounding box center [145, 440] width 24 height 9
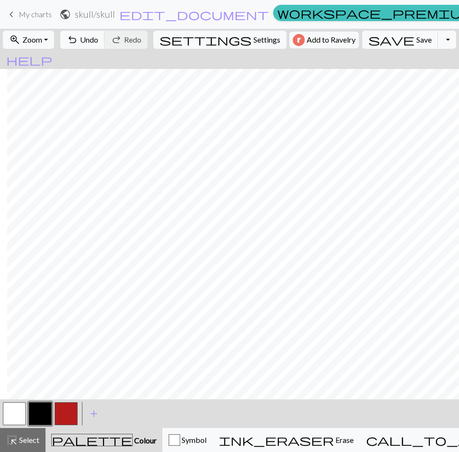
click at [17, 416] on button "button" at bounding box center [14, 413] width 23 height 23
click at [27, 439] on span "Select" at bounding box center [29, 439] width 22 height 9
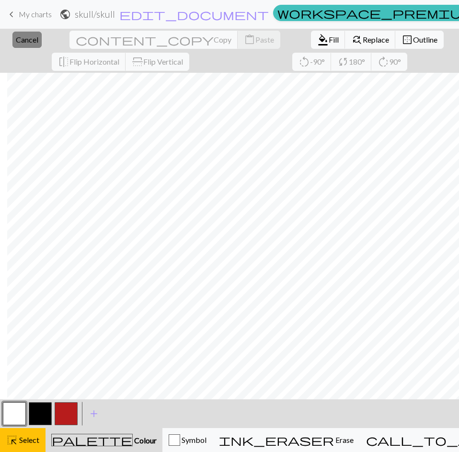
click at [19, 37] on span "Cancel" at bounding box center [27, 39] width 22 height 9
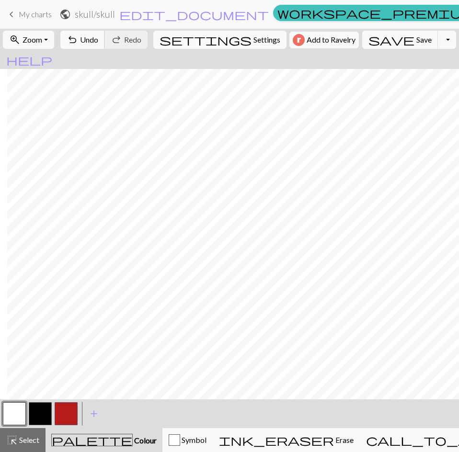
click at [98, 39] on span "Undo" at bounding box center [89, 39] width 18 height 9
click at [26, 442] on span "Select" at bounding box center [29, 439] width 22 height 9
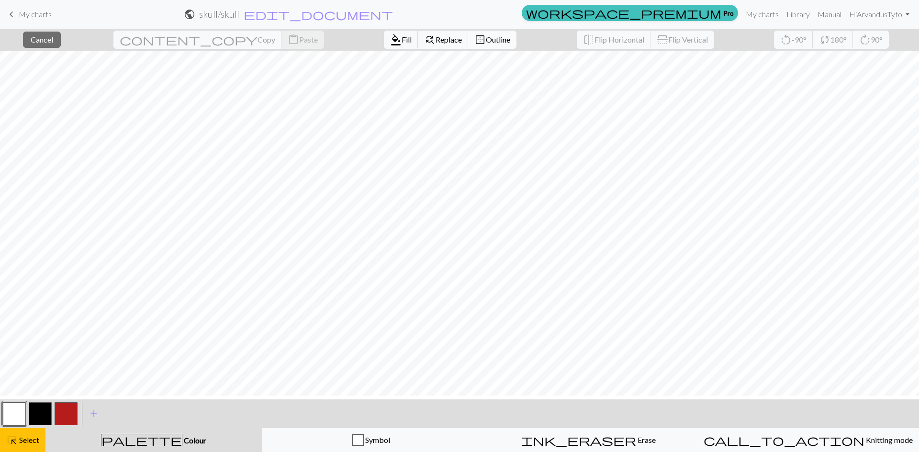
scroll to position [0, 0]
click at [38, 38] on button "close Cancel" at bounding box center [42, 40] width 38 height 16
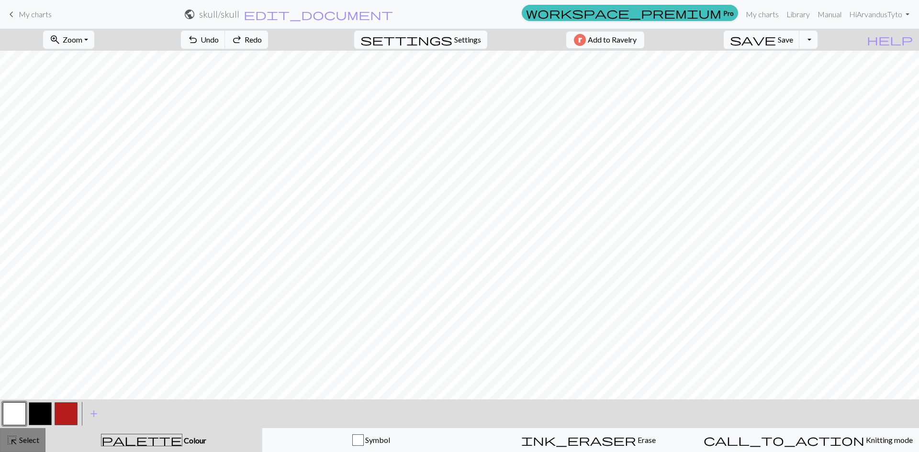
click at [30, 444] on div "highlight_alt Select Select" at bounding box center [22, 440] width 33 height 11
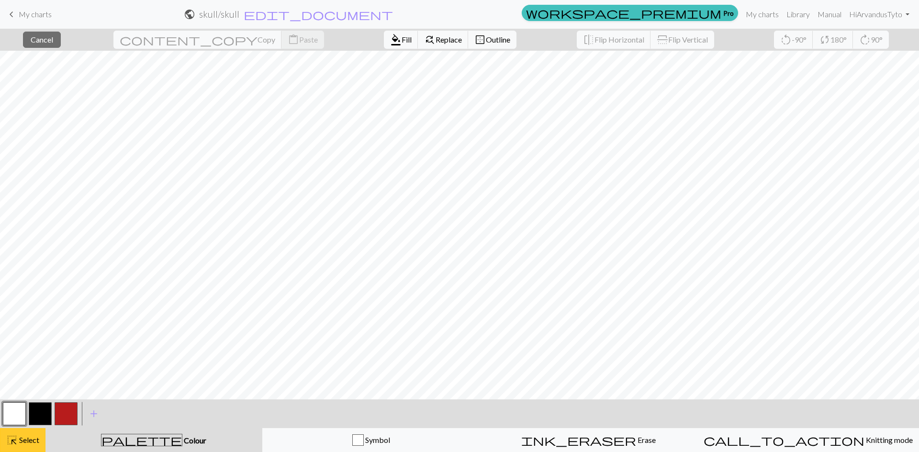
scroll to position [170, 0]
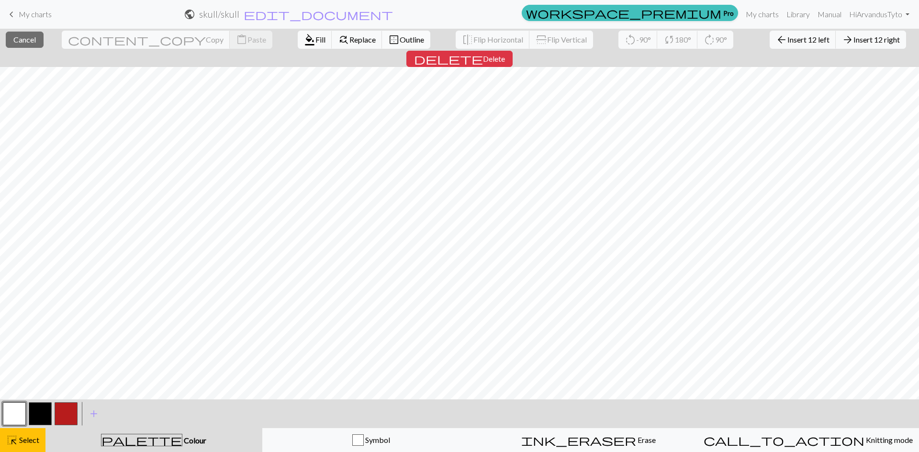
click at [400, 40] on span "Outline" at bounding box center [412, 39] width 24 height 9
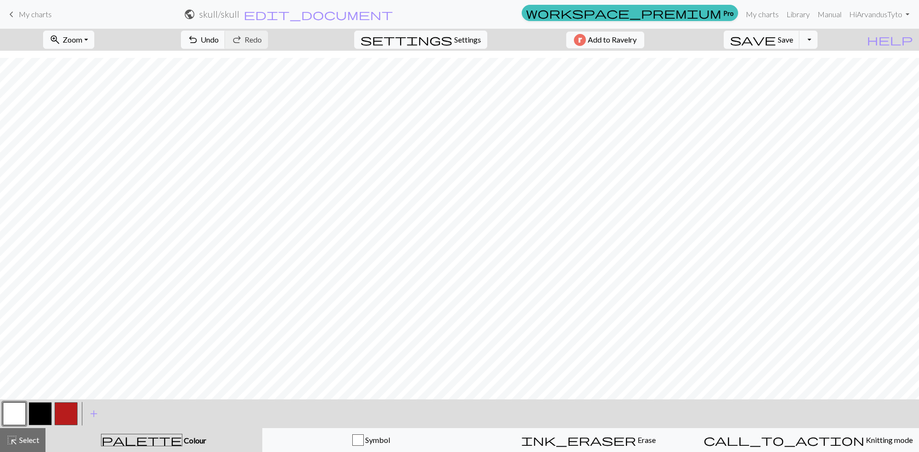
scroll to position [11, 0]
click at [12, 414] on button "button" at bounding box center [14, 414] width 23 height 23
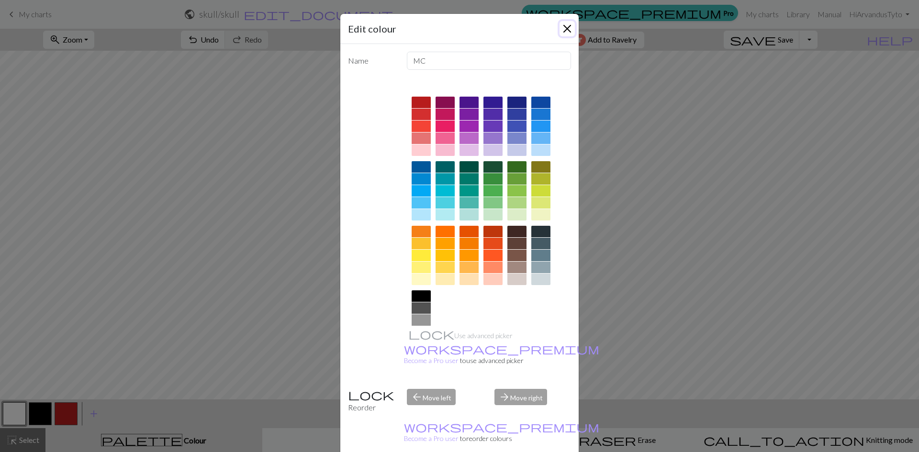
click at [571, 28] on button "Close" at bounding box center [567, 28] width 15 height 15
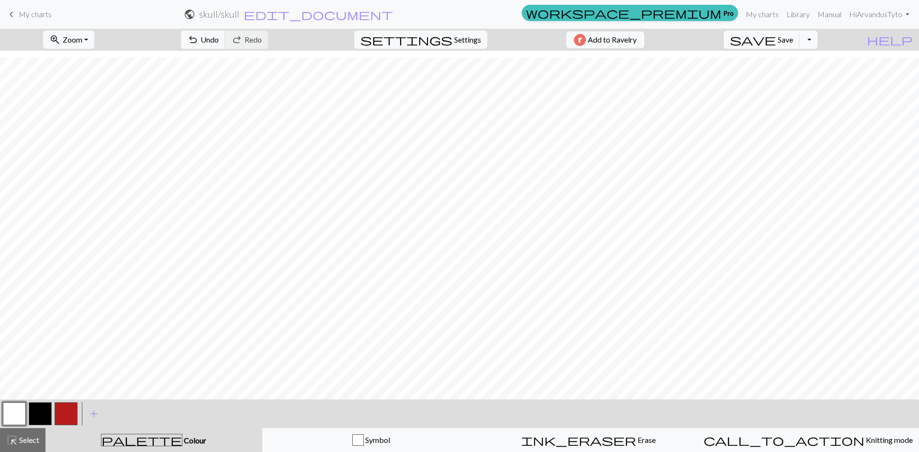
scroll to position [0, 0]
click at [17, 437] on span "highlight_alt" at bounding box center [11, 440] width 11 height 13
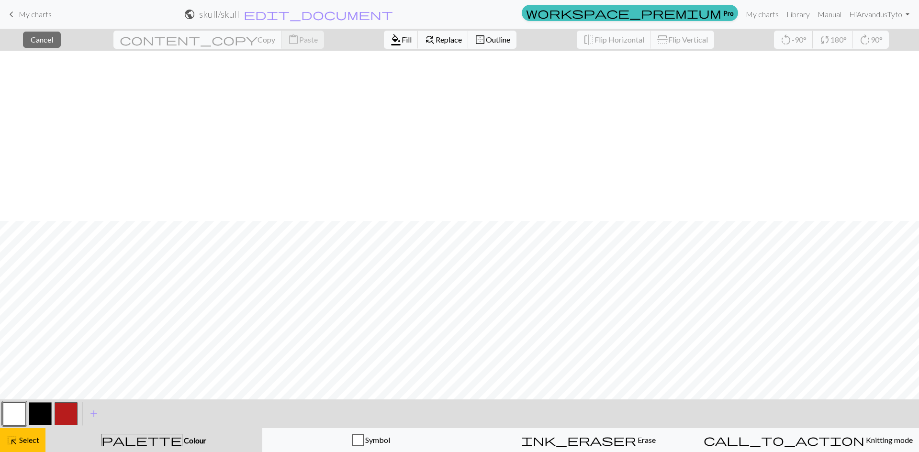
scroll to position [170, 0]
click at [61, 32] on button "close Cancel" at bounding box center [42, 40] width 38 height 16
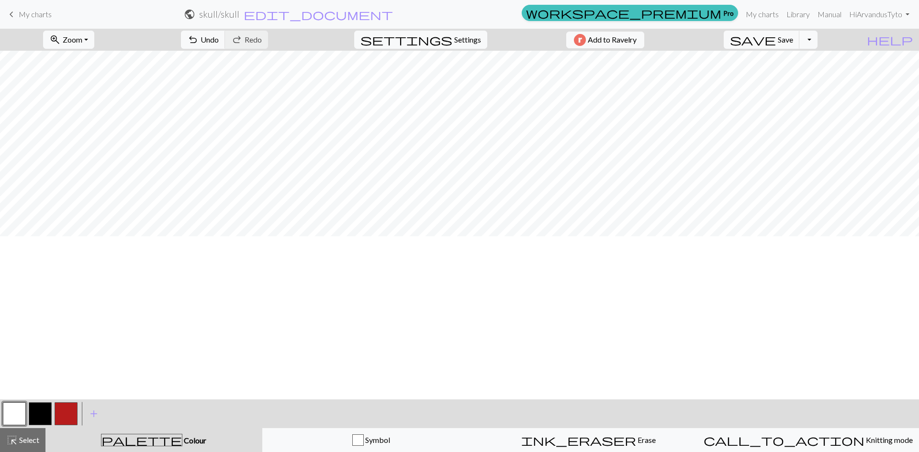
scroll to position [0, 0]
click at [8, 433] on button "highlight_alt Select Select" at bounding box center [22, 440] width 45 height 24
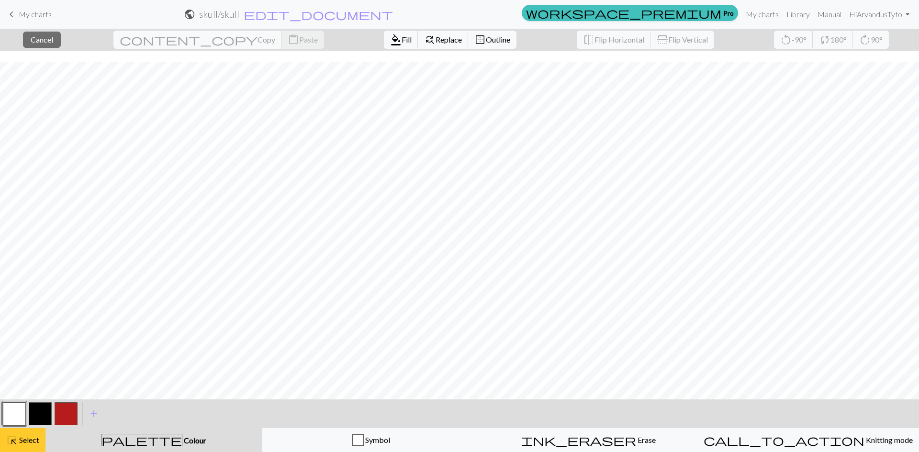
scroll to position [170, 0]
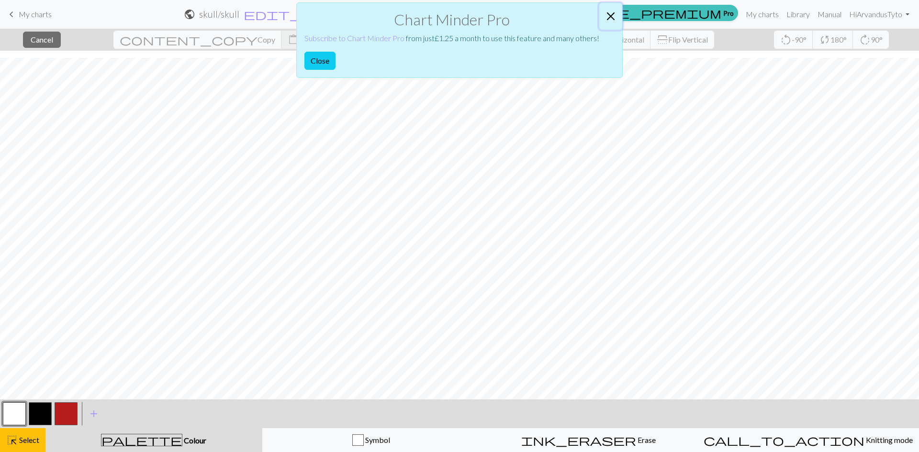
click at [611, 14] on button "Close" at bounding box center [610, 16] width 23 height 27
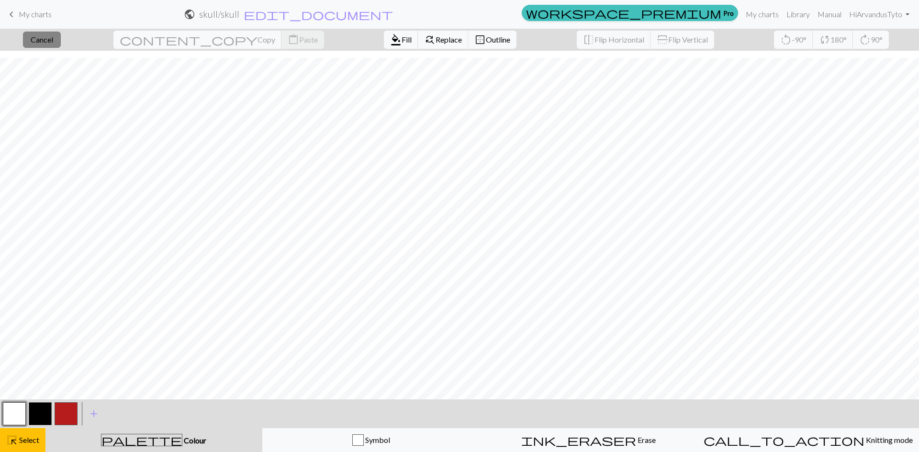
click at [61, 44] on button "close Cancel" at bounding box center [42, 40] width 38 height 16
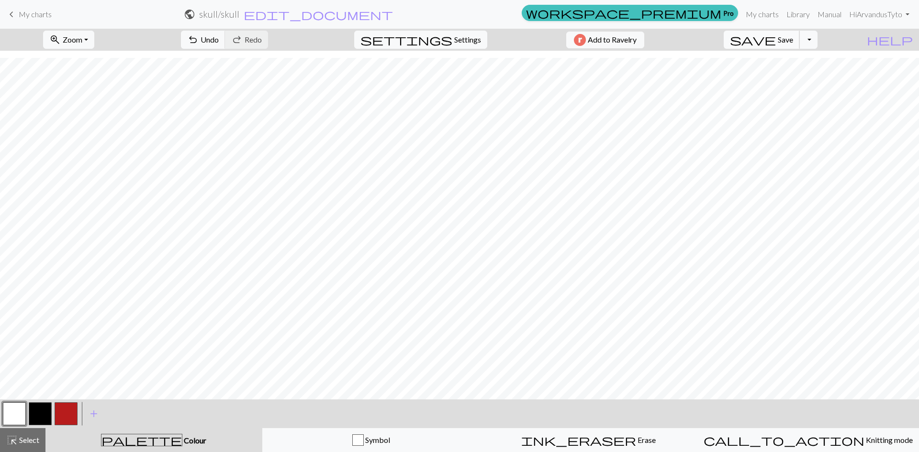
click at [793, 41] on span "Save" at bounding box center [785, 39] width 15 height 9
click at [818, 39] on button "Toggle Dropdown" at bounding box center [808, 40] width 18 height 18
click at [799, 77] on button "save_alt Download" at bounding box center [738, 75] width 158 height 15
click at [420, 32] on button "Download" at bounding box center [436, 31] width 46 height 18
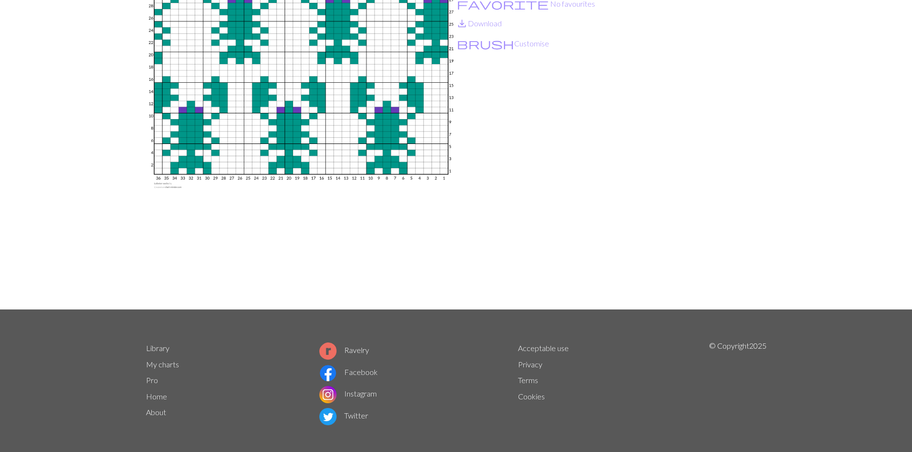
scroll to position [112, 0]
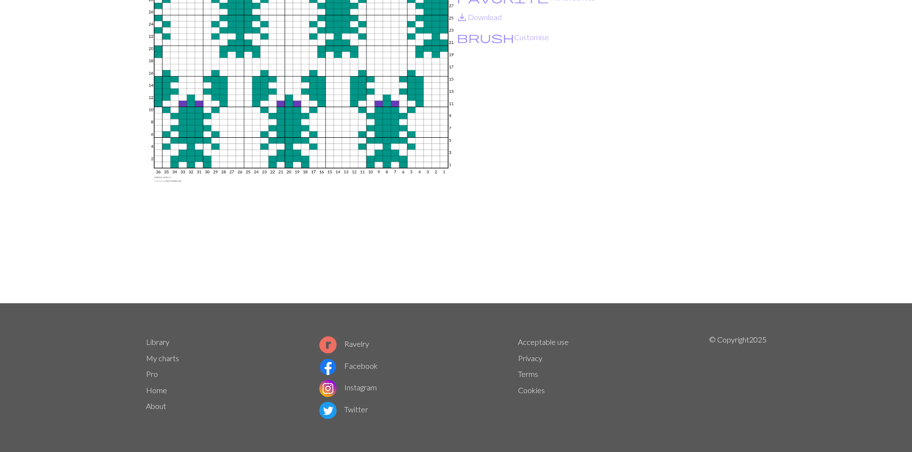
click at [729, 102] on div "Copy of Lobster socks By ellenaitch favorite No favourites save_alt Download br…" at bounding box center [611, 123] width 310 height 362
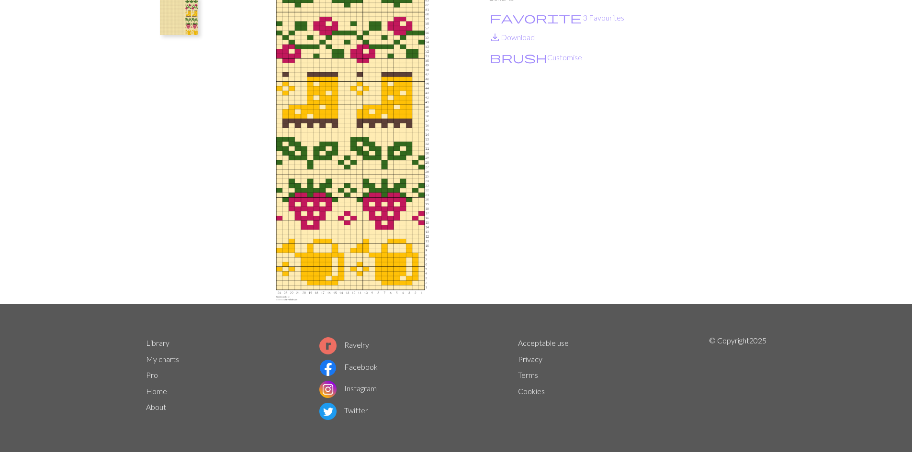
scroll to position [112, 0]
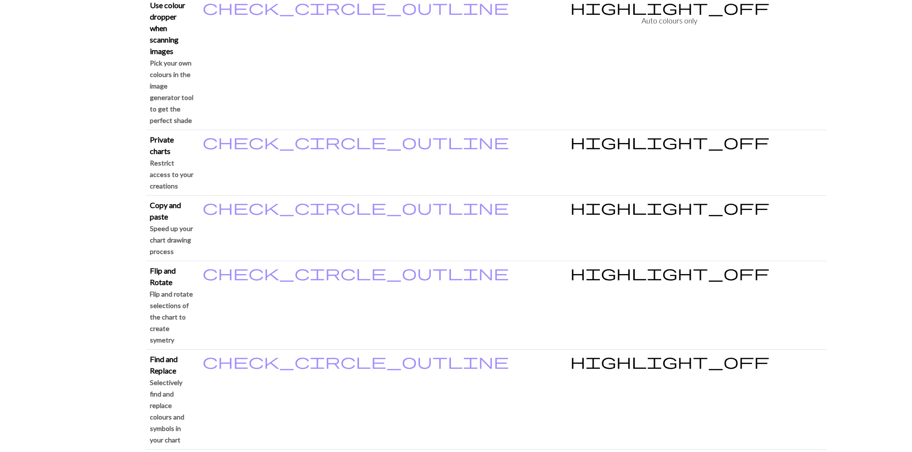
scroll to position [1107, 0]
